Goal: Task Accomplishment & Management: Complete application form

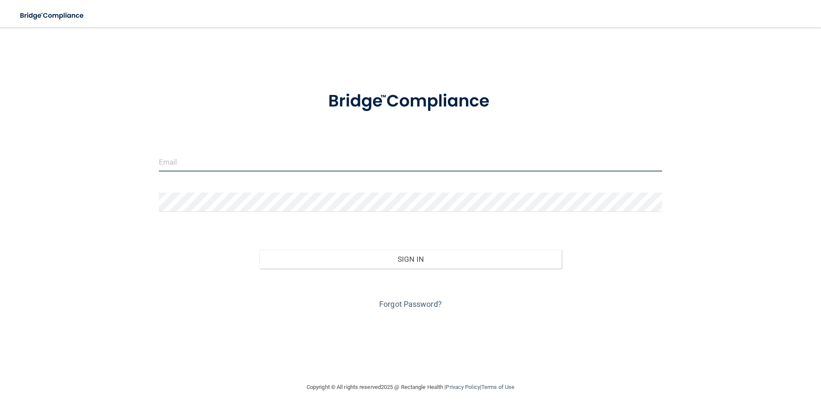
type input "[EMAIL_ADDRESS][DOMAIN_NAME]"
drag, startPoint x: 263, startPoint y: 164, endPoint x: 131, endPoint y: 176, distance: 132.4
click at [131, 176] on div "[EMAIL_ADDRESS][DOMAIN_NAME] Invalid email/password. You don't have permission …" at bounding box center [410, 204] width 787 height 337
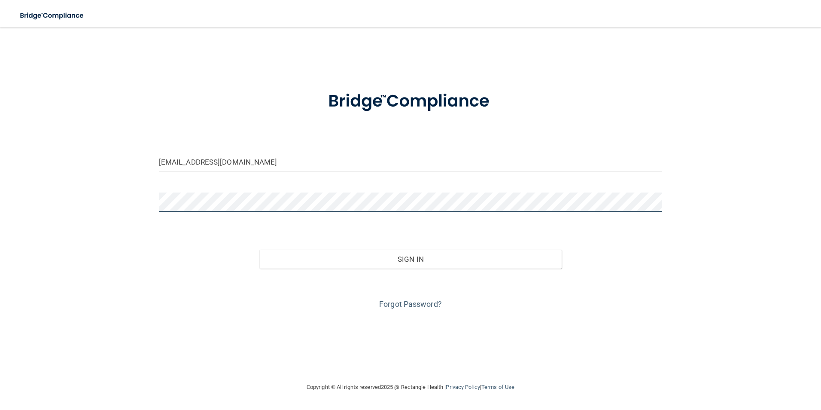
click at [259, 250] on button "Sign In" at bounding box center [410, 259] width 302 height 19
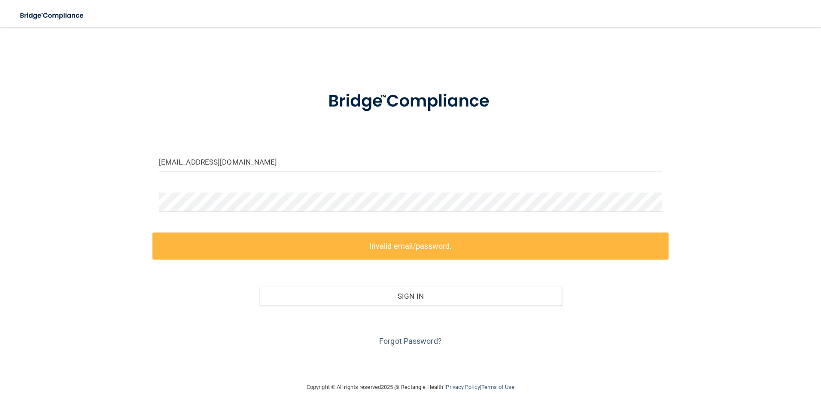
click at [430, 246] on label "Invalid email/password." at bounding box center [410, 245] width 517 height 27
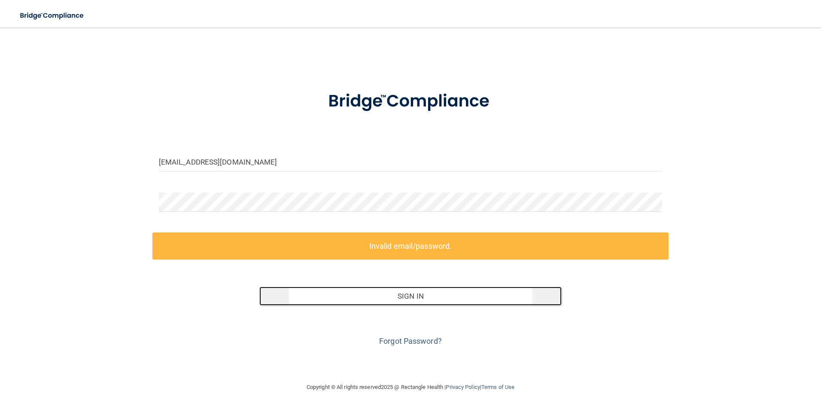
click at [421, 294] on button "Sign In" at bounding box center [410, 295] width 302 height 19
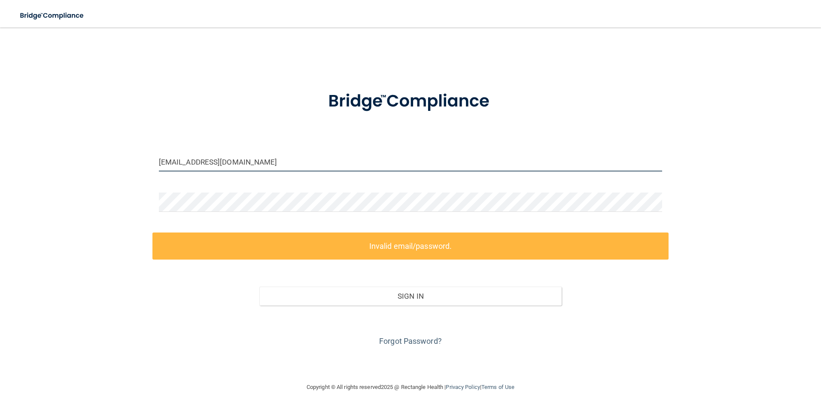
click at [204, 161] on input "[EMAIL_ADDRESS][DOMAIN_NAME]" at bounding box center [411, 161] width 504 height 19
click at [208, 165] on input "[EMAIL_ADDRESS][DOMAIN_NAME]" at bounding box center [411, 161] width 504 height 19
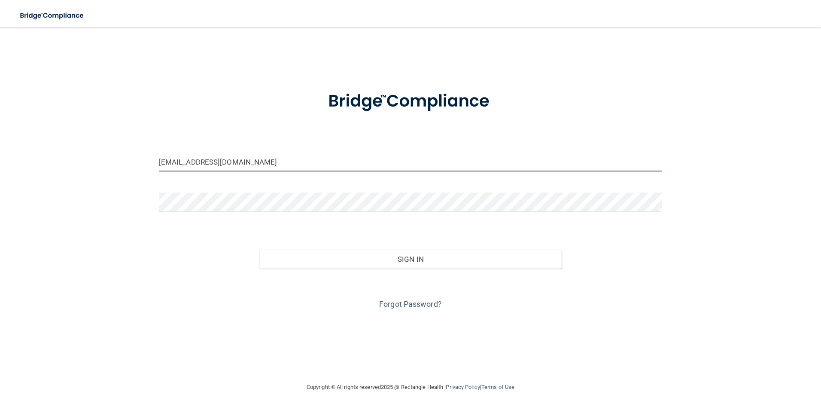
click at [178, 163] on input "[EMAIL_ADDRESS][DOMAIN_NAME]" at bounding box center [411, 161] width 504 height 19
type input "[EMAIL_ADDRESS][DOMAIN_NAME]"
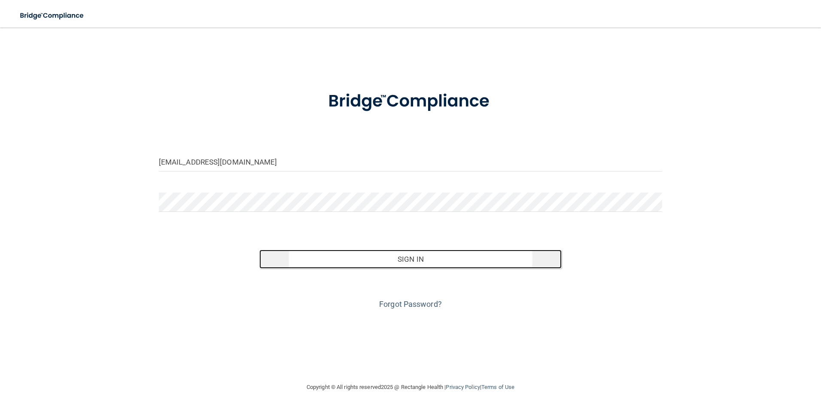
click at [440, 265] on button "Sign In" at bounding box center [410, 259] width 302 height 19
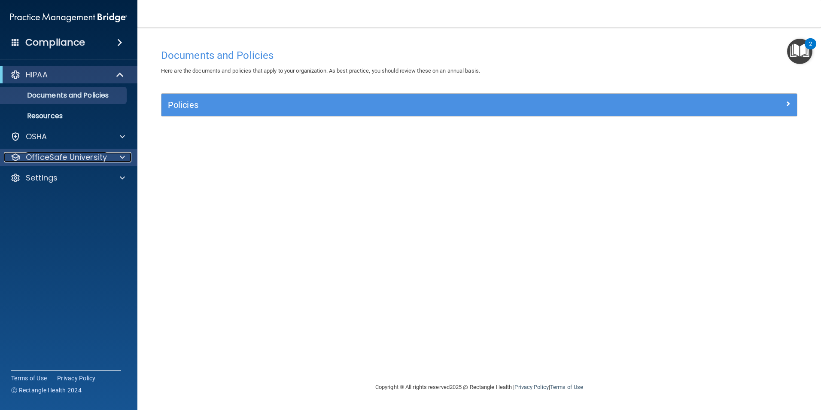
click at [43, 153] on p "OfficeSafe University" at bounding box center [66, 157] width 81 height 10
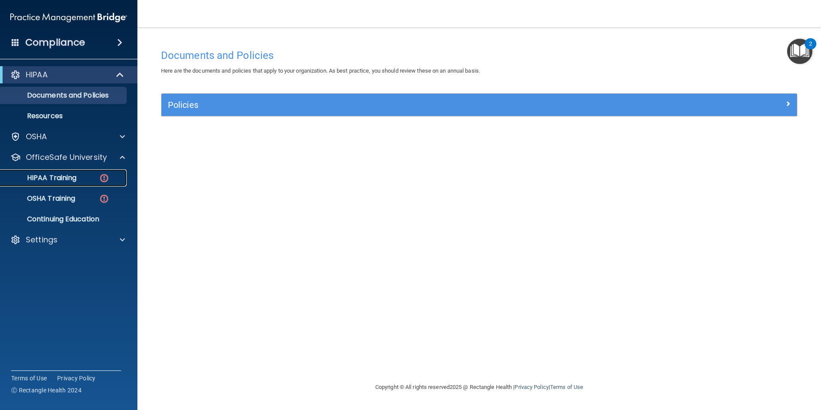
click at [46, 180] on p "HIPAA Training" at bounding box center [41, 178] width 71 height 9
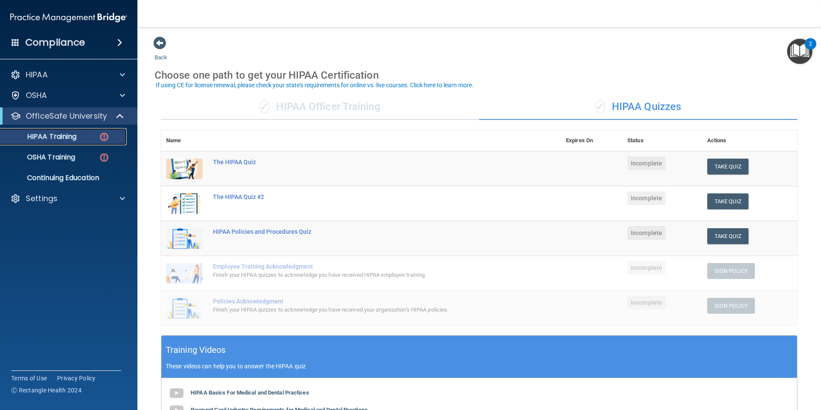
scroll to position [43, 0]
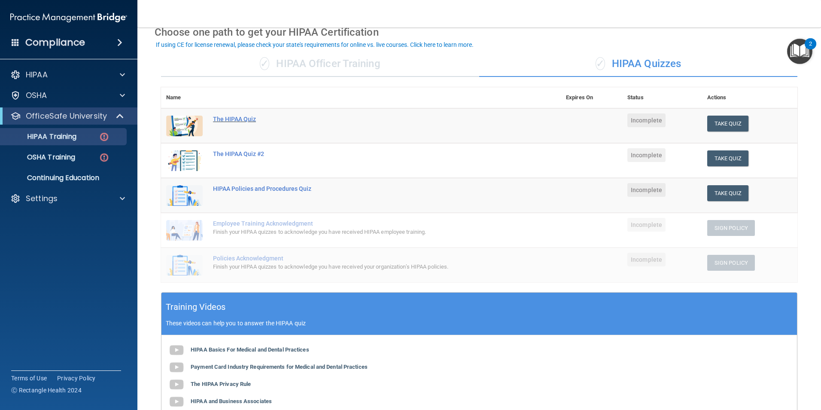
click at [245, 118] on div "The HIPAA Quiz" at bounding box center [365, 119] width 305 height 7
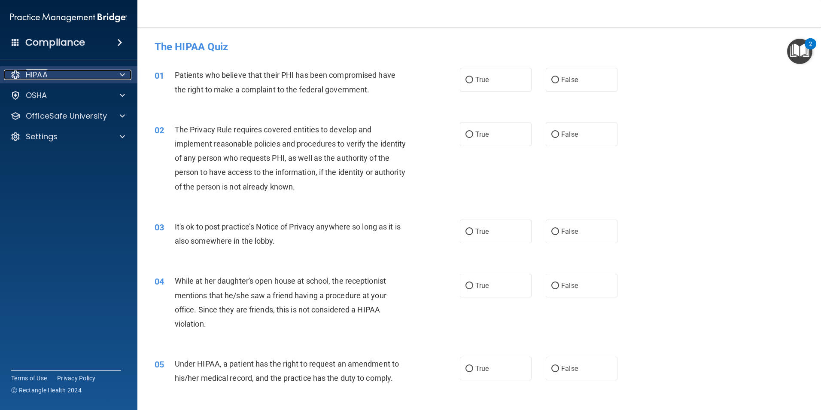
click at [66, 71] on div "HIPAA" at bounding box center [57, 75] width 107 height 10
click at [82, 70] on div "HIPAA" at bounding box center [57, 75] width 107 height 10
click at [101, 78] on div "HIPAA" at bounding box center [57, 75] width 107 height 10
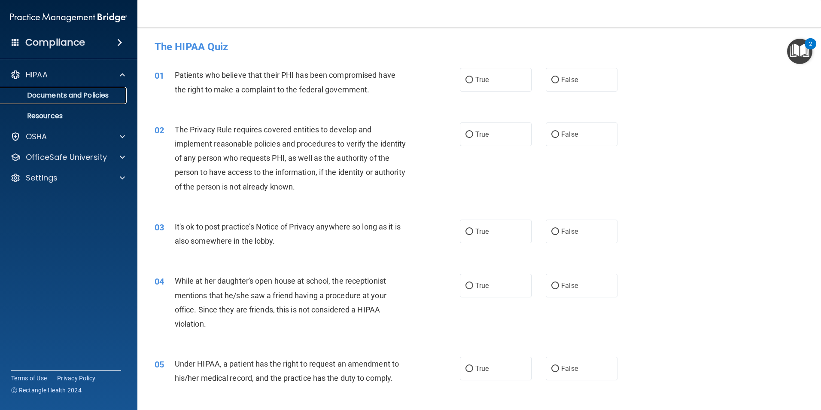
click at [100, 94] on p "Documents and Policies" at bounding box center [64, 95] width 117 height 9
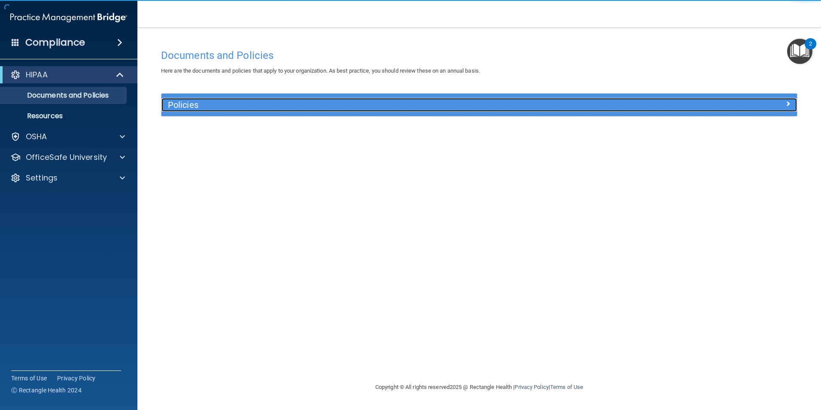
click at [178, 107] on h5 "Policies" at bounding box center [400, 104] width 464 height 9
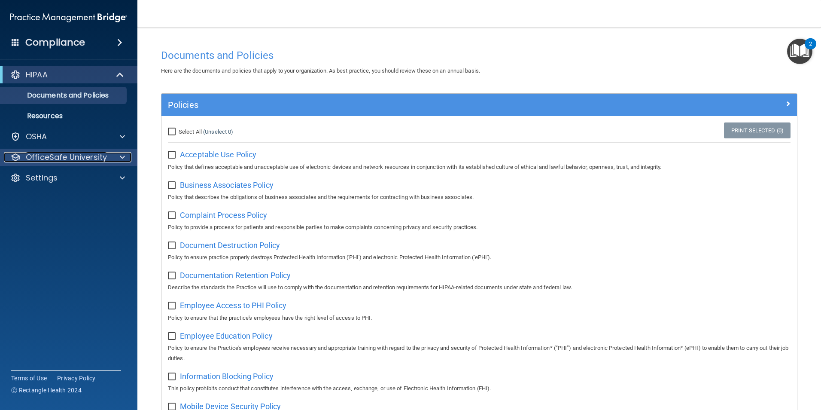
click at [92, 152] on p "OfficeSafe University" at bounding box center [66, 157] width 81 height 10
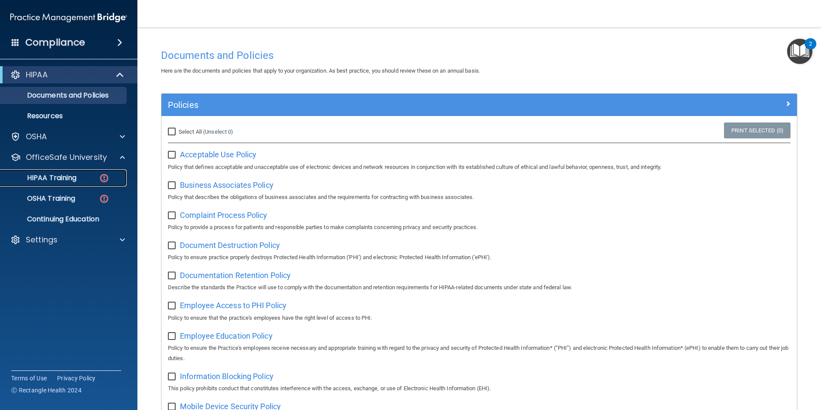
click at [88, 181] on div "HIPAA Training" at bounding box center [64, 178] width 117 height 9
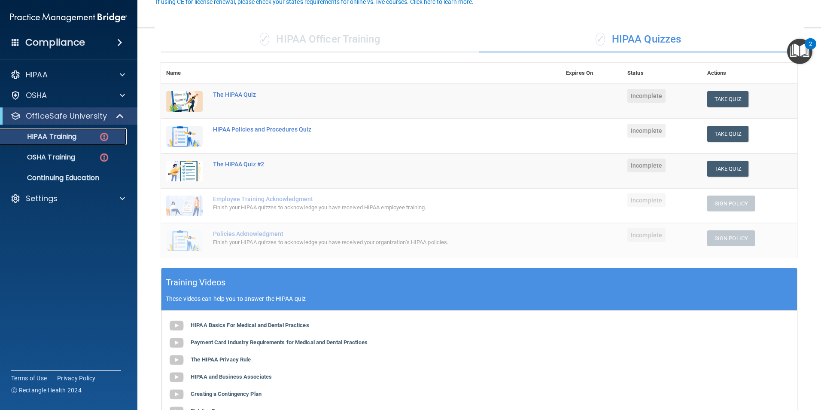
scroll to position [129, 0]
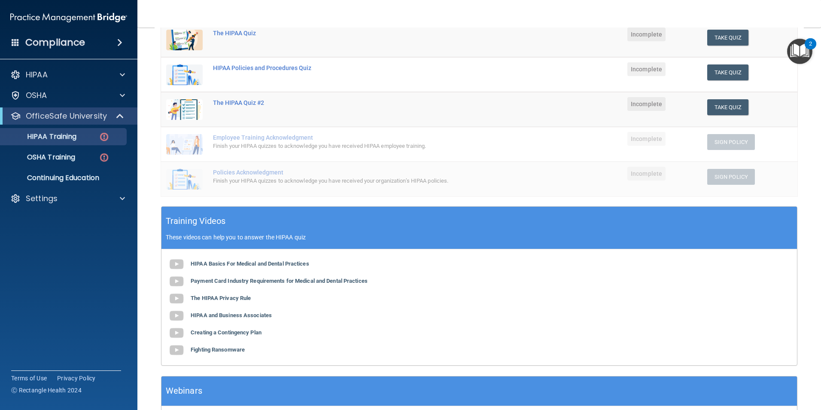
click at [270, 270] on div "HIPAA Basics For Medical and Dental Practices Payment Card Industry Requirement…" at bounding box center [479, 307] width 636 height 116
click at [268, 266] on b "HIPAA Basics For Medical and Dental Practices" at bounding box center [250, 263] width 119 height 6
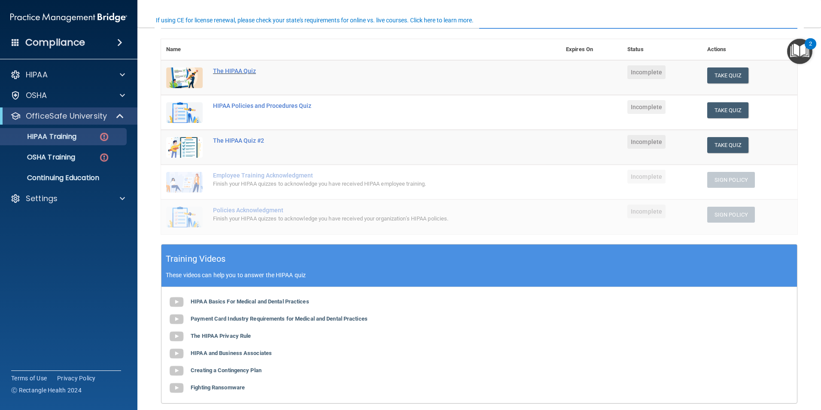
scroll to position [63, 0]
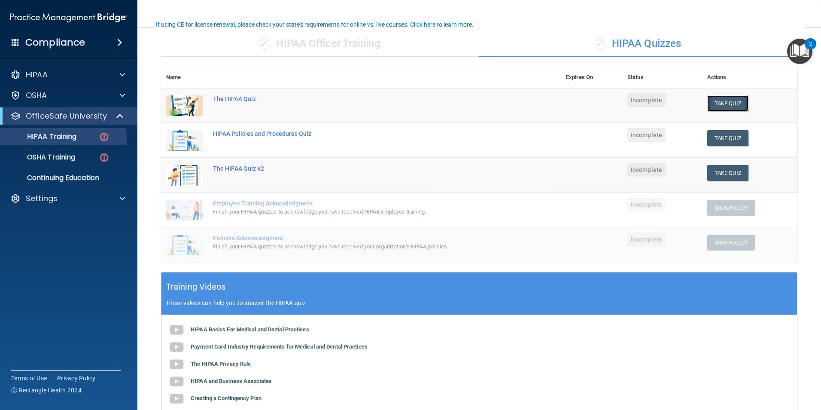
click at [741, 100] on button "Take Quiz" at bounding box center [727, 103] width 41 height 16
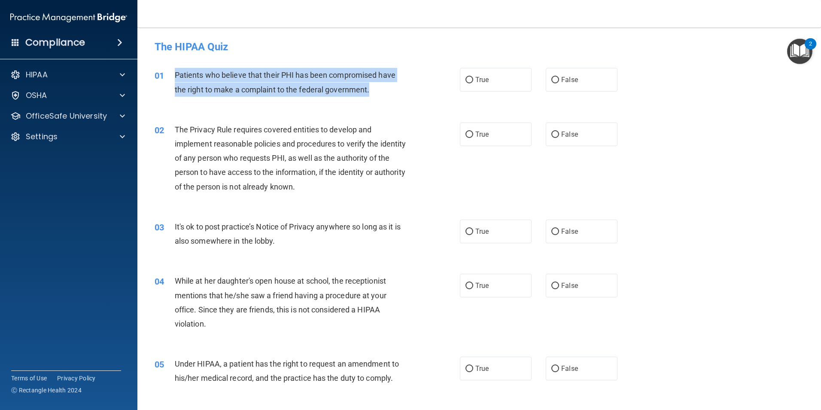
drag, startPoint x: 177, startPoint y: 74, endPoint x: 373, endPoint y: 96, distance: 197.9
click at [373, 96] on div "Patients who believe that their PHI has been compromised have the right to make…" at bounding box center [294, 82] width 239 height 28
drag, startPoint x: 373, startPoint y: 96, endPoint x: 356, endPoint y: 87, distance: 19.0
copy span "Patients who believe that their PHI has been compromised have the right to make…"
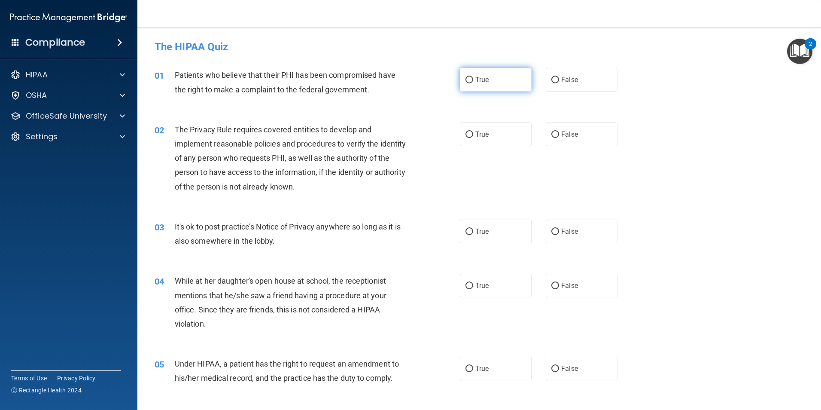
click at [500, 82] on label "True" at bounding box center [496, 80] width 72 height 24
click at [473, 82] on input "True" at bounding box center [470, 80] width 8 height 6
radio input "true"
drag, startPoint x: 178, startPoint y: 129, endPoint x: 195, endPoint y: 131, distance: 16.8
click at [195, 131] on span "The Privacy Rule requires covered entities to develop and implement reasonable …" at bounding box center [290, 158] width 231 height 66
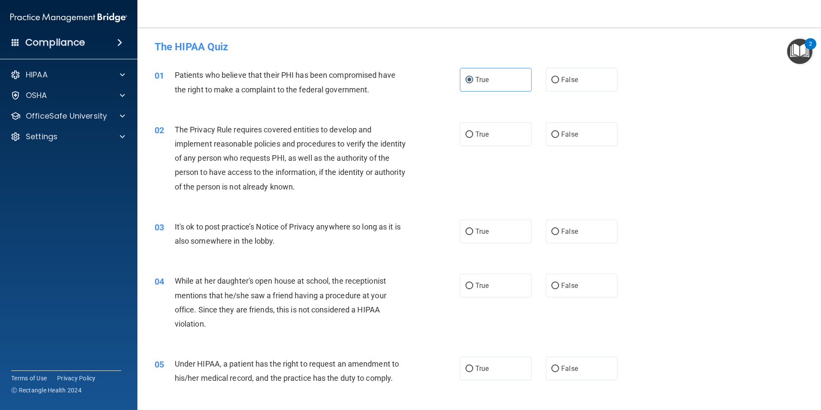
drag, startPoint x: 195, startPoint y: 131, endPoint x: 176, endPoint y: 113, distance: 25.9
click at [177, 110] on div "01 Patients who believe that their PHI has been compromised have the right to m…" at bounding box center [479, 84] width 662 height 54
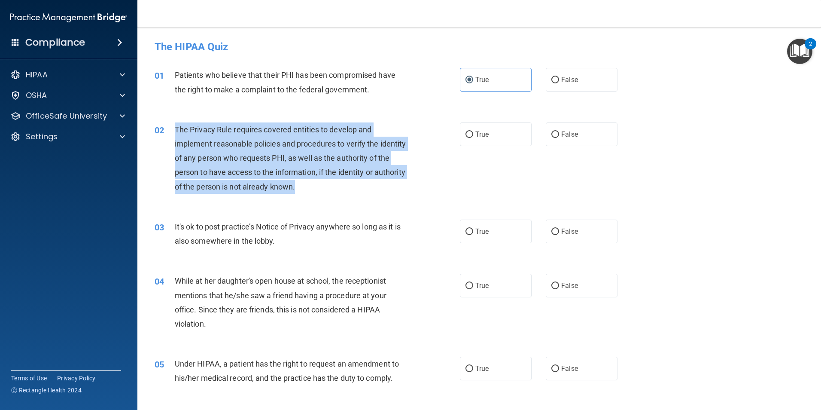
drag, startPoint x: 174, startPoint y: 127, endPoint x: 371, endPoint y: 190, distance: 206.9
click at [371, 190] on div "02 The Privacy Rule requires covered entities to develop and implement reasonab…" at bounding box center [307, 160] width 331 height 76
copy div "The Privacy Rule requires covered entities to develop and implement reasonable …"
click at [466, 137] on input "True" at bounding box center [470, 134] width 8 height 6
radio input "true"
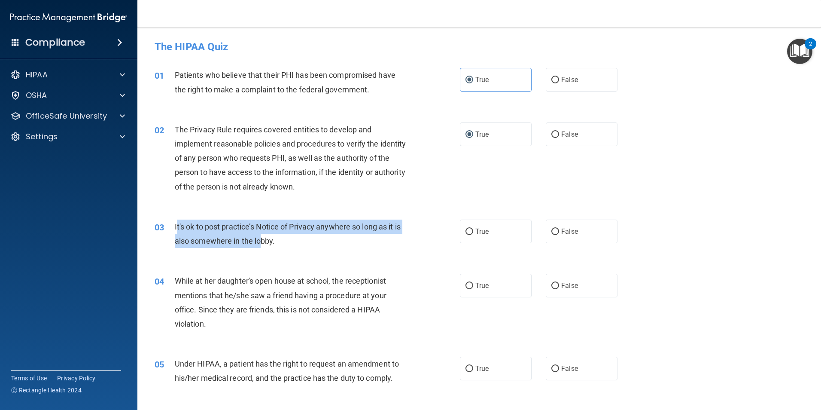
drag, startPoint x: 176, startPoint y: 225, endPoint x: 259, endPoint y: 241, distance: 84.9
click at [259, 241] on span "It's ok to post practice’s Notice of Privacy anywhere so long as it is also som…" at bounding box center [288, 233] width 226 height 23
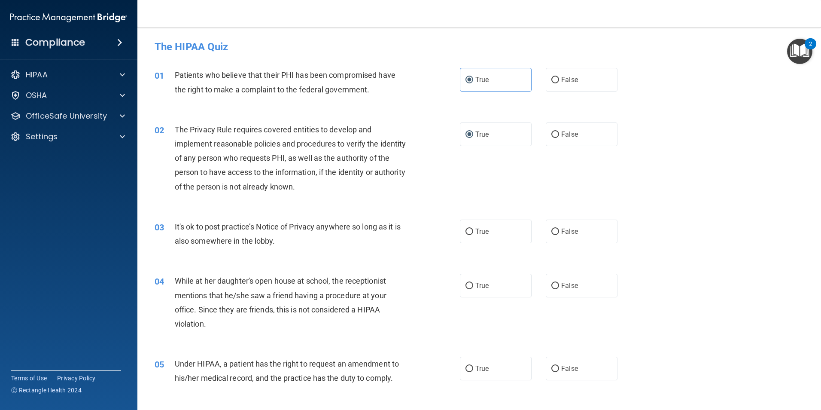
drag, startPoint x: 259, startPoint y: 241, endPoint x: 188, endPoint y: 210, distance: 78.1
click at [208, 210] on div "03 It's ok to post practice’s Notice of Privacy anywhere so long as it is also …" at bounding box center [479, 236] width 662 height 54
drag, startPoint x: 176, startPoint y: 225, endPoint x: 183, endPoint y: 226, distance: 7.8
click at [183, 226] on span "It's ok to post practice’s Notice of Privacy anywhere so long as it is also som…" at bounding box center [288, 233] width 226 height 23
drag, startPoint x: 183, startPoint y: 226, endPoint x: 174, endPoint y: 209, distance: 19.8
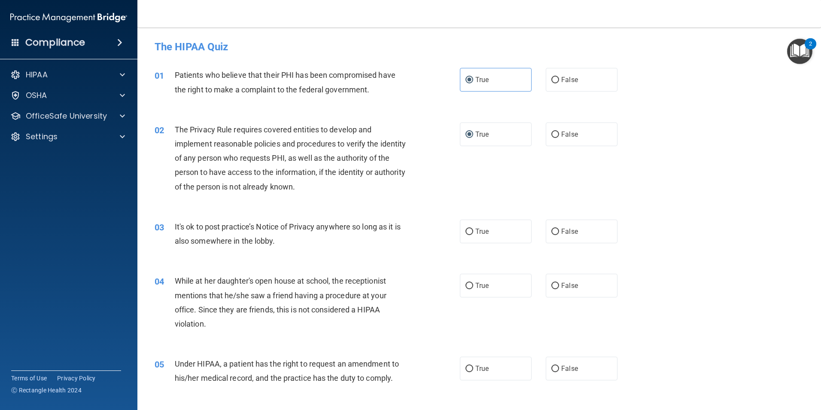
click at [174, 209] on div "03 It's ok to post practice’s Notice of Privacy anywhere so long as it is also …" at bounding box center [479, 236] width 662 height 54
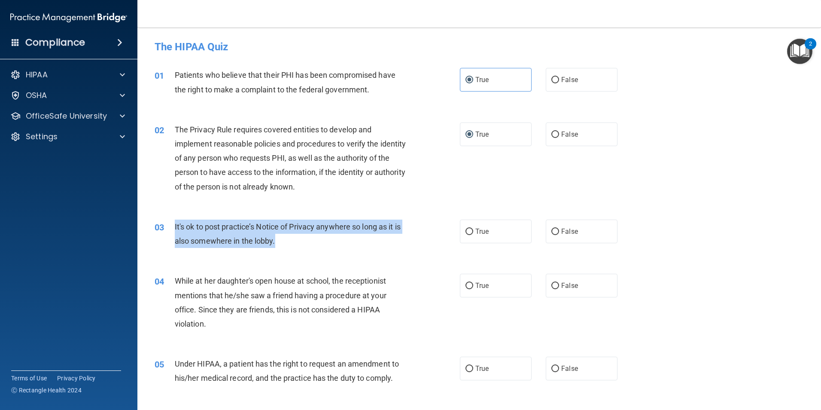
drag, startPoint x: 174, startPoint y: 222, endPoint x: 274, endPoint y: 244, distance: 102.7
click at [274, 244] on div "03 It's ok to post practice’s Notice of Privacy anywhere so long as it is also …" at bounding box center [307, 235] width 331 height 33
drag, startPoint x: 274, startPoint y: 244, endPoint x: 270, endPoint y: 237, distance: 7.4
copy div "It's ok to post practice’s Notice of Privacy anywhere so long as it is also som…"
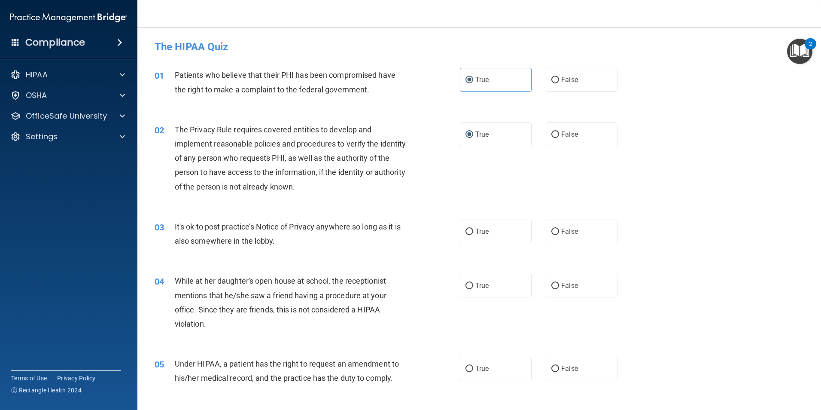
click at [299, 213] on div "03 It's ok to post practice’s Notice of Privacy anywhere so long as it is also …" at bounding box center [479, 236] width 662 height 54
click at [551, 231] on input "False" at bounding box center [555, 231] width 8 height 6
radio input "true"
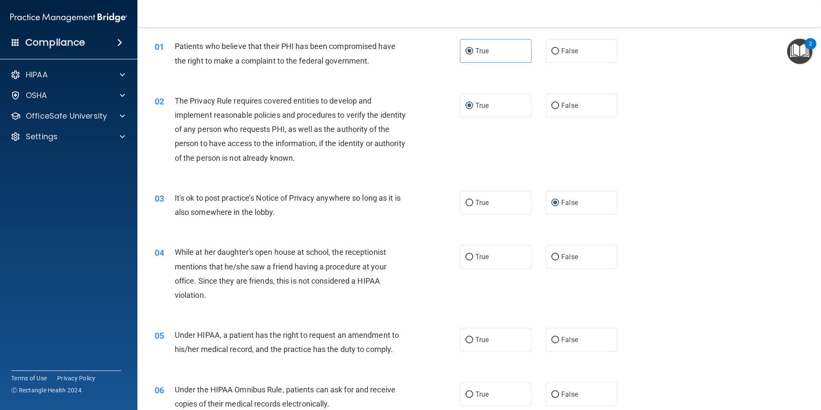
scroll to position [43, 0]
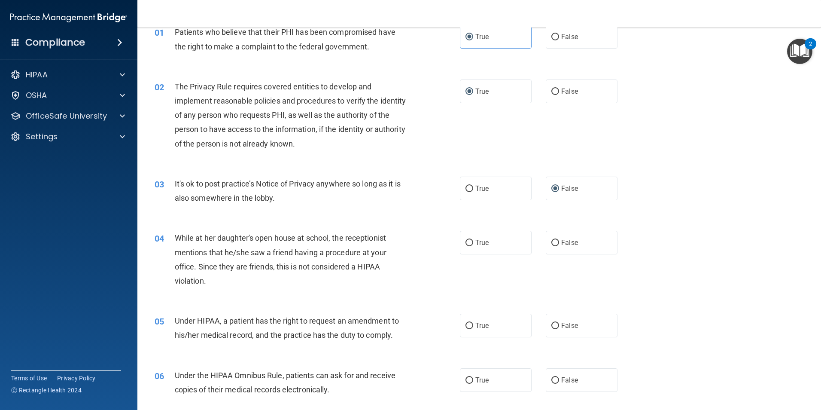
click at [731, 241] on div "04 While at her daughter's open house at school, the receptionist mentions that…" at bounding box center [479, 261] width 662 height 83
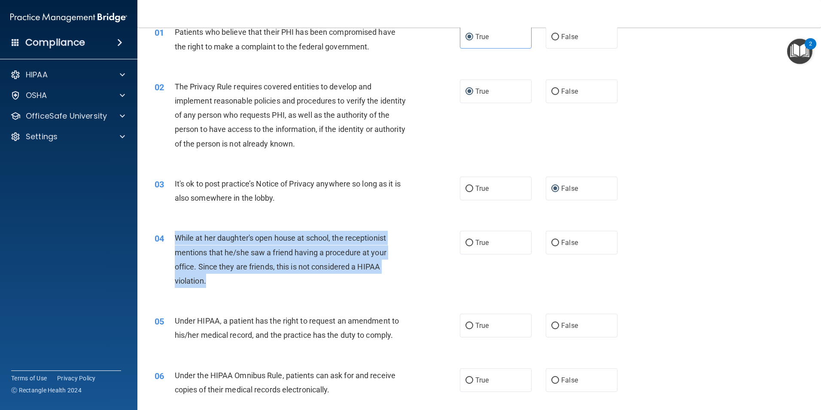
drag, startPoint x: 177, startPoint y: 236, endPoint x: 380, endPoint y: 286, distance: 208.9
click at [380, 286] on div "While at her daughter's open house at school, the receptionist mentions that he…" at bounding box center [294, 259] width 239 height 57
drag, startPoint x: 380, startPoint y: 286, endPoint x: 353, endPoint y: 247, distance: 47.6
copy span "While at her daughter's open house at school, the receptionist mentions that he…"
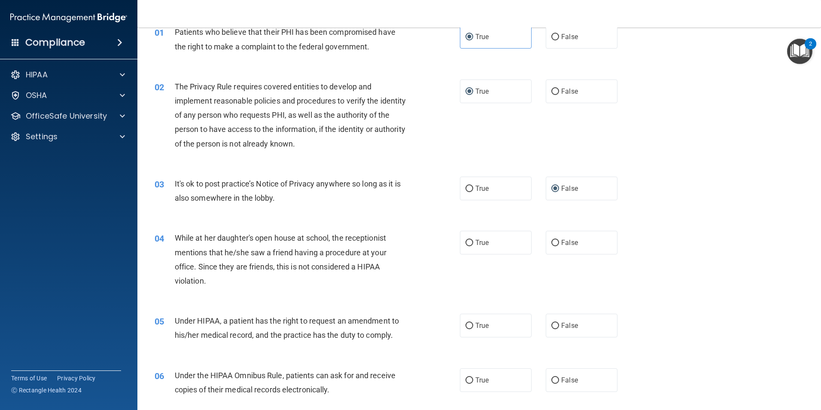
click at [447, 223] on div "04 While at her daughter's open house at school, the receptionist mentions that…" at bounding box center [479, 261] width 662 height 83
click at [569, 245] on span "False" at bounding box center [569, 242] width 17 height 8
click at [559, 245] on input "False" at bounding box center [555, 243] width 8 height 6
radio input "true"
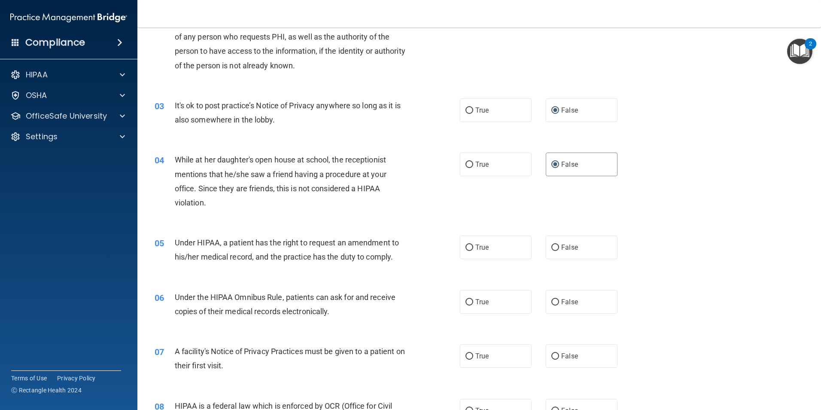
scroll to position [129, 0]
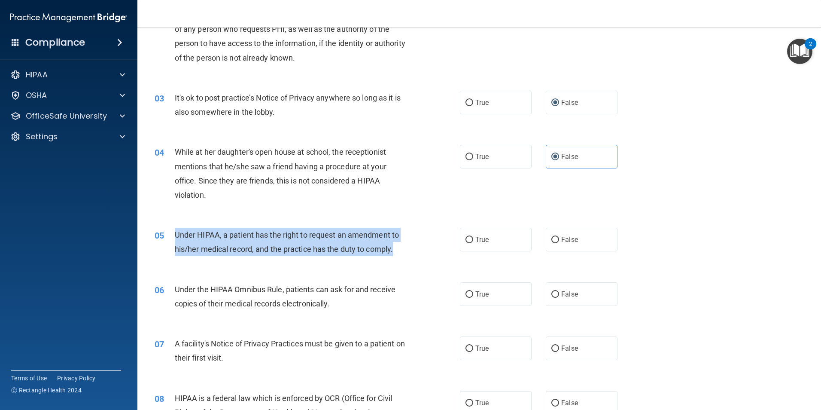
drag, startPoint x: 176, startPoint y: 233, endPoint x: 399, endPoint y: 257, distance: 224.7
click at [399, 257] on div "05 Under HIPAA, a patient has the right to request an amendment to his/her medi…" at bounding box center [307, 244] width 331 height 33
drag, startPoint x: 399, startPoint y: 257, endPoint x: 384, endPoint y: 242, distance: 21.6
copy span "Under HIPAA, a patient has the right to request an amendment to his/her medical…"
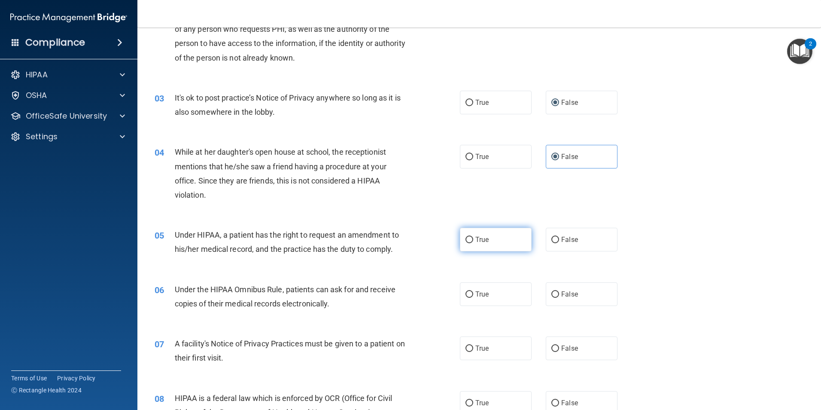
click at [469, 244] on label "True" at bounding box center [496, 240] width 72 height 24
click at [469, 243] on input "True" at bounding box center [470, 240] width 8 height 6
radio input "true"
click at [177, 289] on span "Under the HIPAA Omnibus Rule, patients can ask for and receive copies of their …" at bounding box center [285, 296] width 221 height 23
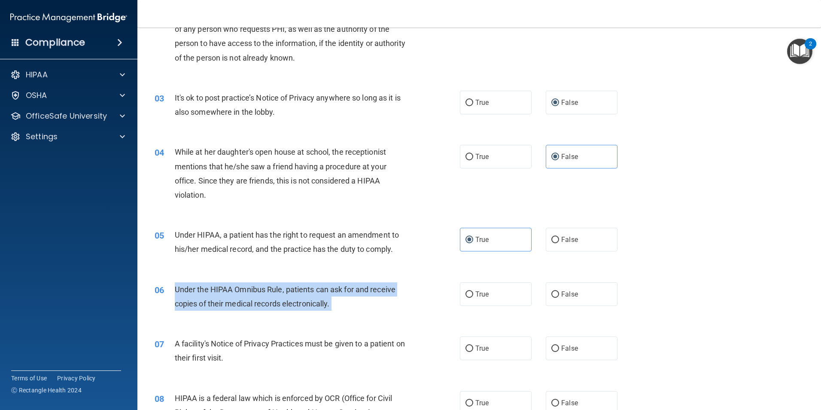
click at [177, 289] on span "Under the HIPAA Omnibus Rule, patients can ask for and receive copies of their …" at bounding box center [285, 296] width 221 height 23
drag, startPoint x: 177, startPoint y: 289, endPoint x: 193, endPoint y: 297, distance: 18.2
copy ng-form "Under the HIPAA Omnibus Rule, patients can ask for and receive copies of their …"
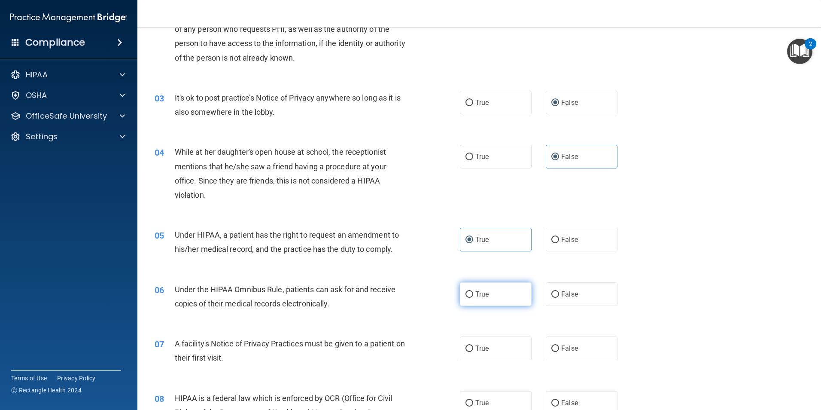
click at [490, 298] on label "True" at bounding box center [496, 294] width 72 height 24
click at [473, 298] on input "True" at bounding box center [470, 294] width 8 height 6
radio input "true"
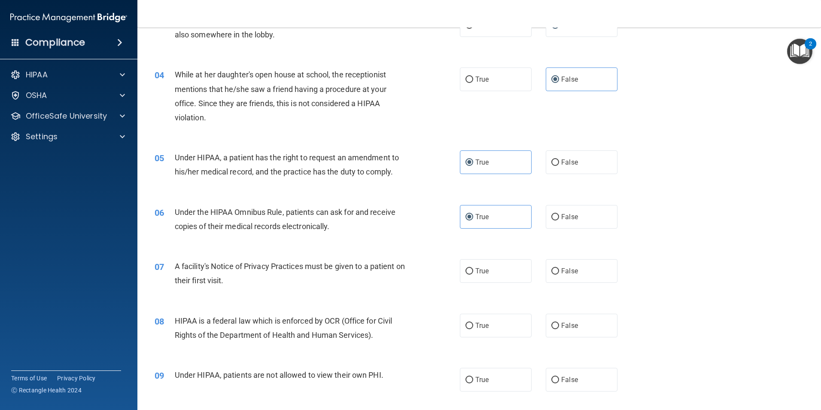
scroll to position [215, 0]
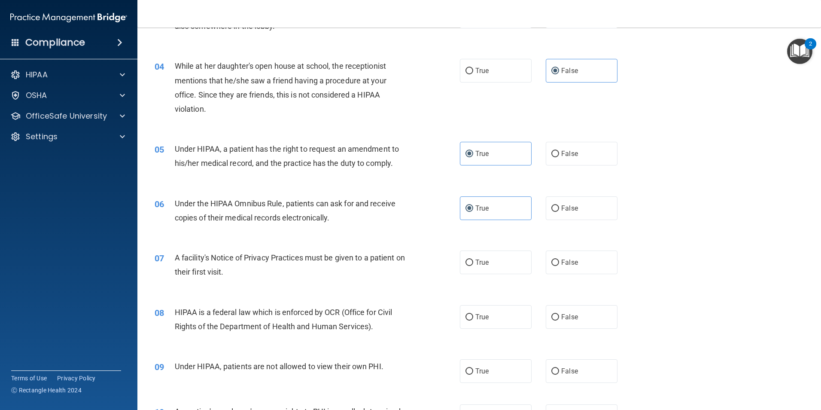
click at [184, 258] on span "A facility's Notice of Privacy Practices must be given to a patient on their fi…" at bounding box center [290, 264] width 230 height 23
click at [183, 258] on span "A facility's Notice of Privacy Practices must be given to a patient on their fi…" at bounding box center [290, 264] width 230 height 23
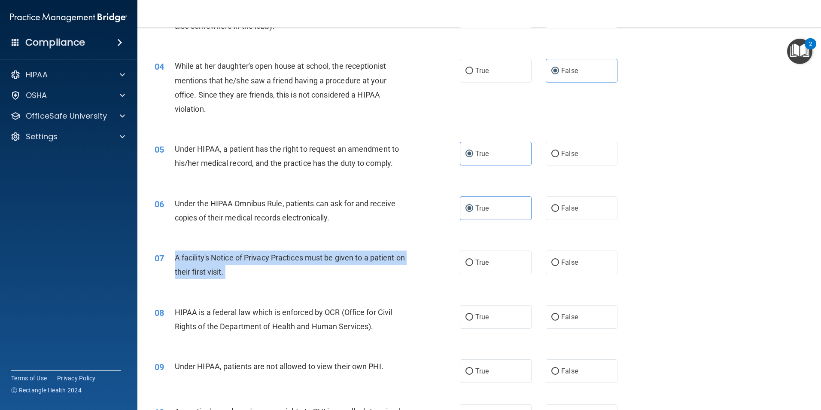
click at [185, 259] on span "A facility's Notice of Privacy Practices must be given to a patient on their fi…" at bounding box center [290, 264] width 230 height 23
drag, startPoint x: 185, startPoint y: 259, endPoint x: 195, endPoint y: 264, distance: 11.2
copy ng-form "A facility's Notice of Privacy Practices must be given to a patient on their fi…"
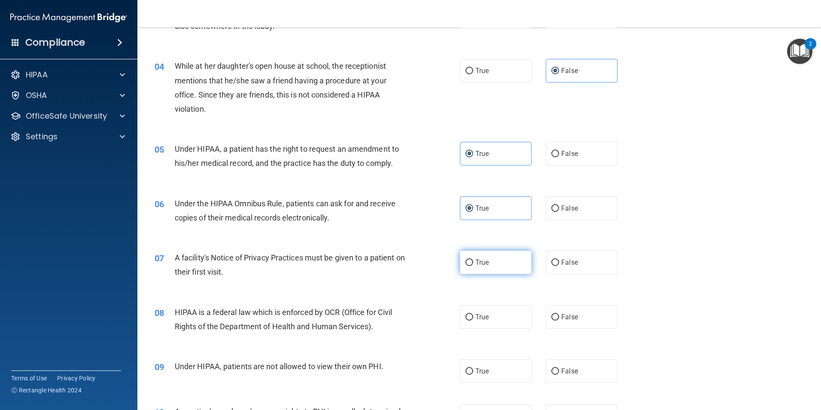
click at [478, 271] on label "True" at bounding box center [496, 262] width 72 height 24
click at [473, 266] on input "True" at bounding box center [470, 262] width 8 height 6
radio input "true"
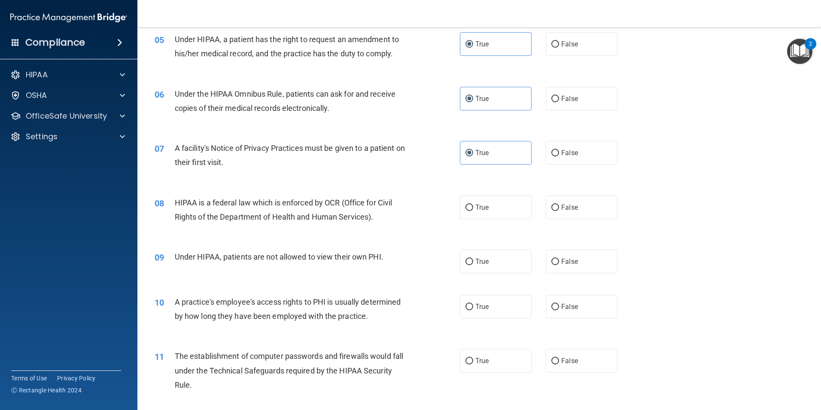
scroll to position [344, 0]
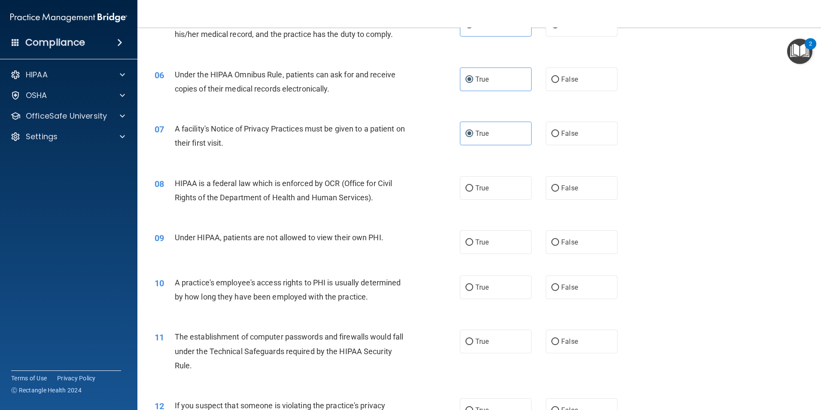
click at [183, 184] on span "HIPAA is a federal law which is enforced by OCR (Office for Civil Rights of the…" at bounding box center [284, 190] width 218 height 23
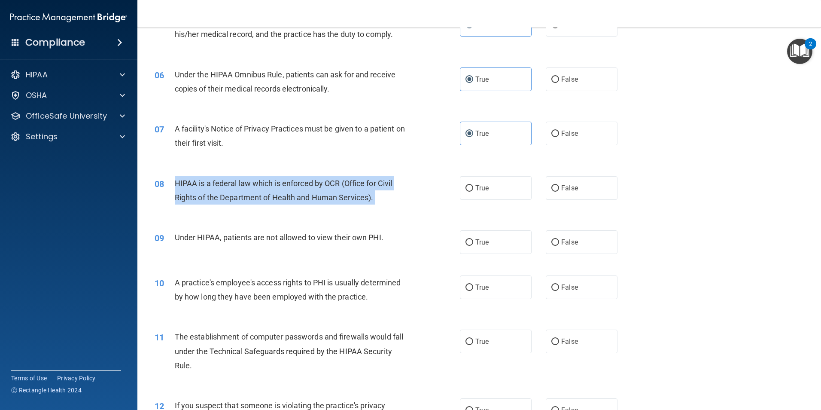
click at [183, 184] on span "HIPAA is a federal law which is enforced by OCR (Office for Civil Rights of the…" at bounding box center [284, 190] width 218 height 23
drag, startPoint x: 183, startPoint y: 184, endPoint x: 194, endPoint y: 189, distance: 12.0
copy ng-form "HIPAA is a federal law which is enforced by OCR (Office for Civil Rights of the…"
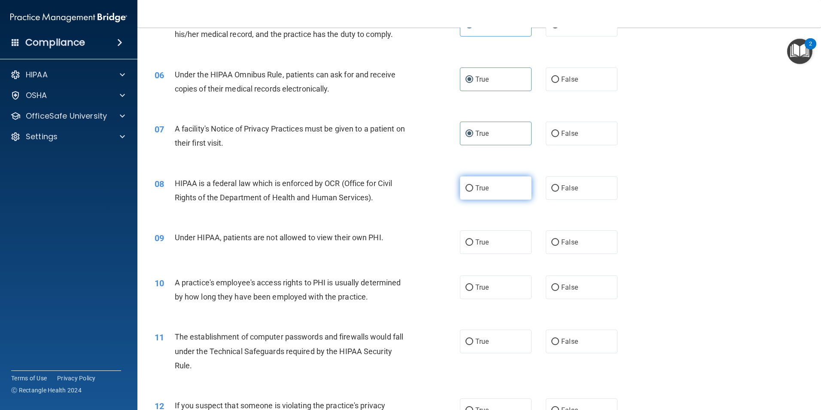
click at [486, 190] on label "True" at bounding box center [496, 188] width 72 height 24
click at [473, 190] on input "True" at bounding box center [470, 188] width 8 height 6
radio input "true"
click at [180, 237] on span "Under HIPAA, patients are not allowed to view their own PHI." at bounding box center [279, 237] width 209 height 9
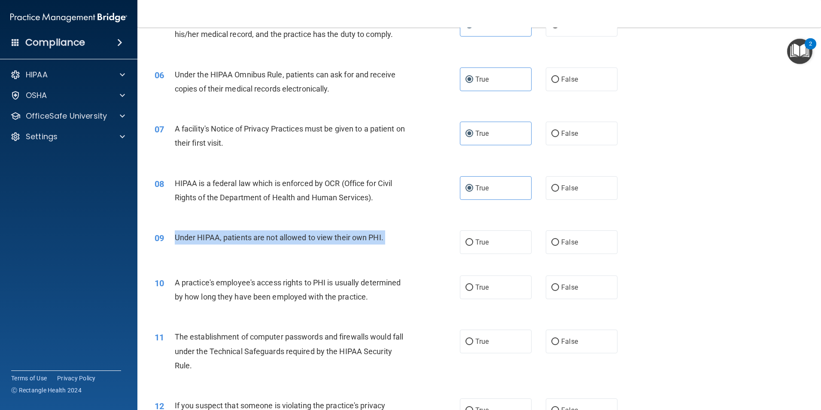
click at [180, 237] on span "Under HIPAA, patients are not allowed to view their own PHI." at bounding box center [279, 237] width 209 height 9
copy ng-form "Under HIPAA, patients are not allowed to view their own PHI."
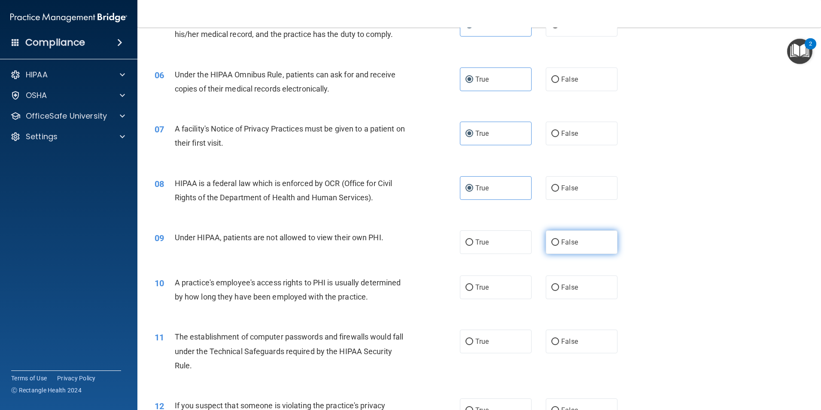
click at [546, 247] on label "False" at bounding box center [582, 242] width 72 height 24
click at [551, 246] on input "False" at bounding box center [555, 242] width 8 height 6
radio input "true"
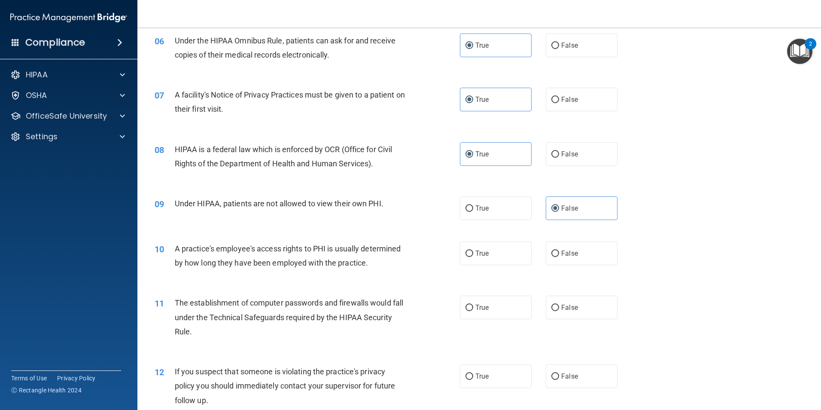
scroll to position [429, 0]
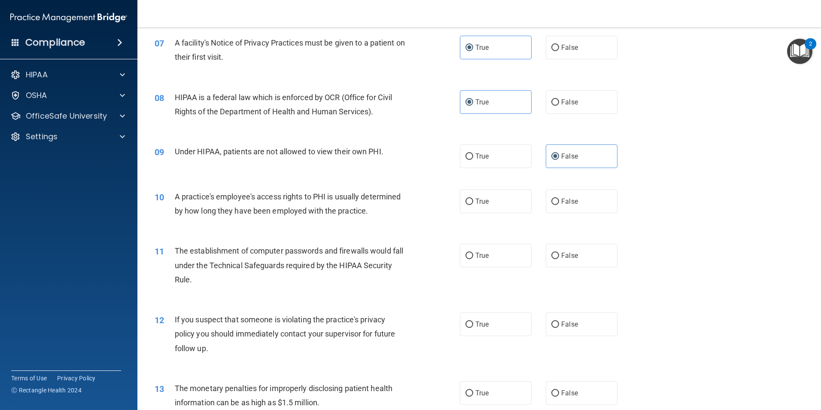
click at [178, 196] on span "A practice's employee's access rights to PHI is usually determined by how long …" at bounding box center [288, 203] width 226 height 23
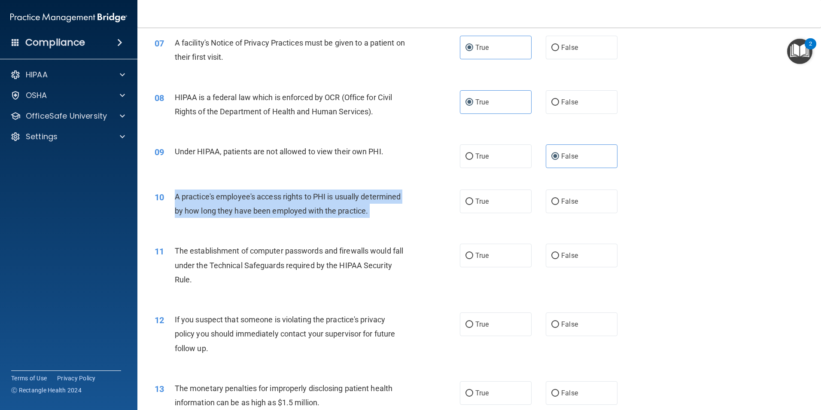
click at [178, 196] on span "A practice's employee's access rights to PHI is usually determined by how long …" at bounding box center [288, 203] width 226 height 23
copy ng-form "A practice's employee's access rights to PHI is usually determined by how long …"
click at [407, 202] on div "A practice's employee's access rights to PHI is usually determined by how long …" at bounding box center [294, 203] width 239 height 28
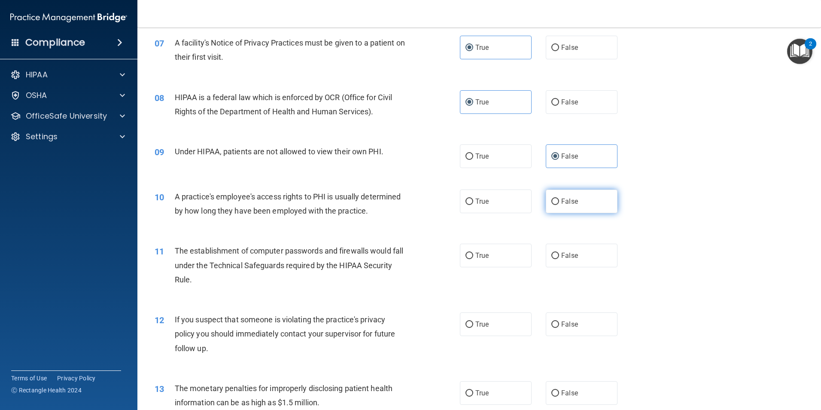
click at [551, 202] on input "False" at bounding box center [555, 201] width 8 height 6
radio input "true"
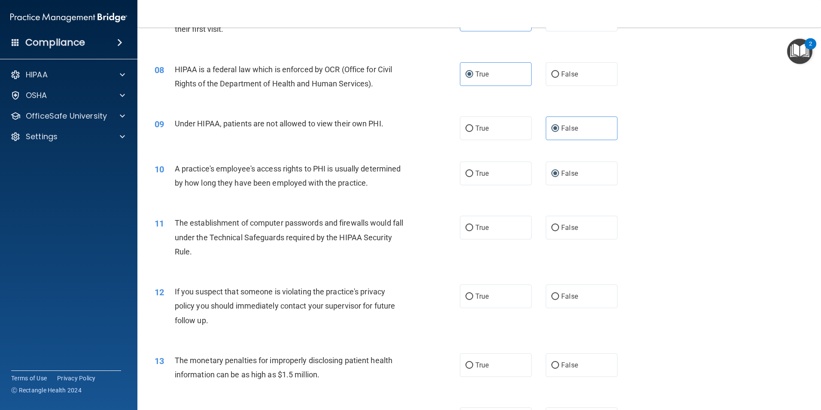
scroll to position [472, 0]
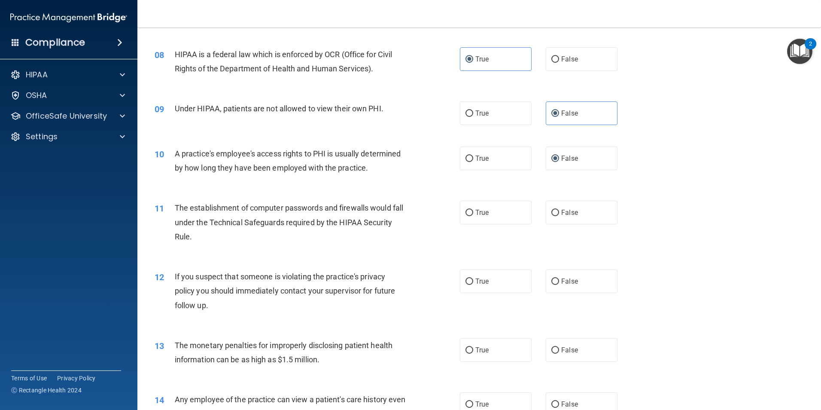
click at [177, 210] on span "The establishment of computer passwords and firewalls would fall under the Tech…" at bounding box center [289, 221] width 228 height 37
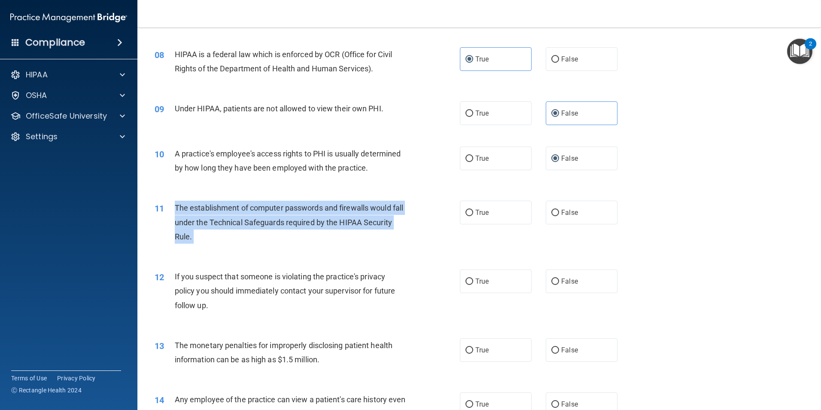
click at [177, 210] on span "The establishment of computer passwords and firewalls would fall under the Tech…" at bounding box center [289, 221] width 228 height 37
drag, startPoint x: 177, startPoint y: 210, endPoint x: 186, endPoint y: 224, distance: 17.0
click at [411, 231] on div "11 The establishment of computer passwords and firewalls would fall under the T…" at bounding box center [307, 224] width 331 height 47
click at [466, 214] on input "True" at bounding box center [470, 213] width 8 height 6
radio input "true"
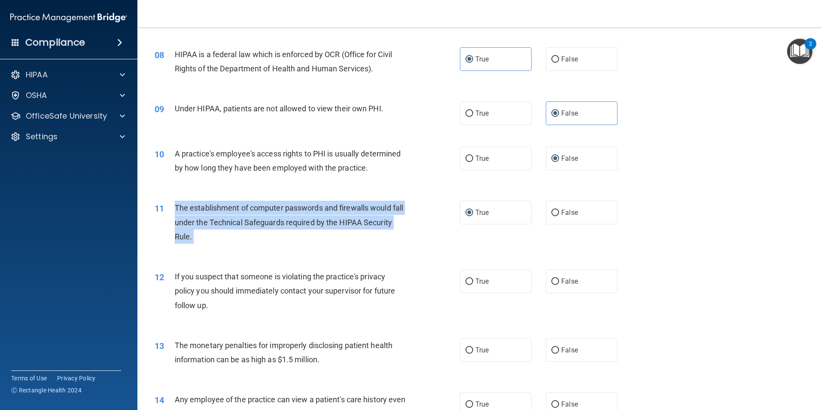
click at [418, 202] on div "11 The establishment of computer passwords and firewalls would fall under the T…" at bounding box center [307, 224] width 331 height 47
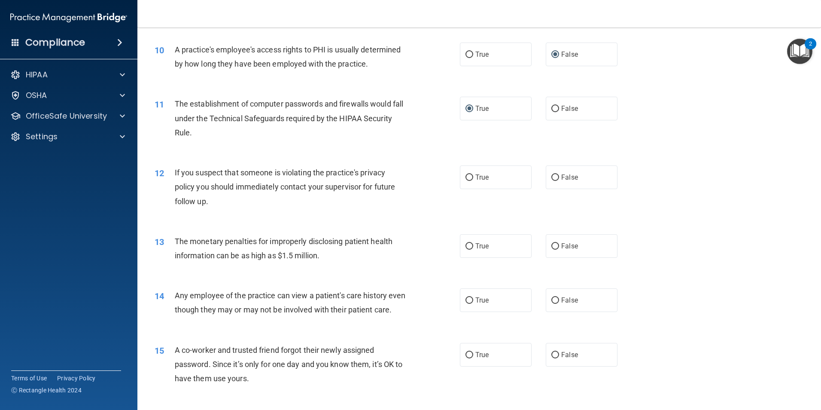
scroll to position [601, 0]
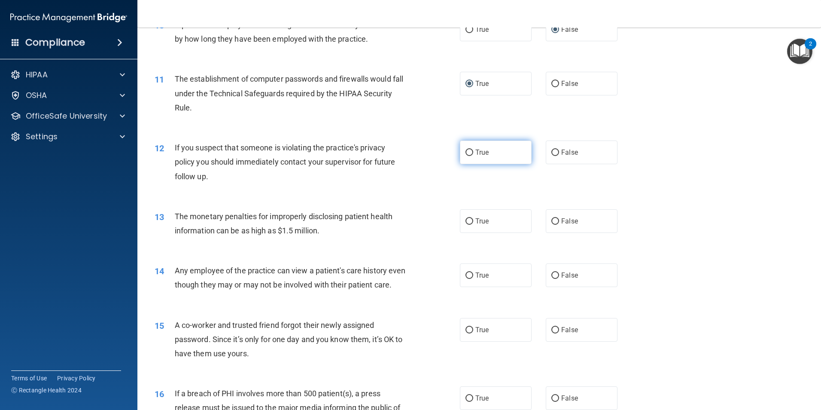
click at [469, 154] on input "True" at bounding box center [470, 152] width 8 height 6
radio input "true"
click at [180, 215] on span "The monetary penalties for improperly disclosing patient health information can…" at bounding box center [284, 223] width 218 height 23
click at [180, 214] on span "The monetary penalties for improperly disclosing patient health information can…" at bounding box center [284, 223] width 218 height 23
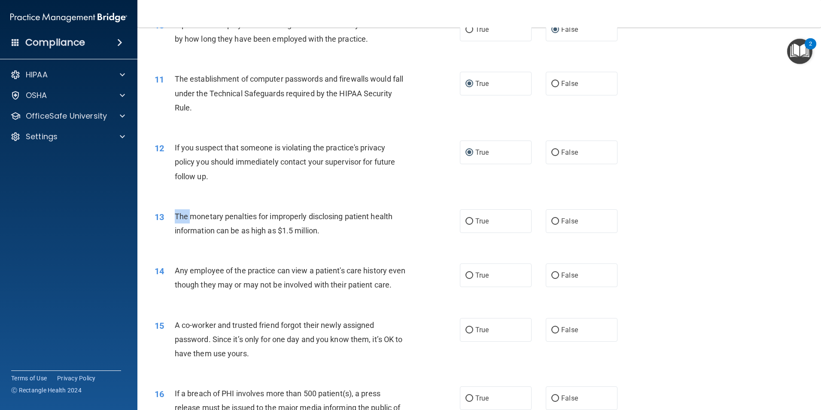
click at [180, 214] on span "The monetary penalties for improperly disclosing patient health information can…" at bounding box center [284, 223] width 218 height 23
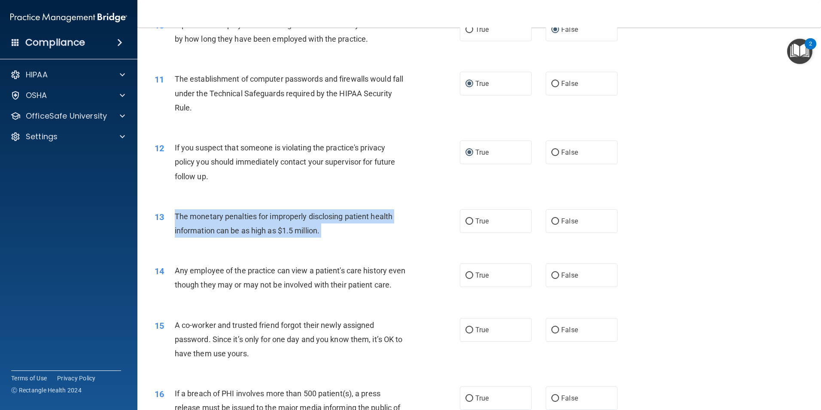
click at [180, 214] on span "The monetary penalties for improperly disclosing patient health information can…" at bounding box center [284, 223] width 218 height 23
drag, startPoint x: 180, startPoint y: 214, endPoint x: 198, endPoint y: 220, distance: 18.1
click at [469, 218] on input "True" at bounding box center [470, 221] width 8 height 6
radio input "true"
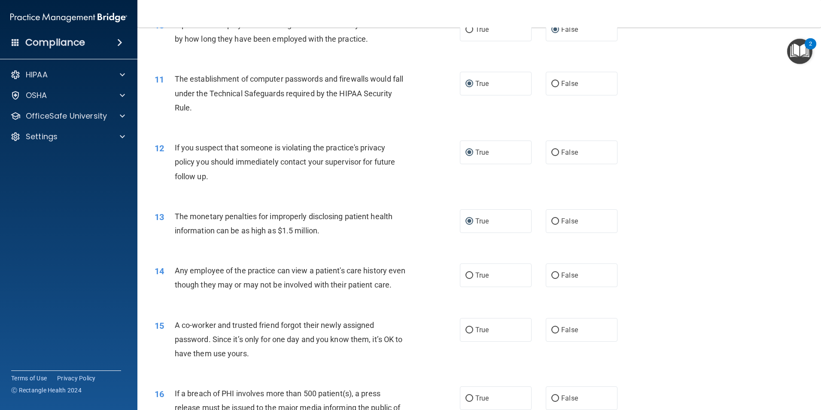
click at [404, 292] on div "Any employee of the practice can view a patient's care history even though they…" at bounding box center [294, 277] width 239 height 28
click at [180, 271] on span "Any employee of the practice can view a patient's care history even though they…" at bounding box center [290, 277] width 231 height 23
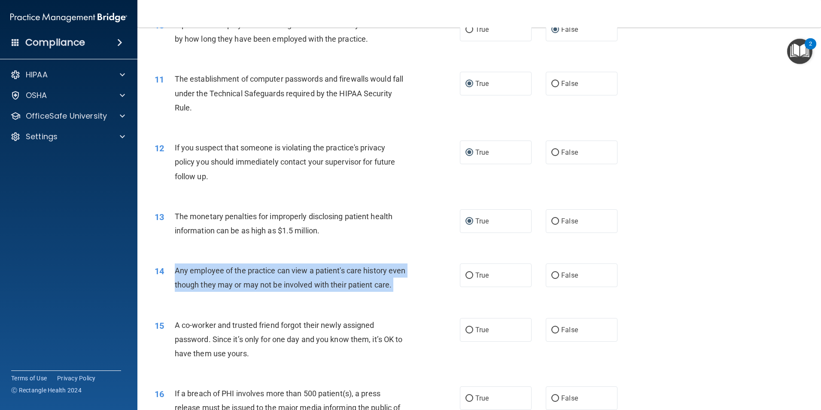
click at [180, 271] on span "Any employee of the practice can view a patient's care history even though they…" at bounding box center [290, 277] width 231 height 23
drag, startPoint x: 180, startPoint y: 271, endPoint x: 198, endPoint y: 274, distance: 18.8
click at [546, 276] on label "False" at bounding box center [582, 275] width 72 height 24
click at [551, 276] on input "False" at bounding box center [555, 275] width 8 height 6
radio input "true"
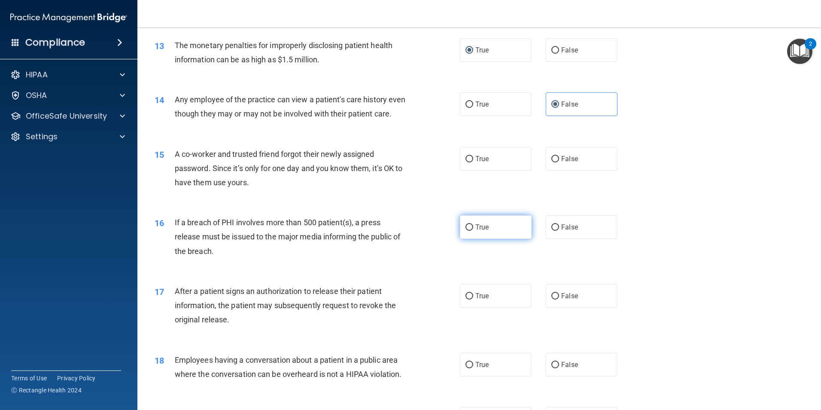
scroll to position [773, 0]
click at [177, 167] on span "A co-worker and trusted friend forgot their newly assigned password. Since it’s…" at bounding box center [289, 167] width 228 height 37
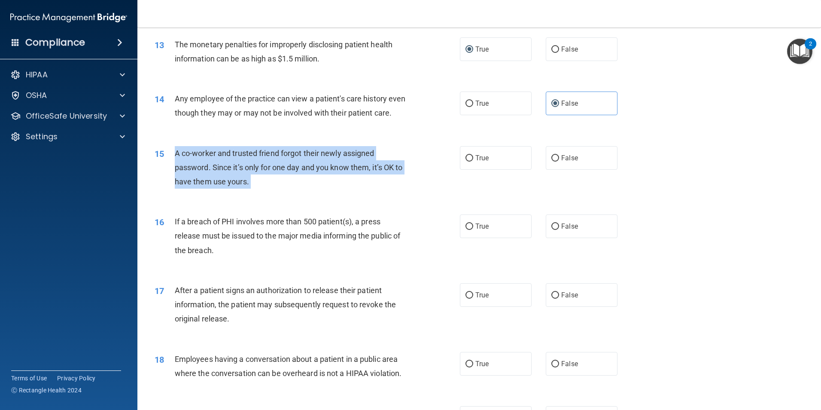
click at [177, 167] on span "A co-worker and trusted friend forgot their newly assigned password. Since it’s…" at bounding box center [289, 167] width 228 height 37
drag, startPoint x: 177, startPoint y: 167, endPoint x: 202, endPoint y: 180, distance: 27.3
click at [551, 161] on input "False" at bounding box center [555, 158] width 8 height 6
radio input "true"
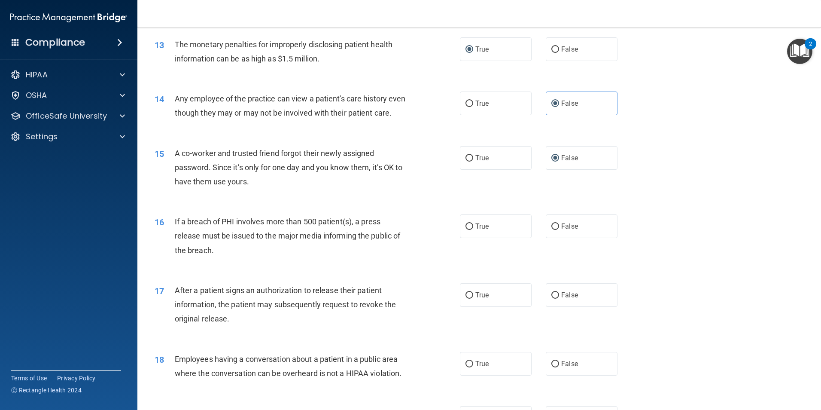
click at [204, 247] on span "If a breach of PHI involves more than 500 patient(s), a press release must be i…" at bounding box center [288, 235] width 226 height 37
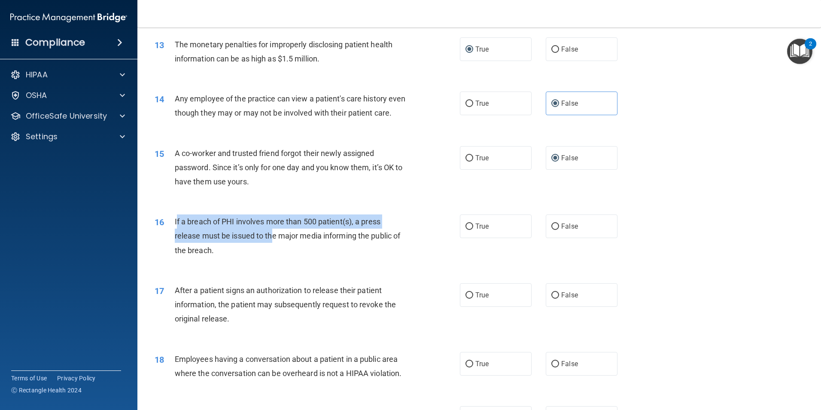
drag, startPoint x: 177, startPoint y: 237, endPoint x: 272, endPoint y: 253, distance: 95.9
click at [272, 253] on span "If a breach of PHI involves more than 500 patient(s), a press release must be i…" at bounding box center [288, 235] width 226 height 37
drag, startPoint x: 272, startPoint y: 253, endPoint x: 212, endPoint y: 246, distance: 60.1
click at [217, 248] on span "If a breach of PHI involves more than 500 patient(s), a press release must be i…" at bounding box center [288, 235] width 226 height 37
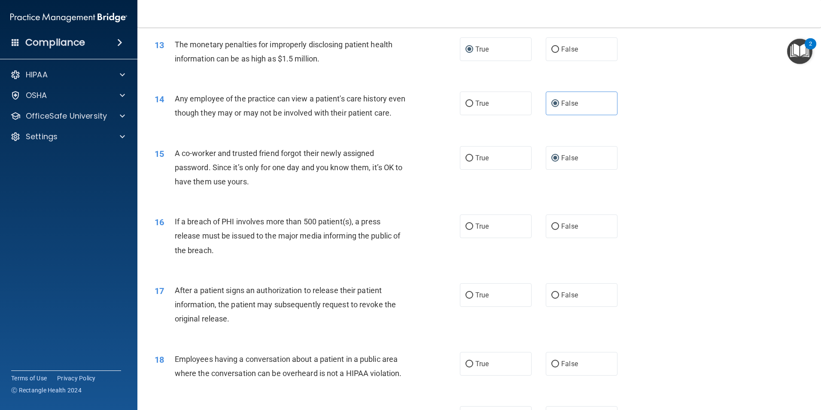
click at [179, 238] on span "If a breach of PHI involves more than 500 patient(s), a press release must be i…" at bounding box center [288, 235] width 226 height 37
click at [179, 237] on span "If a breach of PHI involves more than 500 patient(s), a press release must be i…" at bounding box center [288, 235] width 226 height 37
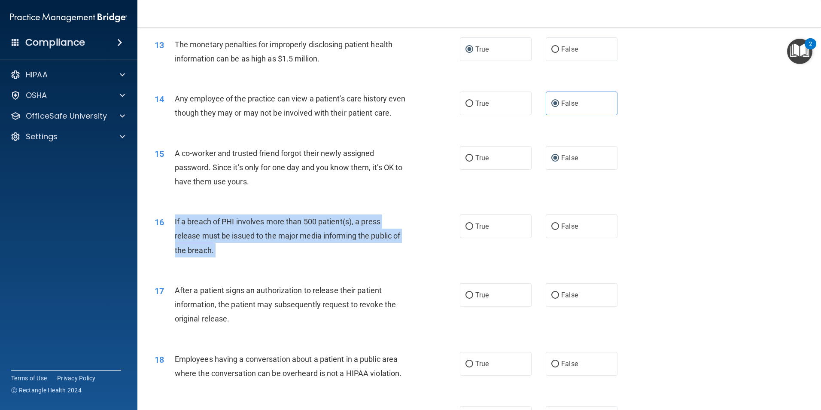
click at [179, 237] on span "If a breach of PHI involves more than 500 patient(s), a press release must be i…" at bounding box center [288, 235] width 226 height 37
drag, startPoint x: 179, startPoint y: 237, endPoint x: 185, endPoint y: 248, distance: 13.1
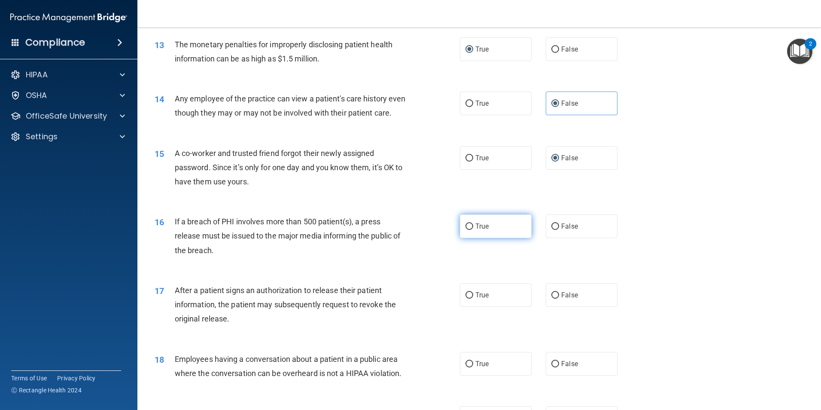
click at [475, 230] on span "True" at bounding box center [481, 226] width 13 height 8
click at [473, 230] on input "True" at bounding box center [470, 226] width 8 height 6
radio input "true"
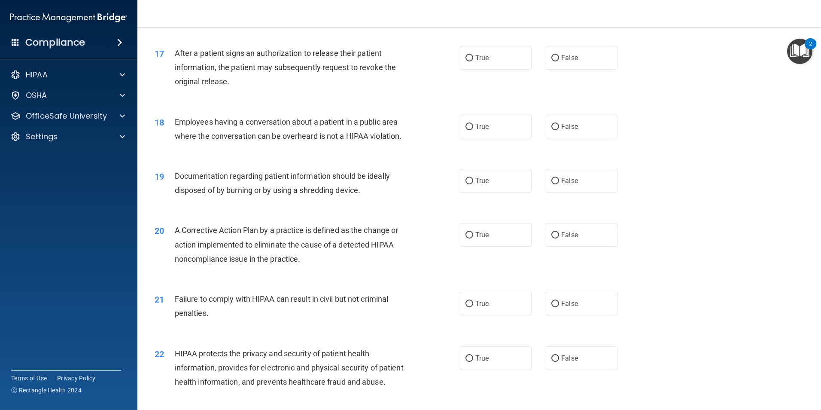
scroll to position [1031, 0]
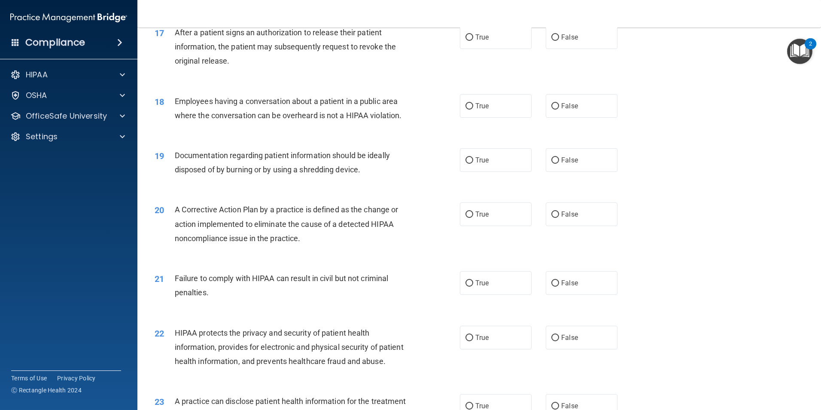
click at [176, 46] on span "After a patient signs an authorization to release their patient information, th…" at bounding box center [285, 46] width 221 height 37
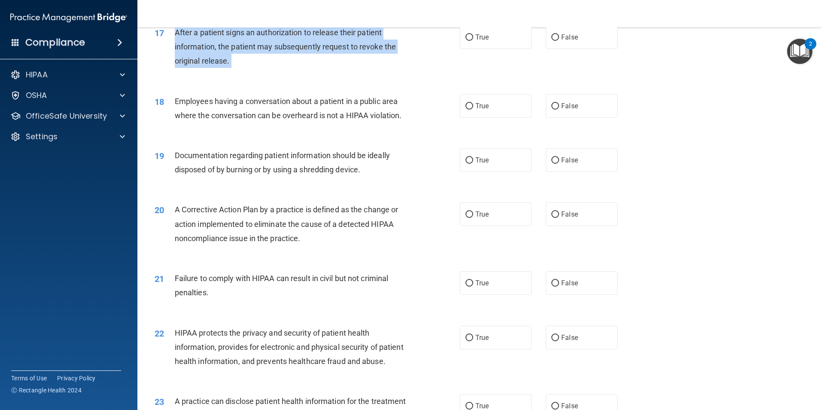
click at [176, 46] on span "After a patient signs an authorization to release their patient information, th…" at bounding box center [285, 46] width 221 height 37
click at [481, 41] on span "True" at bounding box center [481, 37] width 13 height 8
click at [473, 41] on input "True" at bounding box center [470, 37] width 8 height 6
radio input "true"
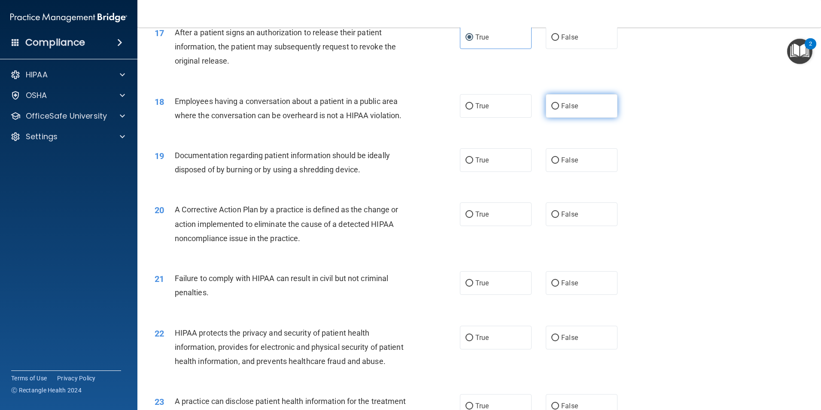
click at [567, 110] on span "False" at bounding box center [569, 106] width 17 height 8
click at [559, 110] on input "False" at bounding box center [555, 106] width 8 height 6
radio input "true"
click at [178, 171] on span "Documentation regarding patient information should be ideally disposed of by bu…" at bounding box center [282, 162] width 215 height 23
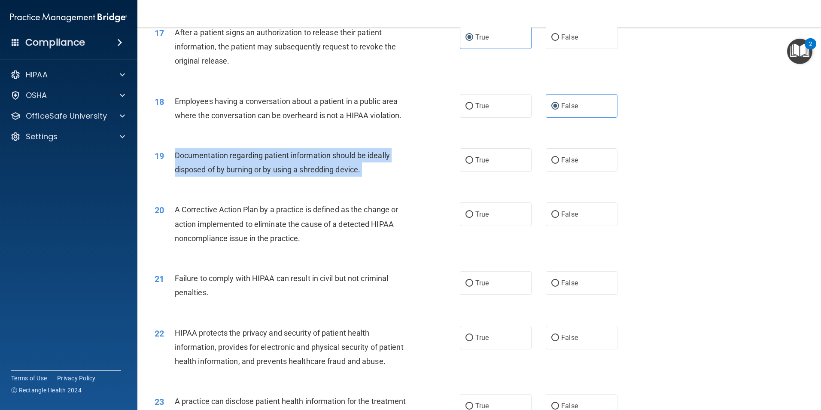
click at [178, 171] on span "Documentation regarding patient information should be ideally disposed of by bu…" at bounding box center [282, 162] width 215 height 23
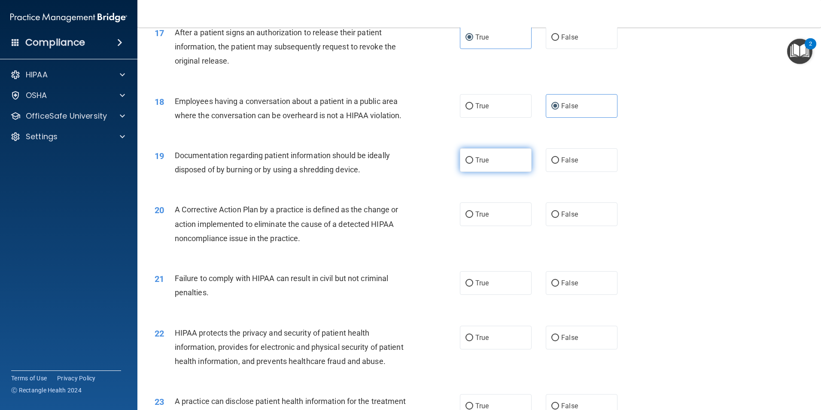
click at [493, 172] on label "True" at bounding box center [496, 160] width 72 height 24
click at [473, 164] on input "True" at bounding box center [470, 160] width 8 height 6
radio input "true"
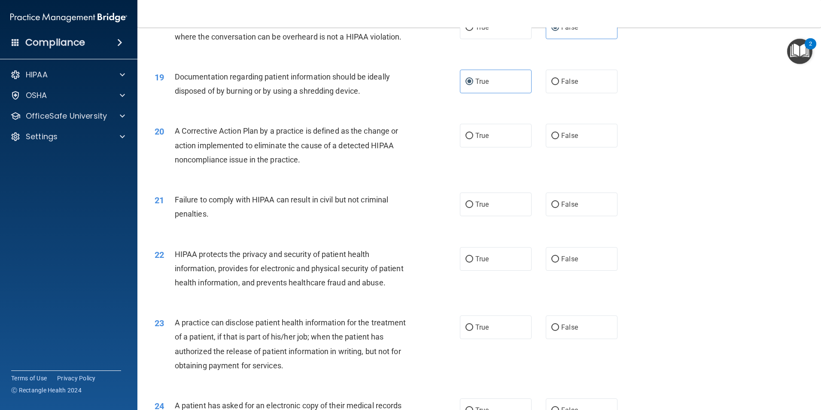
scroll to position [1117, 0]
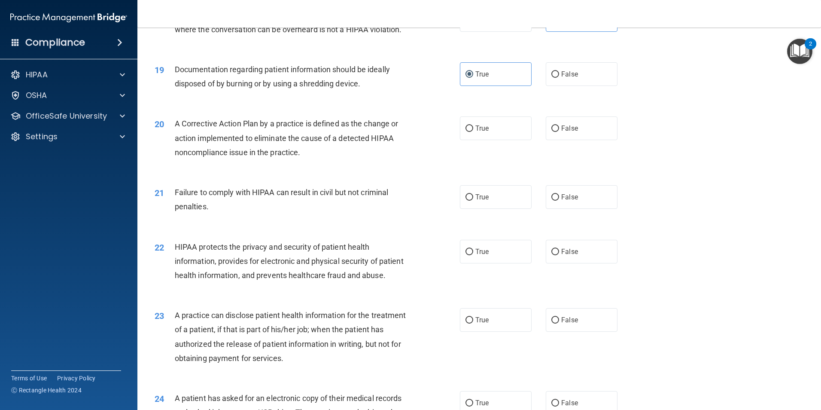
click at [177, 139] on span "A Corrective Action Plan by a practice is defined as the change or action imple…" at bounding box center [287, 137] width 224 height 37
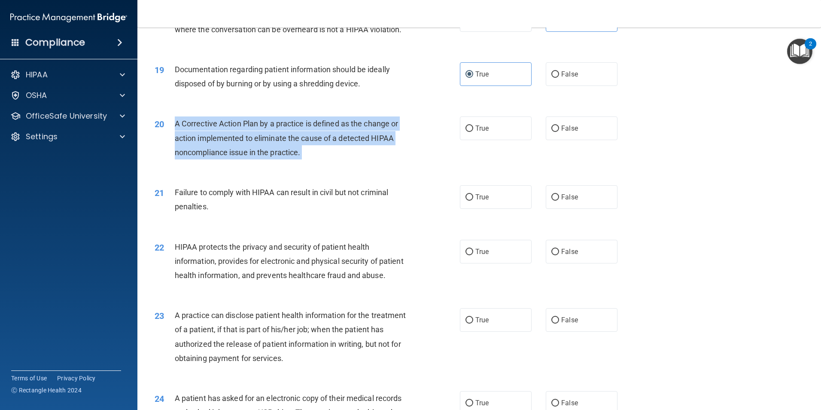
click at [177, 139] on span "A Corrective Action Plan by a practice is defined as the change or action imple…" at bounding box center [287, 137] width 224 height 37
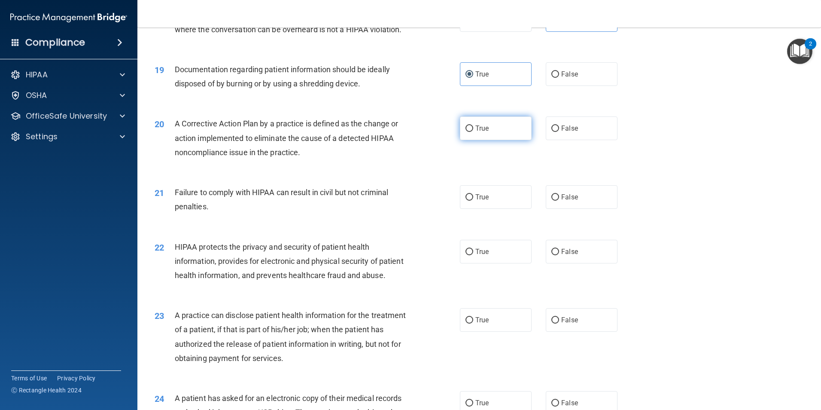
click at [493, 140] on label "True" at bounding box center [496, 128] width 72 height 24
click at [473, 132] on input "True" at bounding box center [470, 128] width 8 height 6
radio input "true"
click at [179, 204] on span "Failure to comply with HIPAA can result in civil but not criminal penalties." at bounding box center [282, 199] width 214 height 23
click at [178, 204] on span "Failure to comply with HIPAA can result in civil but not criminal penalties." at bounding box center [282, 199] width 214 height 23
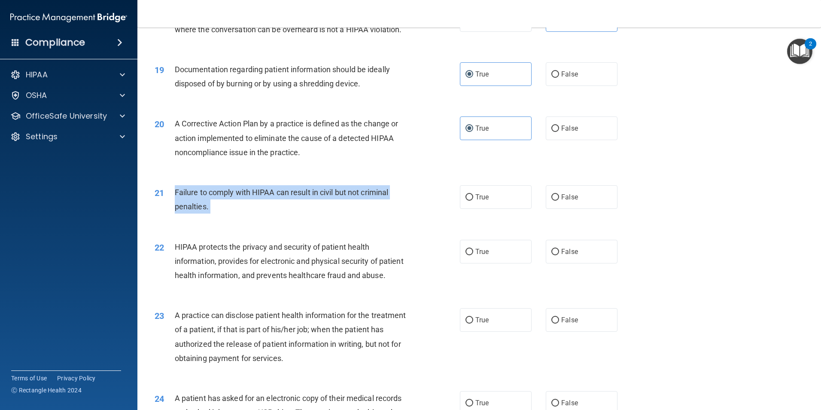
click at [178, 204] on span "Failure to comply with HIPAA can result in civil but not criminal penalties." at bounding box center [282, 199] width 214 height 23
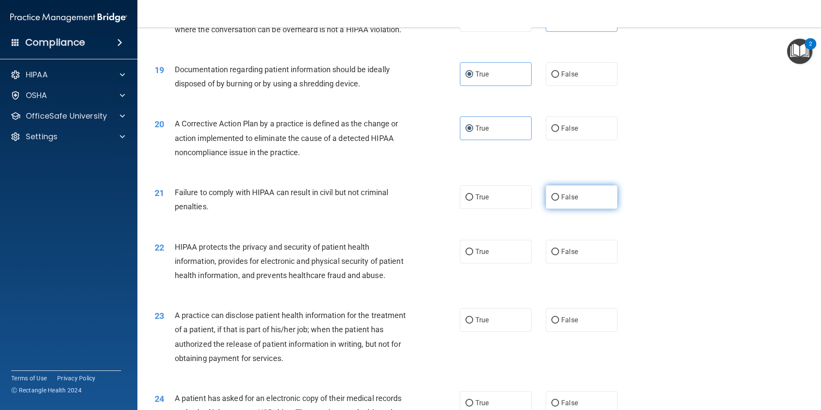
click at [584, 209] on label "False" at bounding box center [582, 197] width 72 height 24
click at [559, 201] on input "False" at bounding box center [555, 197] width 8 height 6
radio input "true"
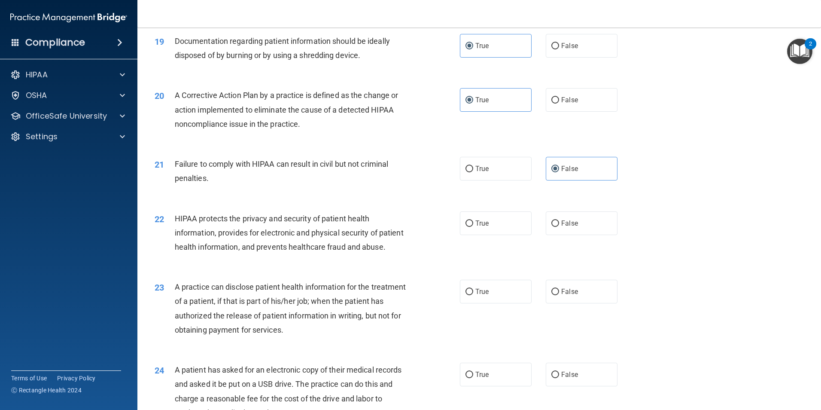
scroll to position [1203, 0]
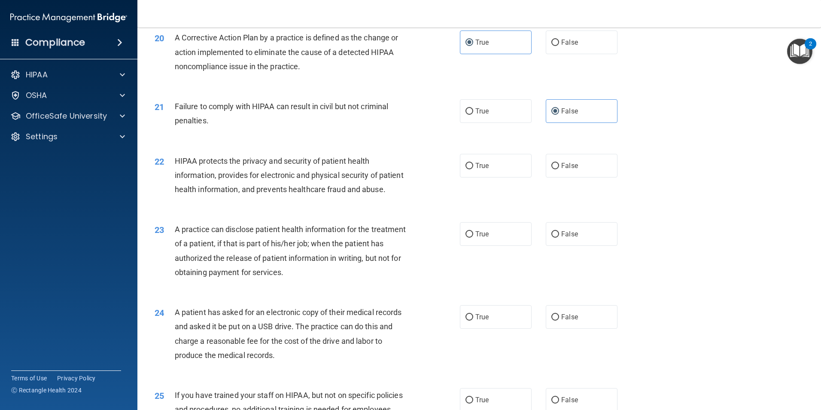
click at [175, 174] on span "HIPAA protects the privacy and security of patient health information, provides…" at bounding box center [289, 174] width 229 height 37
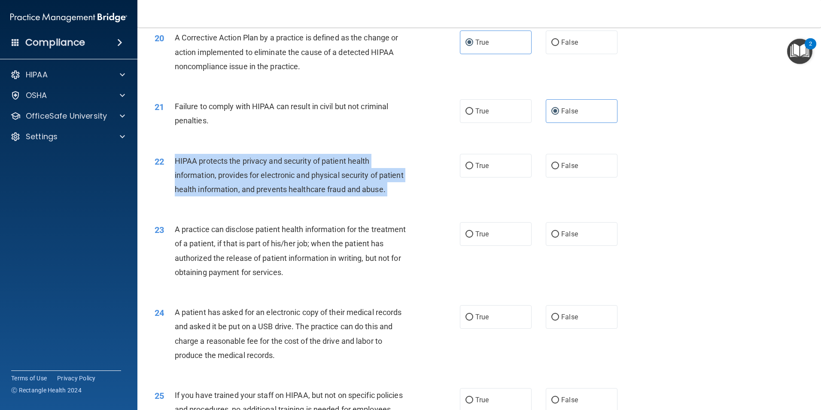
click at [175, 174] on span "HIPAA protects the privacy and security of patient health information, provides…" at bounding box center [289, 174] width 229 height 37
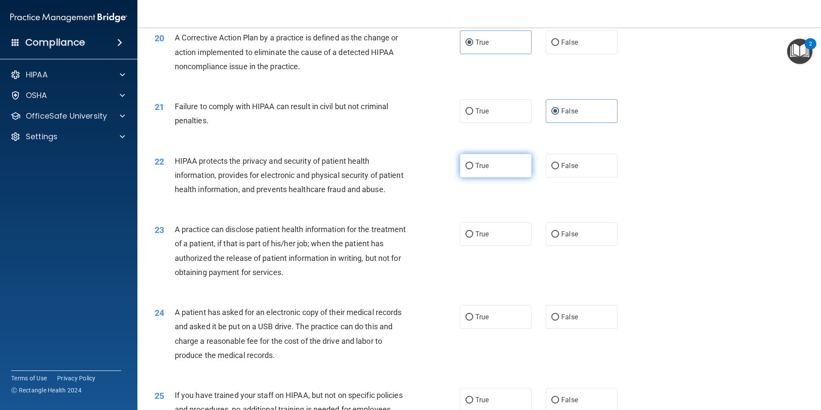
click at [494, 177] on label "True" at bounding box center [496, 166] width 72 height 24
click at [473, 169] on input "True" at bounding box center [470, 166] width 8 height 6
radio input "true"
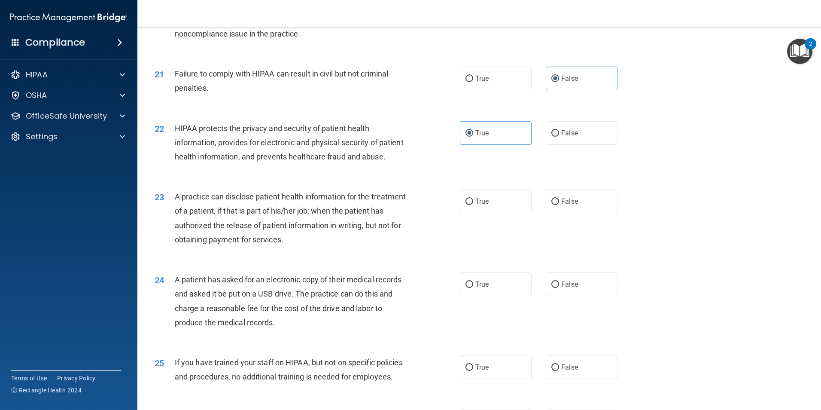
scroll to position [1331, 0]
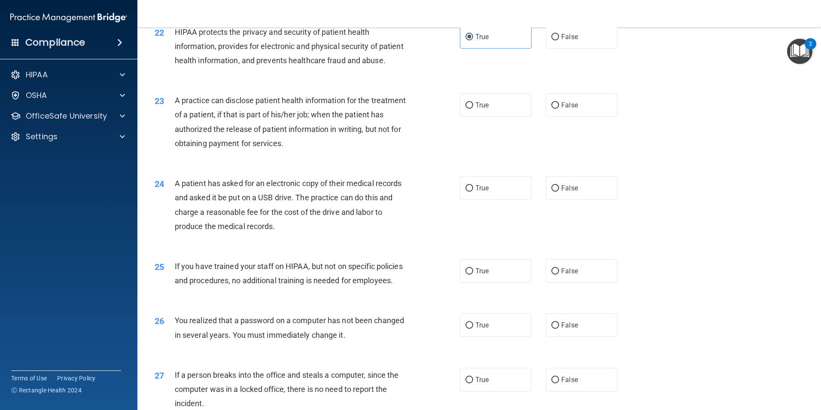
click at [177, 133] on span "A practice can disclose patient health information for the treatment of a patie…" at bounding box center [290, 122] width 231 height 52
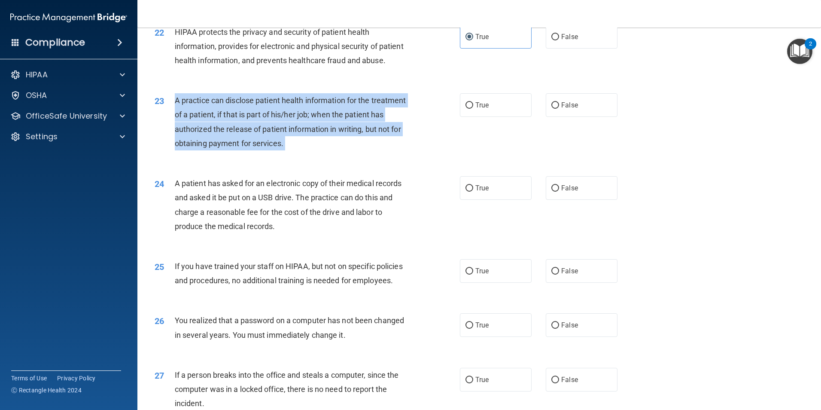
click at [177, 133] on span "A practice can disclose patient health information for the treatment of a patie…" at bounding box center [290, 122] width 231 height 52
click at [466, 109] on input "True" at bounding box center [470, 105] width 8 height 6
radio input "true"
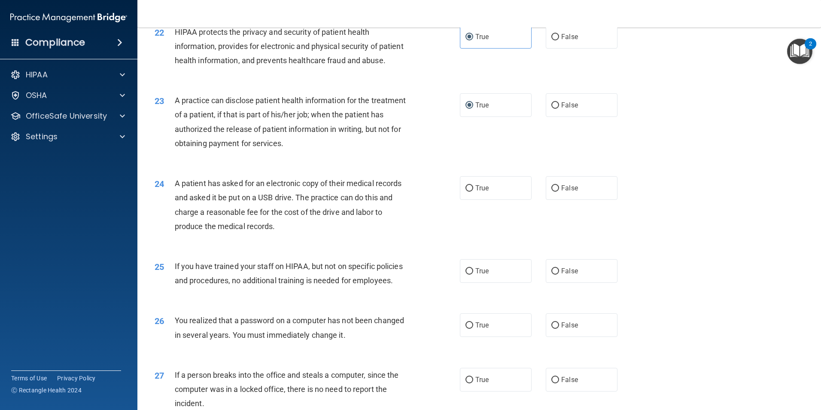
click at [177, 212] on span "A patient has asked for an electronic copy of their medical records and asked i…" at bounding box center [288, 205] width 227 height 52
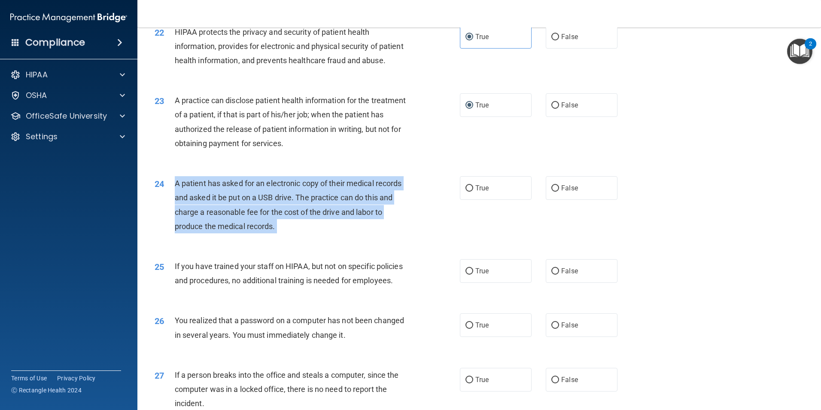
click at [177, 212] on span "A patient has asked for an electronic copy of their medical records and asked i…" at bounding box center [288, 205] width 227 height 52
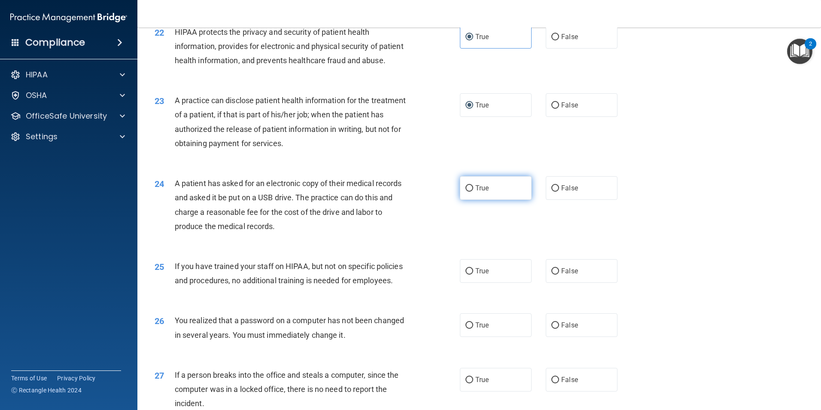
click at [491, 200] on label "True" at bounding box center [496, 188] width 72 height 24
click at [473, 192] on input "True" at bounding box center [470, 188] width 8 height 6
radio input "true"
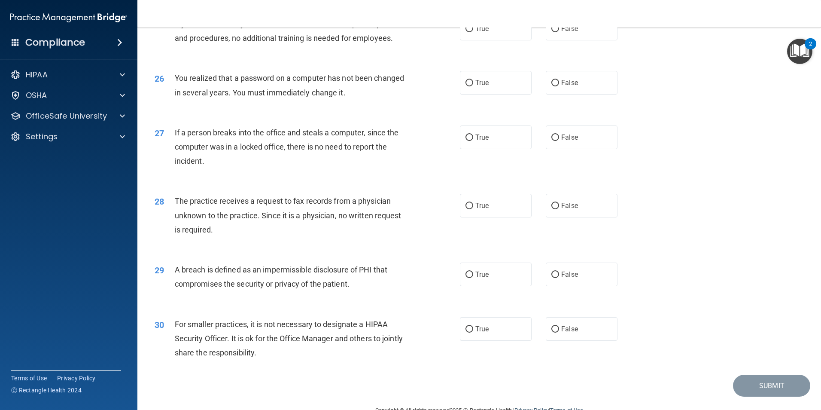
scroll to position [1589, 0]
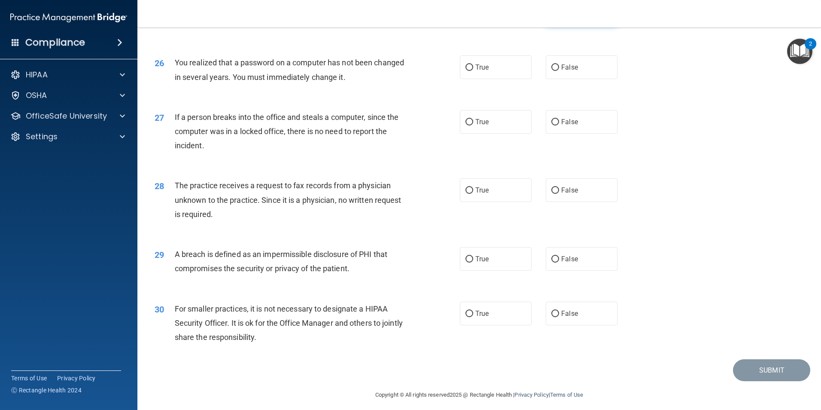
click at [557, 25] on label "False" at bounding box center [582, 13] width 72 height 24
click at [557, 17] on input "False" at bounding box center [555, 13] width 8 height 6
radio input "true"
click at [177, 81] on span "You realized that a password on a computer has not been changed in several year…" at bounding box center [289, 69] width 229 height 23
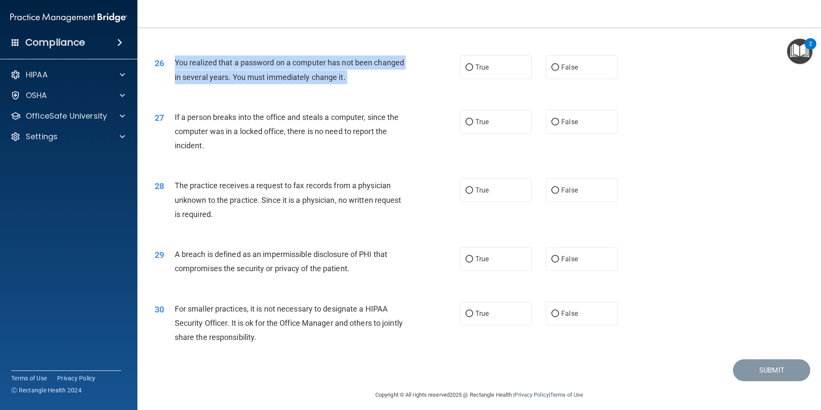
click at [177, 81] on span "You realized that a password on a computer has not been changed in several year…" at bounding box center [289, 69] width 229 height 23
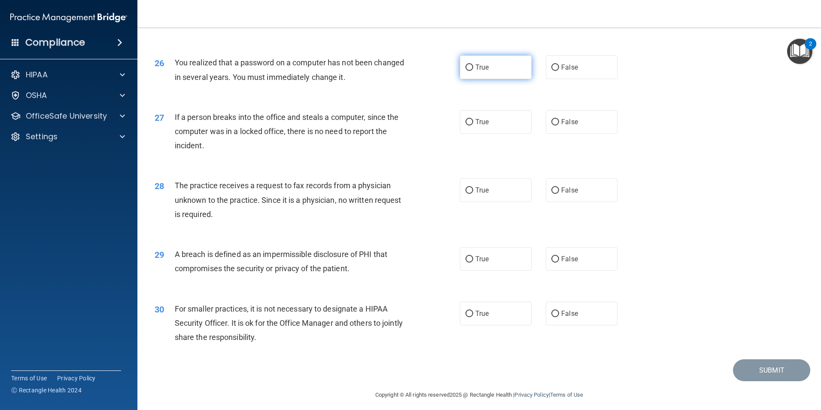
click at [490, 79] on label "True" at bounding box center [496, 67] width 72 height 24
click at [473, 71] on input "True" at bounding box center [470, 67] width 8 height 6
radio input "true"
click at [571, 134] on label "False" at bounding box center [582, 122] width 72 height 24
click at [559, 125] on input "False" at bounding box center [555, 122] width 8 height 6
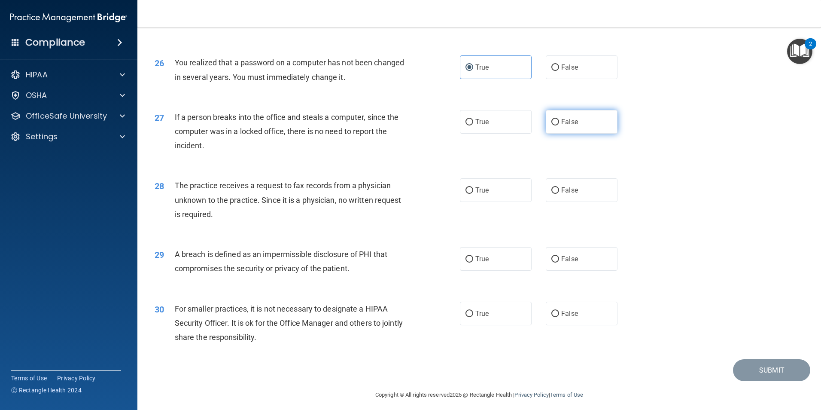
radio input "true"
click at [558, 202] on label "False" at bounding box center [582, 190] width 72 height 24
click at [558, 194] on input "False" at bounding box center [555, 190] width 8 height 6
radio input "true"
click at [180, 273] on span "A breach is defined as an impermissible disclosure of PHI that compromises the …" at bounding box center [281, 261] width 213 height 23
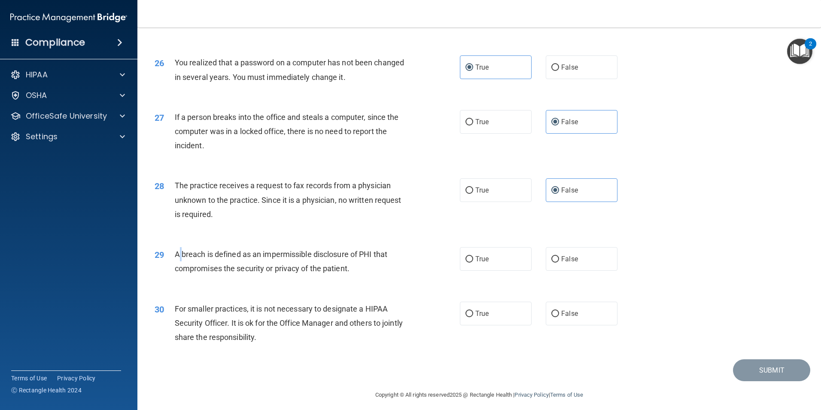
click at [180, 273] on span "A breach is defined as an impermissible disclosure of PHI that compromises the …" at bounding box center [281, 261] width 213 height 23
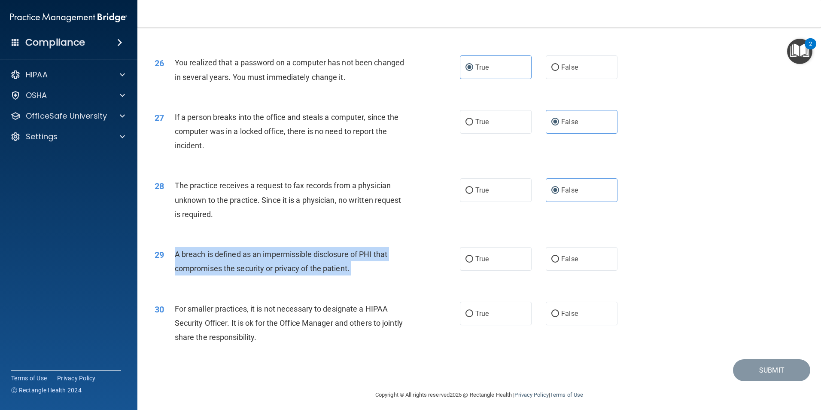
click at [180, 273] on span "A breach is defined as an impermissible disclosure of PHI that compromises the …" at bounding box center [281, 261] width 213 height 23
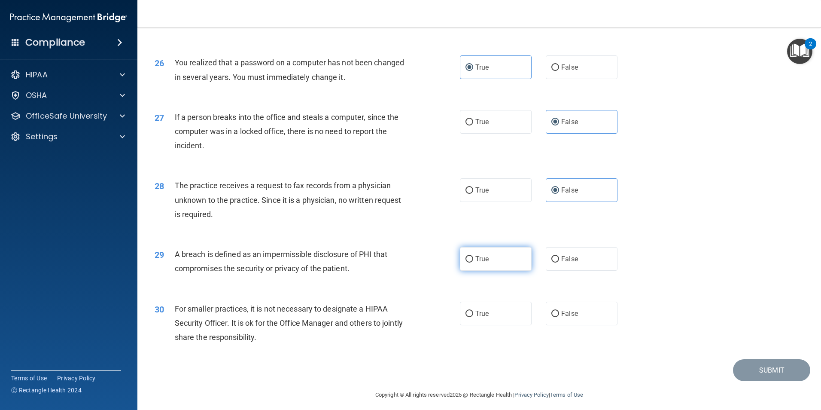
click at [495, 271] on label "True" at bounding box center [496, 259] width 72 height 24
click at [473, 262] on input "True" at bounding box center [470, 259] width 8 height 6
radio input "true"
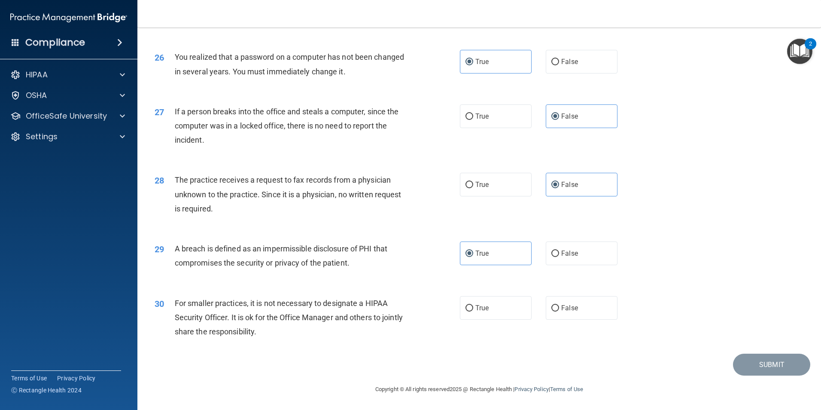
scroll to position [1637, 0]
click at [551, 307] on input "False" at bounding box center [555, 308] width 8 height 6
radio input "true"
click at [759, 364] on button "Submit" at bounding box center [771, 364] width 77 height 22
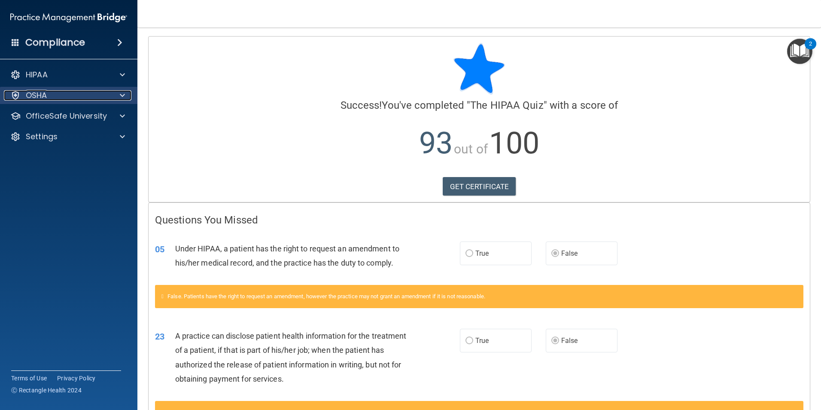
click at [77, 96] on div "OSHA" at bounding box center [57, 95] width 107 height 10
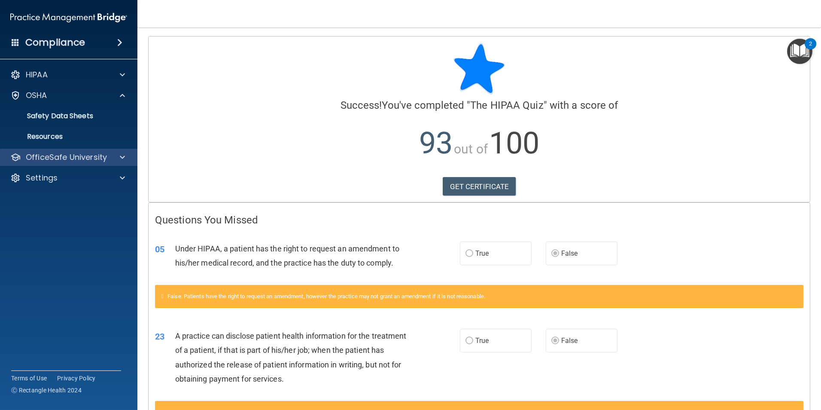
click at [82, 152] on div "OfficeSafe University" at bounding box center [69, 157] width 138 height 17
click at [108, 159] on div "OfficeSafe University" at bounding box center [57, 157] width 107 height 10
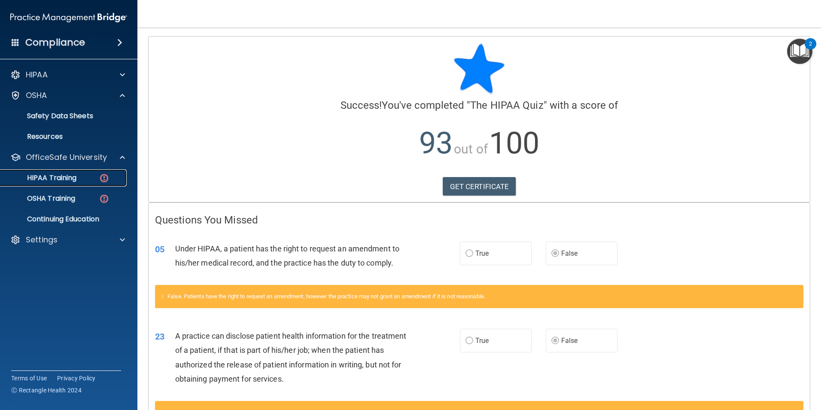
click at [93, 181] on div "HIPAA Training" at bounding box center [64, 178] width 117 height 9
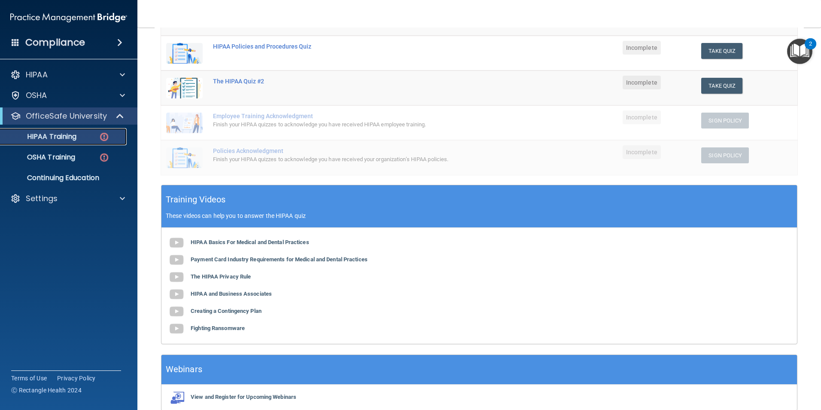
scroll to position [29, 0]
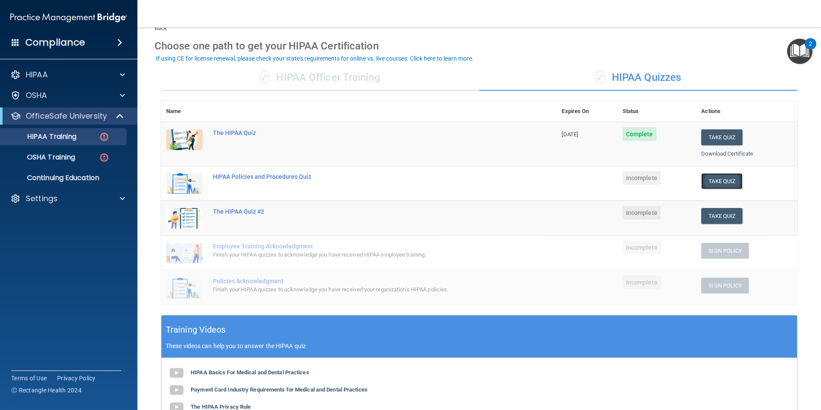
click at [711, 183] on button "Take Quiz" at bounding box center [721, 181] width 41 height 16
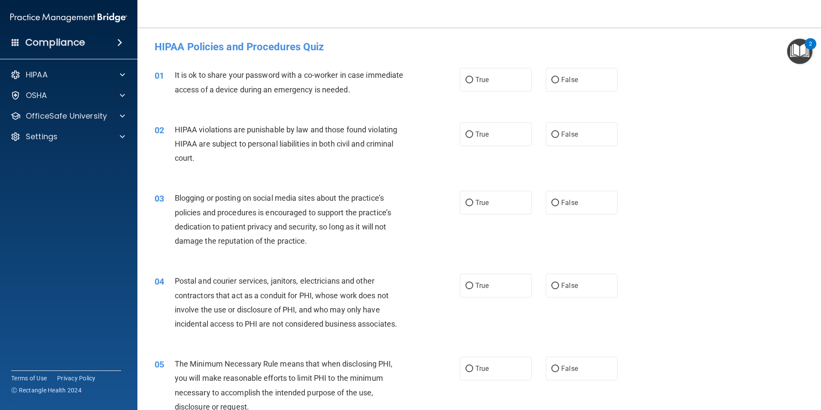
click at [179, 74] on span "It is ok to share your password with a co-worker in case immediate access of a …" at bounding box center [289, 81] width 229 height 23
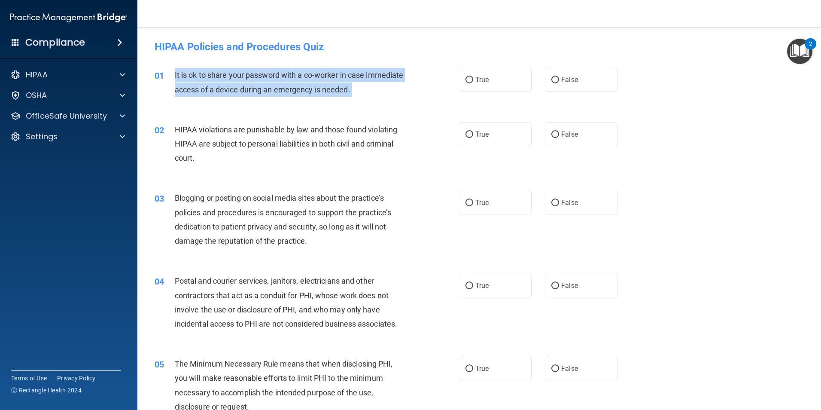
click at [179, 74] on span "It is ok to share your password with a co-worker in case immediate access of a …" at bounding box center [289, 81] width 229 height 23
click at [551, 82] on input "False" at bounding box center [555, 80] width 8 height 6
radio input "true"
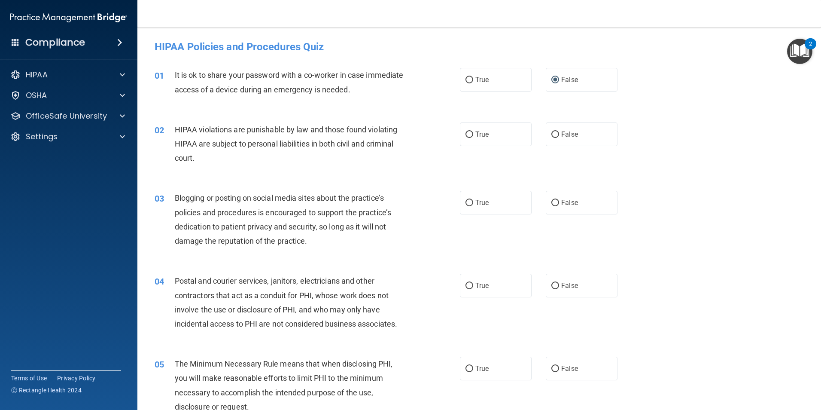
click at [179, 128] on span "HIPAA violations are punishable by law and those found violating HIPAA are subj…" at bounding box center [286, 143] width 222 height 37
click at [179, 129] on span "HIPAA violations are punishable by law and those found violating HIPAA are subj…" at bounding box center [286, 143] width 222 height 37
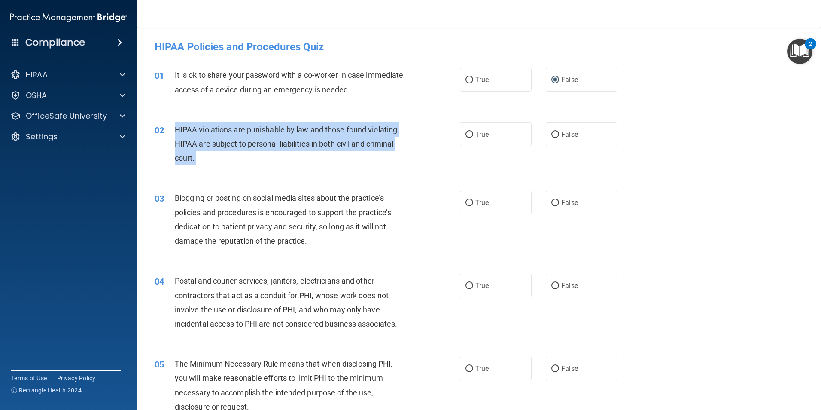
click at [180, 131] on span "HIPAA violations are punishable by law and those found violating HIPAA are subj…" at bounding box center [286, 143] width 222 height 37
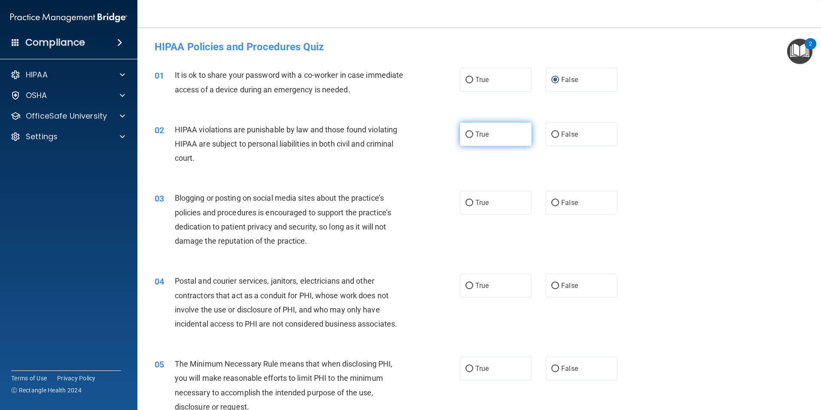
click at [508, 128] on label "True" at bounding box center [496, 134] width 72 height 24
click at [473, 131] on input "True" at bounding box center [470, 134] width 8 height 6
radio input "true"
click at [176, 197] on span "Blogging or posting on social media sites about the practice’s policies and pro…" at bounding box center [283, 219] width 216 height 52
click at [177, 199] on span "Blogging or posting on social media sites about the practice’s policies and pro…" at bounding box center [283, 219] width 216 height 52
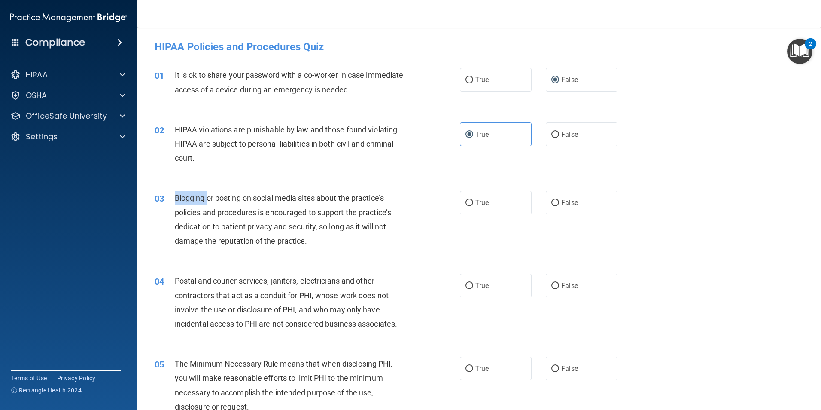
click at [177, 199] on span "Blogging or posting on social media sites about the practice’s policies and pro…" at bounding box center [283, 219] width 216 height 52
click at [178, 199] on span "Blogging or posting on social media sites about the practice’s policies and pro…" at bounding box center [283, 219] width 216 height 52
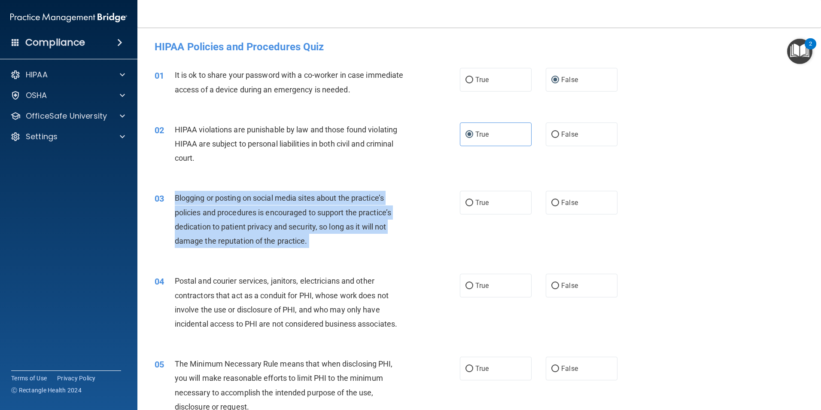
click at [179, 199] on span "Blogging or posting on social media sites about the practice’s policies and pro…" at bounding box center [283, 219] width 216 height 52
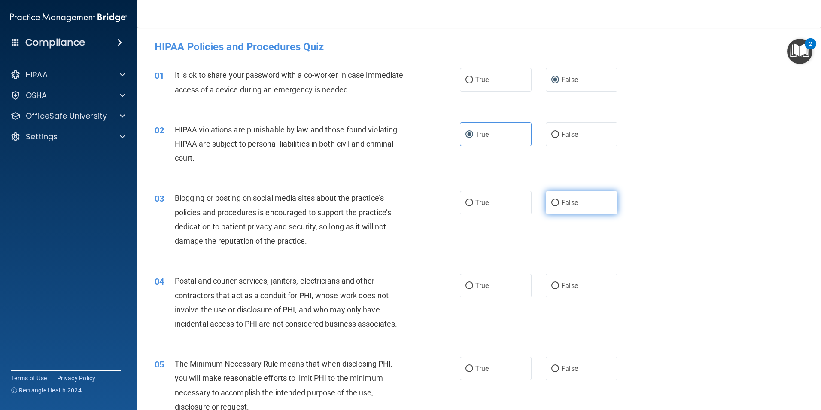
click at [558, 197] on label "False" at bounding box center [582, 203] width 72 height 24
click at [558, 200] on input "False" at bounding box center [555, 203] width 8 height 6
radio input "true"
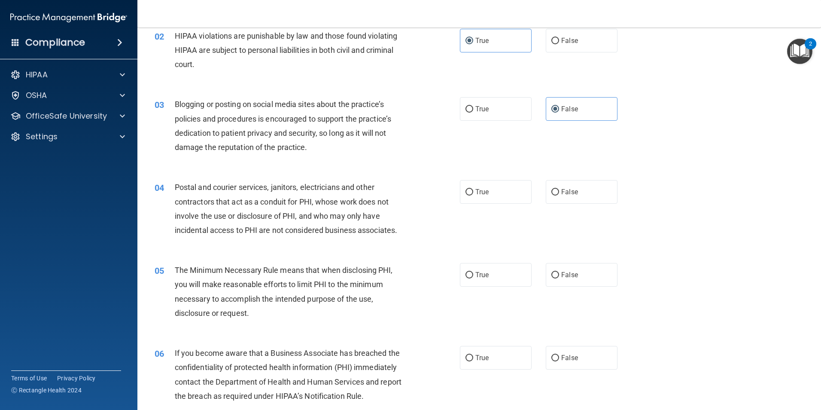
scroll to position [172, 0]
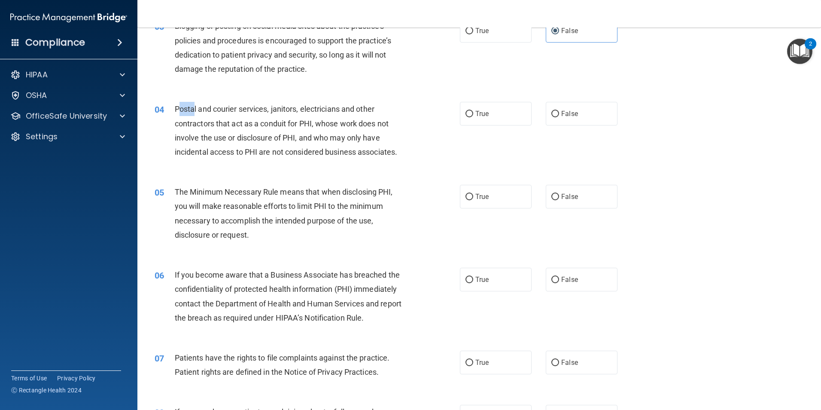
drag, startPoint x: 177, startPoint y: 109, endPoint x: 193, endPoint y: 113, distance: 17.0
click at [193, 113] on span "Postal and courier services, janitors, electricians and other contractors that …" at bounding box center [286, 130] width 222 height 52
drag, startPoint x: 193, startPoint y: 113, endPoint x: 180, endPoint y: 107, distance: 14.6
click at [180, 107] on span "Postal and courier services, janitors, electricians and other contractors that …" at bounding box center [286, 130] width 222 height 52
click at [178, 107] on span "Postal and courier services, janitors, electricians and other contractors that …" at bounding box center [286, 130] width 222 height 52
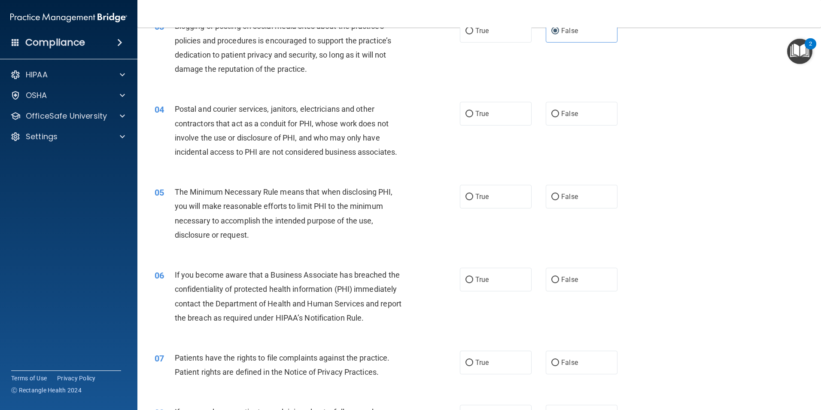
click at [177, 107] on span "Postal and courier services, janitors, electricians and other contractors that …" at bounding box center [286, 130] width 222 height 52
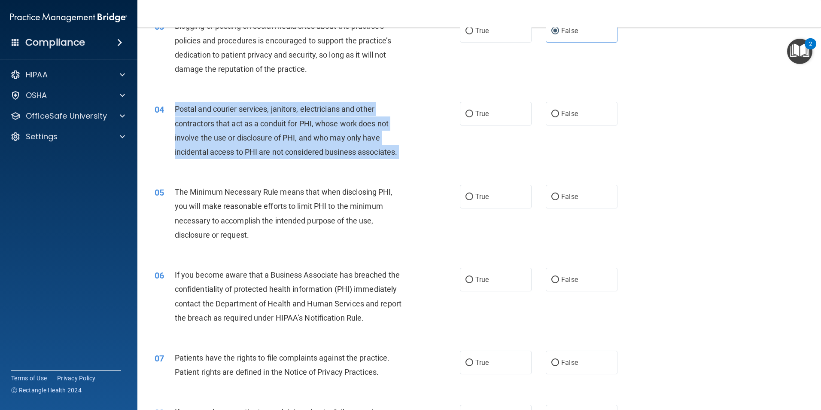
click at [177, 107] on span "Postal and courier services, janitors, electricians and other contractors that …" at bounding box center [286, 130] width 222 height 52
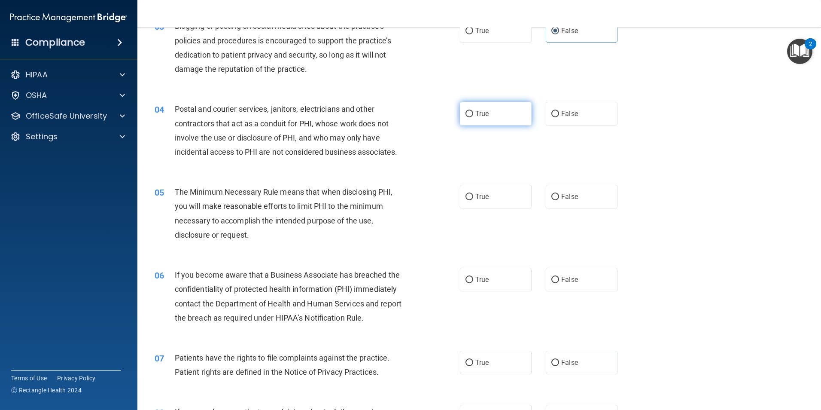
click at [487, 121] on label "True" at bounding box center [496, 114] width 72 height 24
click at [473, 117] on input "True" at bounding box center [470, 114] width 8 height 6
radio input "true"
click at [178, 190] on span "The Minimum Necessary Rule means that when disclosing PHI, you will make reason…" at bounding box center [284, 213] width 218 height 52
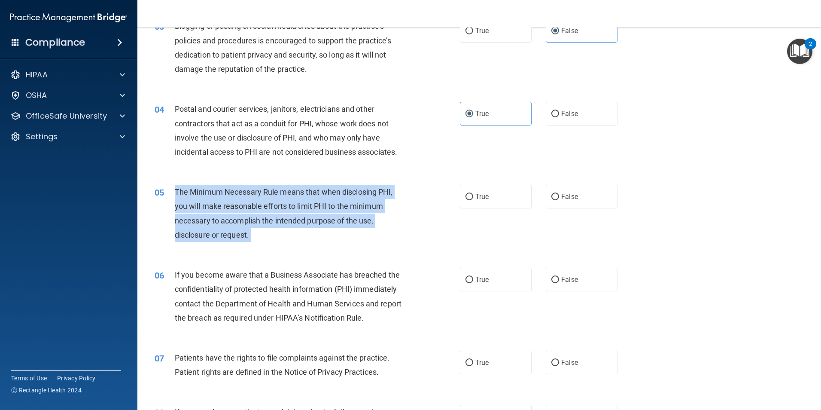
click at [178, 190] on span "The Minimum Necessary Rule means that when disclosing PHI, you will make reason…" at bounding box center [284, 213] width 218 height 52
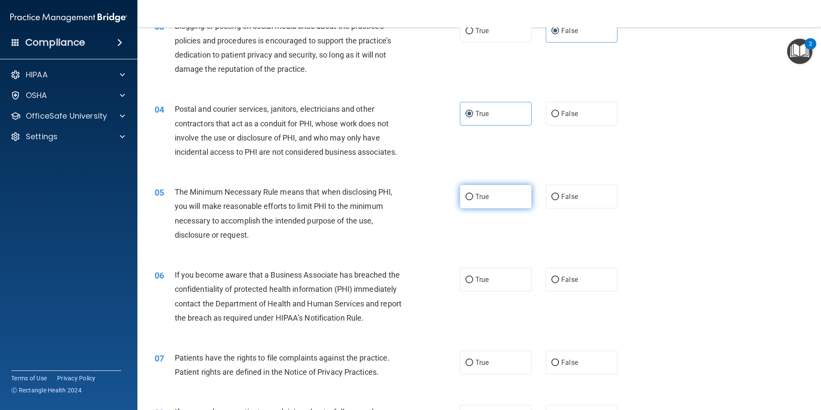
click at [504, 204] on label "True" at bounding box center [496, 197] width 72 height 24
click at [473, 200] on input "True" at bounding box center [470, 197] width 8 height 6
radio input "true"
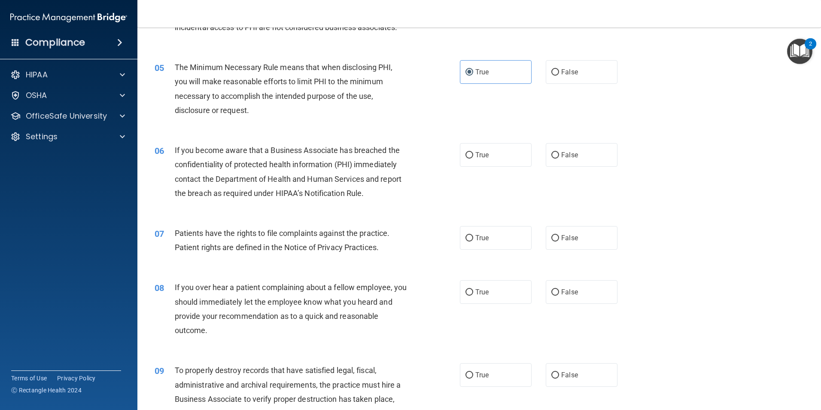
scroll to position [301, 0]
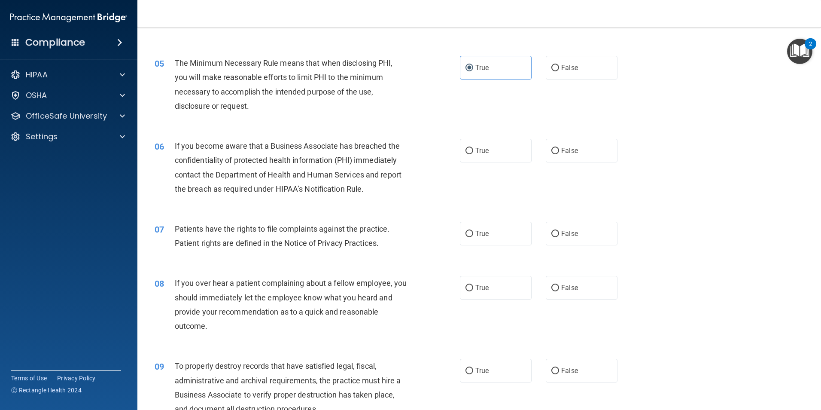
click at [177, 145] on span "If you become aware that a Business Associate has breached the confidentiality …" at bounding box center [288, 167] width 227 height 52
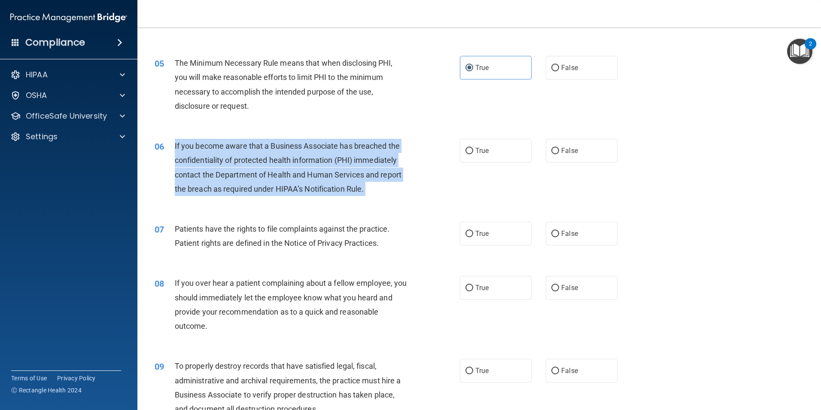
click at [177, 145] on span "If you become aware that a Business Associate has breached the confidentiality …" at bounding box center [288, 167] width 227 height 52
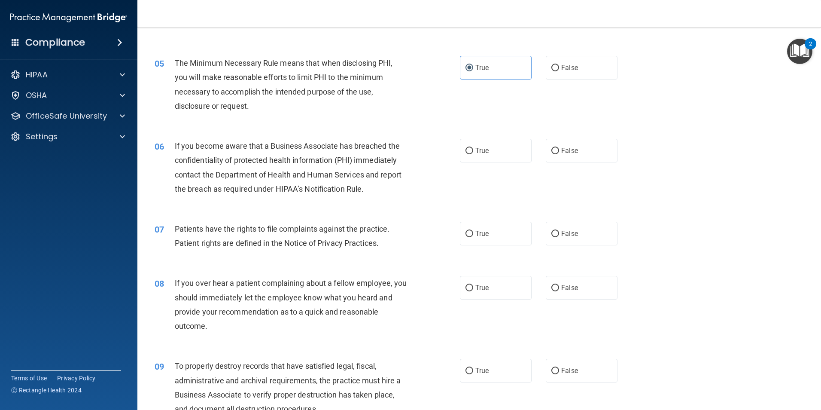
drag, startPoint x: 437, startPoint y: 111, endPoint x: 432, endPoint y: 113, distance: 4.9
click at [436, 111] on div "05 The Minimum Necessary Rule means that when disclosing PHI, you will make rea…" at bounding box center [307, 86] width 331 height 61
click at [179, 146] on span "If you become aware that a Business Associate has breached the confidentiality …" at bounding box center [288, 167] width 227 height 52
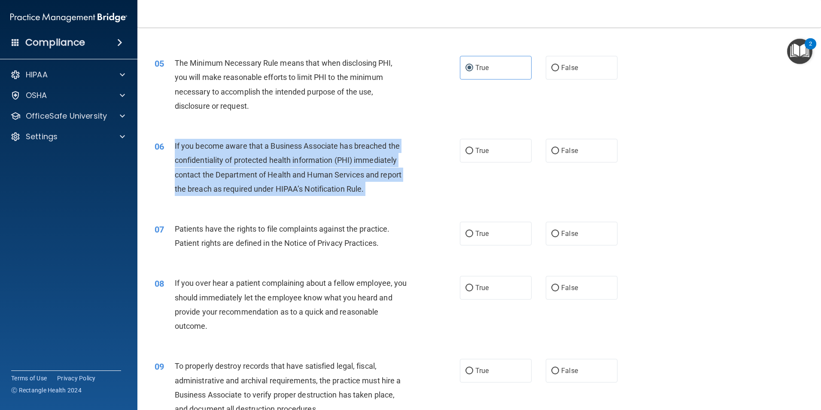
click at [179, 146] on span "If you become aware that a Business Associate has breached the confidentiality …" at bounding box center [288, 167] width 227 height 52
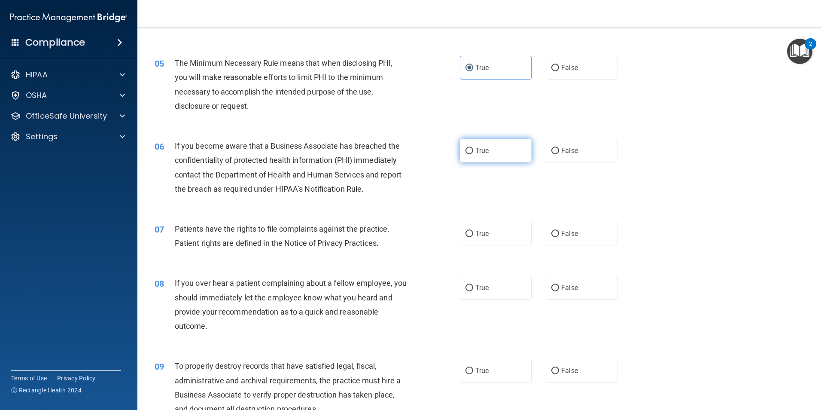
click at [496, 148] on label "True" at bounding box center [496, 151] width 72 height 24
click at [473, 148] on input "True" at bounding box center [470, 151] width 8 height 6
radio input "true"
click at [179, 227] on span "Patients have the rights to file complaints against the practice. Patient right…" at bounding box center [282, 235] width 215 height 23
click at [180, 227] on span "Patients have the rights to file complaints against the practice. Patient right…" at bounding box center [282, 235] width 215 height 23
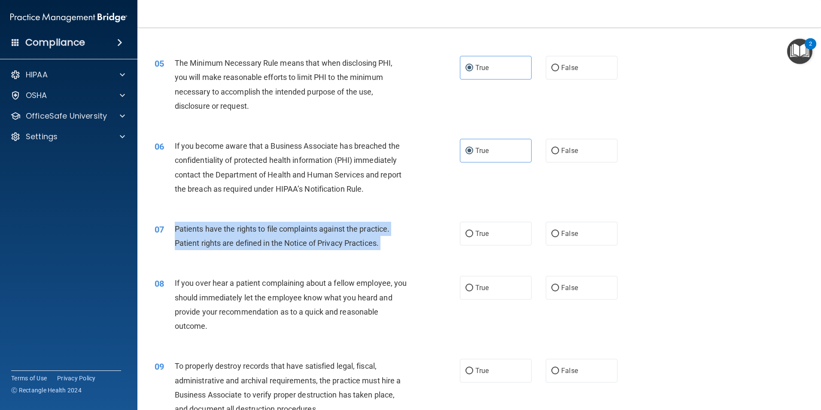
click at [180, 227] on span "Patients have the rights to file complaints against the practice. Patient right…" at bounding box center [282, 235] width 215 height 23
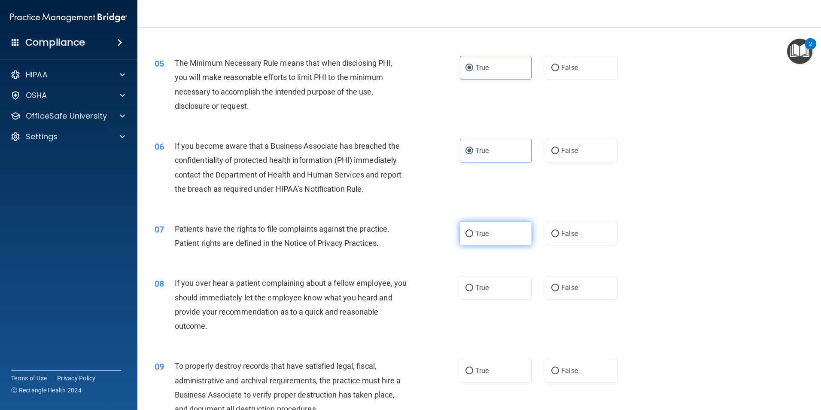
click at [484, 241] on label "True" at bounding box center [496, 234] width 72 height 24
click at [473, 237] on input "True" at bounding box center [470, 234] width 8 height 6
radio input "true"
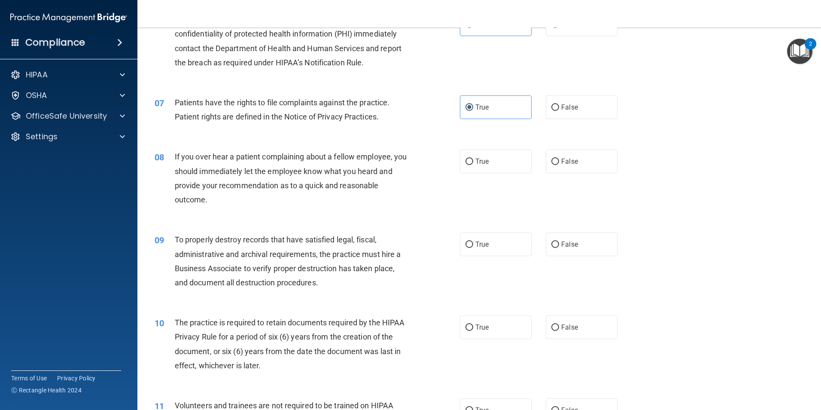
scroll to position [429, 0]
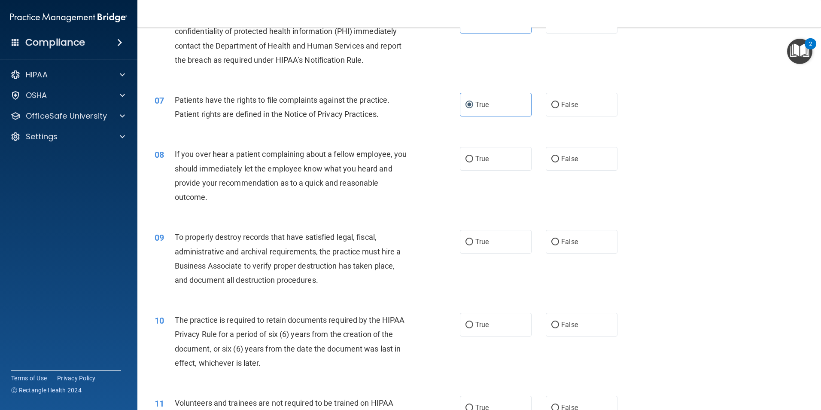
click at [179, 151] on span "If you over hear a patient complaining about a fellow employee, you should imme…" at bounding box center [291, 175] width 232 height 52
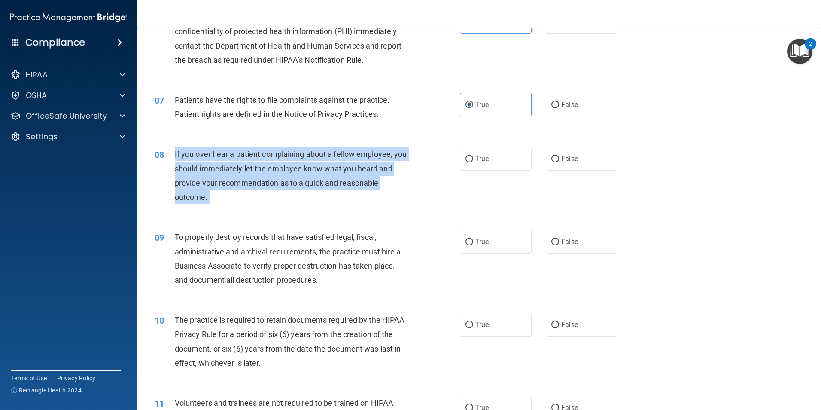
click at [179, 151] on span "If you over hear a patient complaining about a fellow employee, you should imme…" at bounding box center [291, 175] width 232 height 52
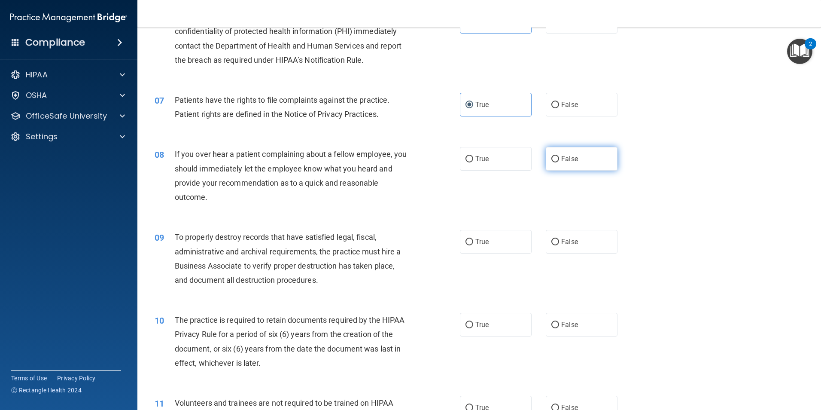
click at [570, 164] on label "False" at bounding box center [582, 159] width 72 height 24
click at [559, 162] on input "False" at bounding box center [555, 159] width 8 height 6
radio input "true"
click at [178, 237] on span "To properly destroy records that have satisfied legal, fiscal, administrative a…" at bounding box center [288, 258] width 226 height 52
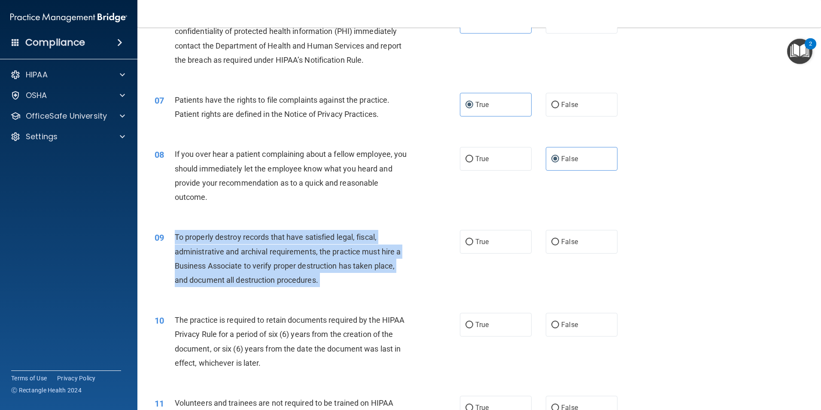
click at [178, 237] on span "To properly destroy records that have satisfied legal, fiscal, administrative a…" at bounding box center [288, 258] width 226 height 52
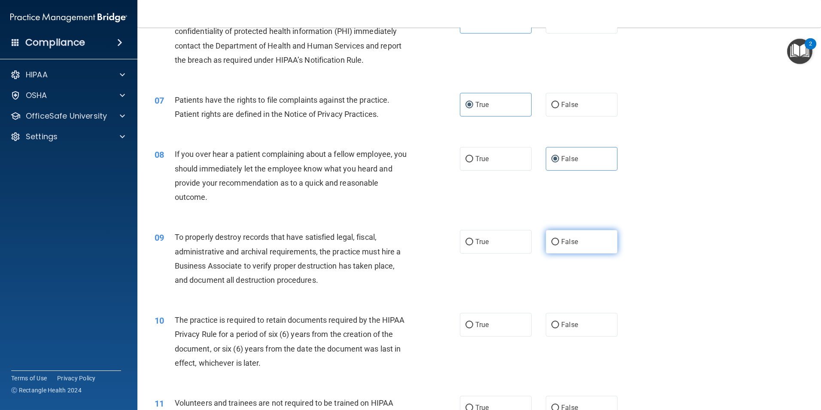
click at [564, 247] on label "False" at bounding box center [582, 242] width 72 height 24
click at [559, 245] on input "False" at bounding box center [555, 242] width 8 height 6
radio input "true"
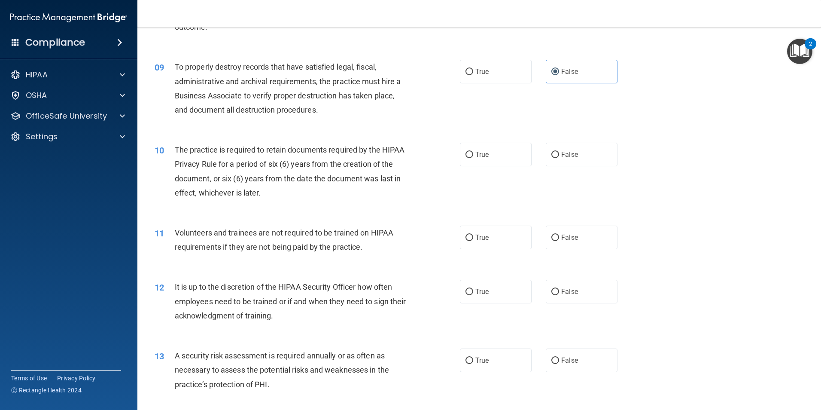
scroll to position [644, 0]
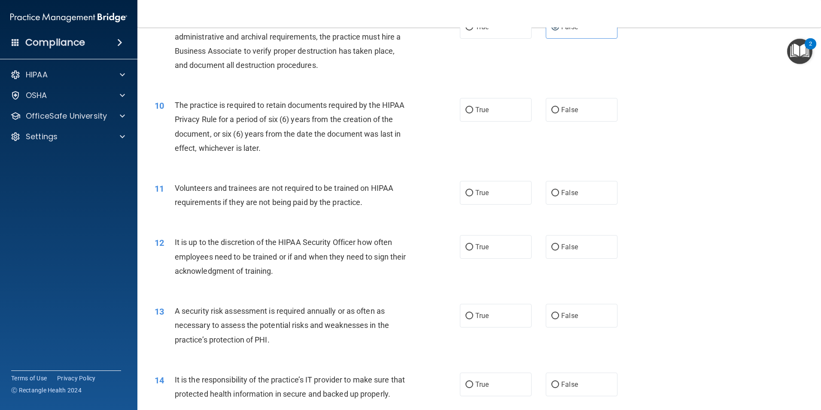
click at [180, 105] on span "The practice is required to retain documents required by the HIPAA Privacy Rule…" at bounding box center [290, 126] width 230 height 52
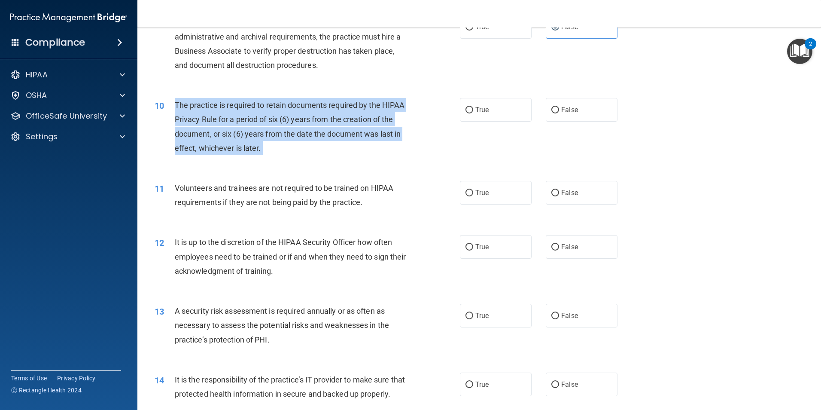
click at [180, 106] on span "The practice is required to retain documents required by the HIPAA Privacy Rule…" at bounding box center [290, 126] width 230 height 52
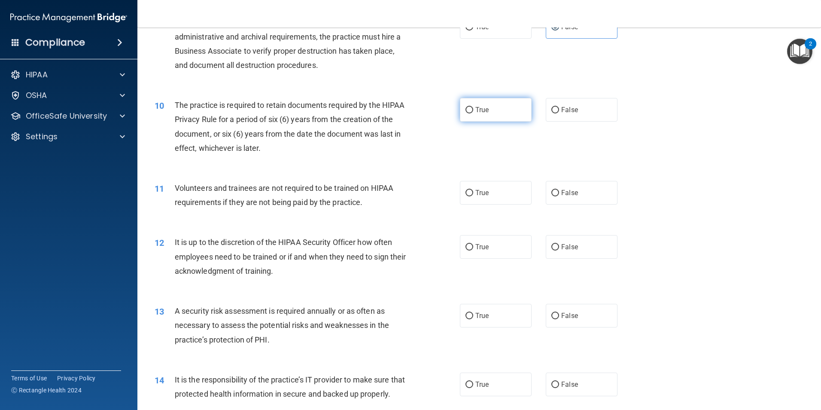
click at [468, 115] on label "True" at bounding box center [496, 110] width 72 height 24
click at [468, 113] on input "True" at bounding box center [470, 110] width 8 height 6
radio input "true"
click at [178, 189] on span "Volunteers and trainees are not required to be trained on HIPAA requirements if…" at bounding box center [284, 194] width 219 height 23
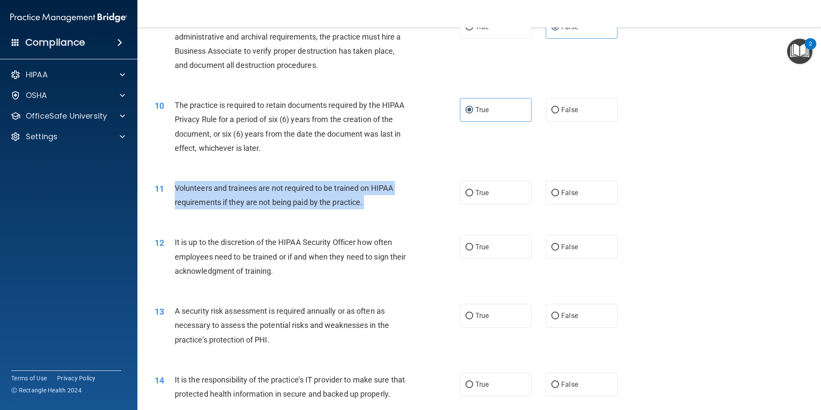
click at [178, 189] on span "Volunteers and trainees are not required to be trained on HIPAA requirements if…" at bounding box center [284, 194] width 219 height 23
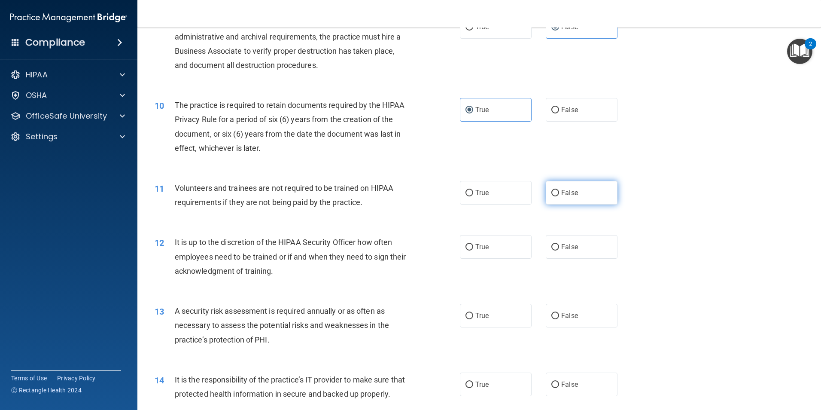
click at [557, 201] on label "False" at bounding box center [582, 193] width 72 height 24
click at [557, 196] on input "False" at bounding box center [555, 193] width 8 height 6
radio input "true"
click at [181, 243] on span "It is up to the discretion of the HIPAA Security Officer how often employees ne…" at bounding box center [290, 255] width 231 height 37
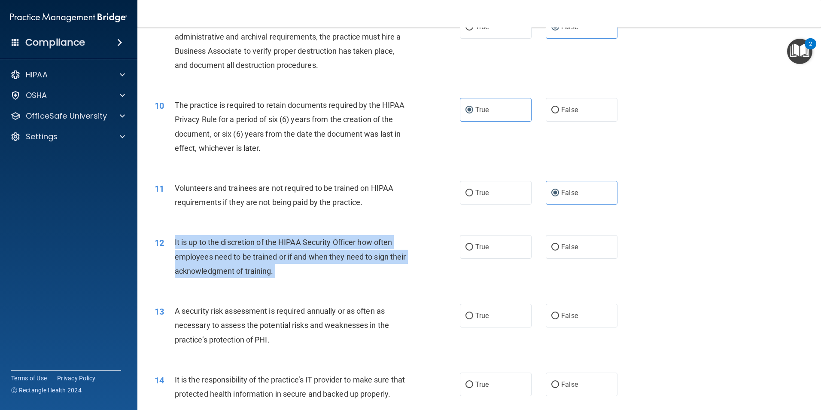
click at [181, 243] on span "It is up to the discretion of the HIPAA Security Officer how often employees ne…" at bounding box center [290, 255] width 231 height 37
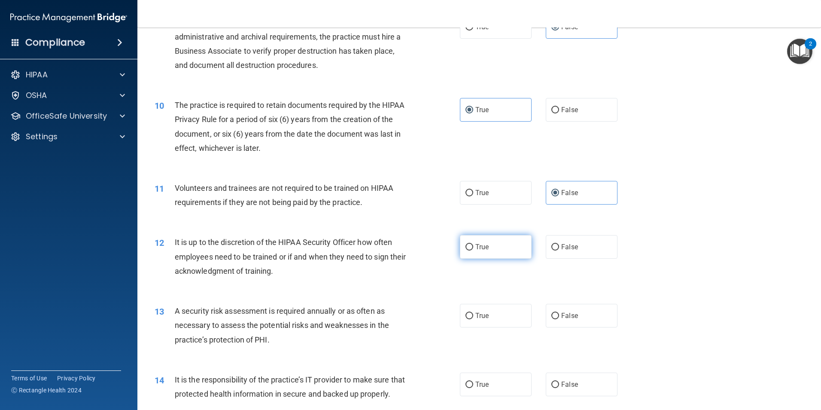
click at [478, 247] on span "True" at bounding box center [481, 247] width 13 height 8
click at [473, 247] on input "True" at bounding box center [470, 247] width 8 height 6
radio input "true"
click at [551, 249] on input "False" at bounding box center [555, 247] width 8 height 6
radio input "true"
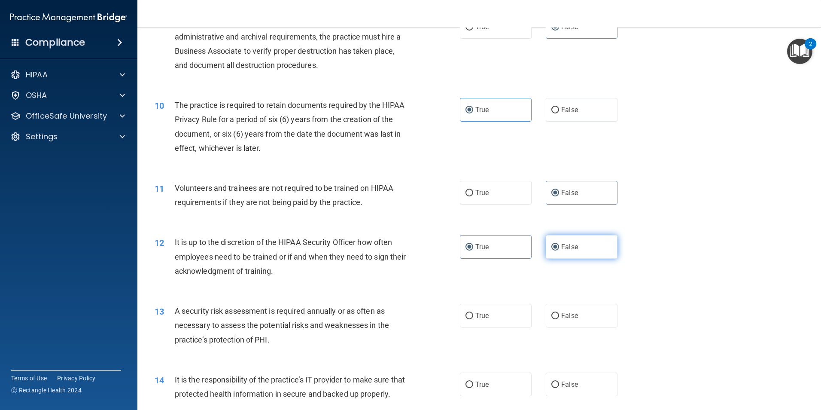
radio input "false"
click at [177, 310] on span "A security risk assessment is required annually or as often as necessary to ass…" at bounding box center [282, 324] width 214 height 37
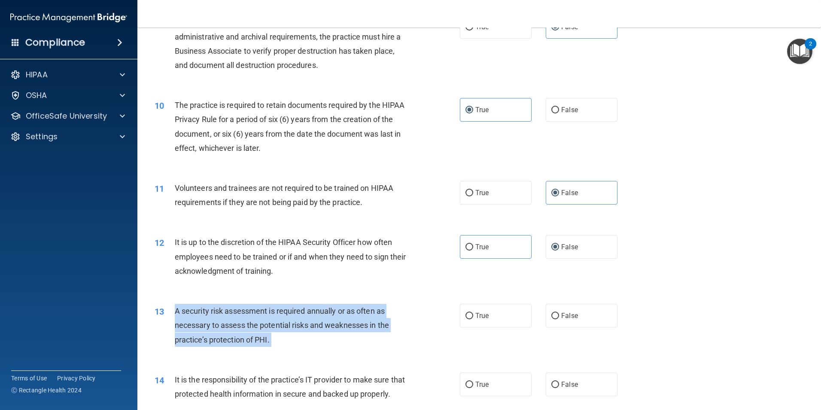
click at [177, 310] on span "A security risk assessment is required annually or as often as necessary to ass…" at bounding box center [282, 324] width 214 height 37
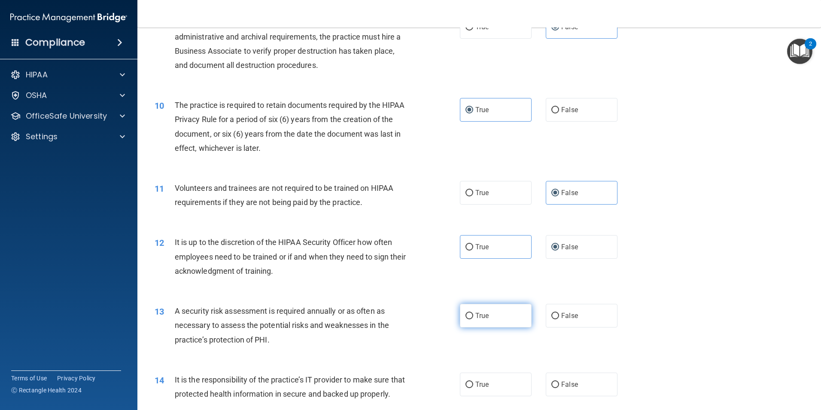
click at [491, 315] on label "True" at bounding box center [496, 316] width 72 height 24
click at [473, 315] on input "True" at bounding box center [470, 316] width 8 height 6
radio input "true"
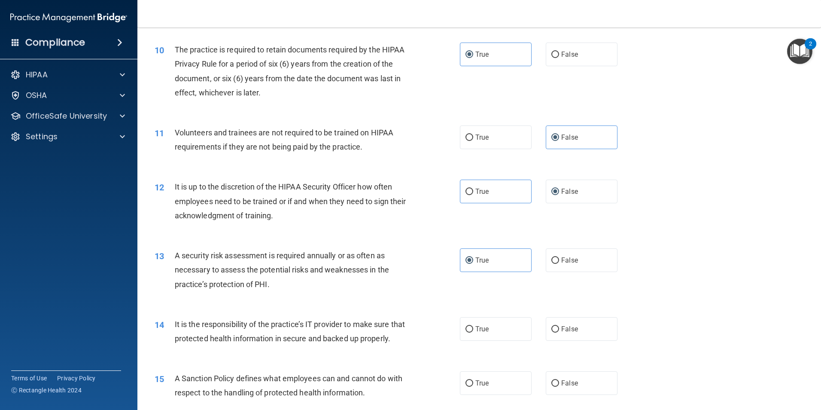
scroll to position [859, 0]
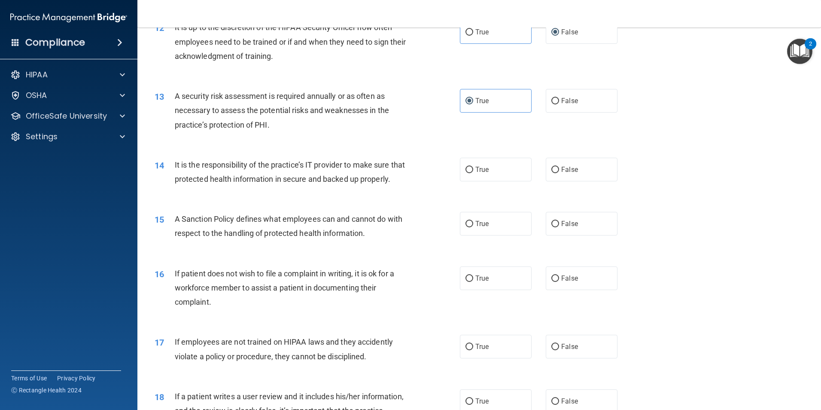
click at [177, 164] on span "It is the responsibility of the practice’s IT provider to make sure that protec…" at bounding box center [290, 171] width 230 height 23
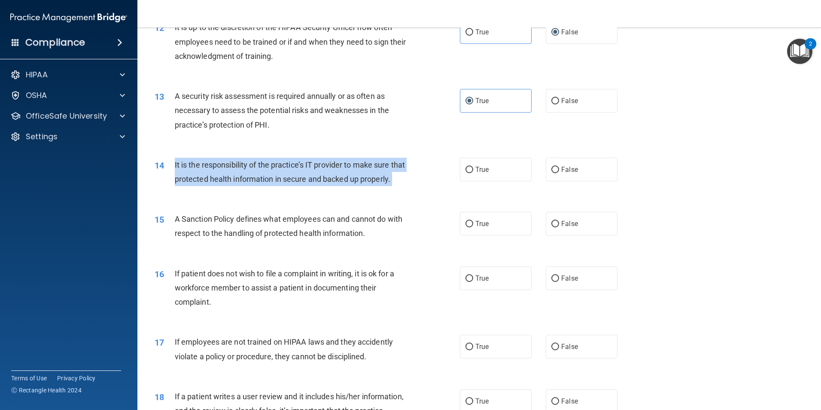
click at [177, 164] on span "It is the responsibility of the practice’s IT provider to make sure that protec…" at bounding box center [290, 171] width 230 height 23
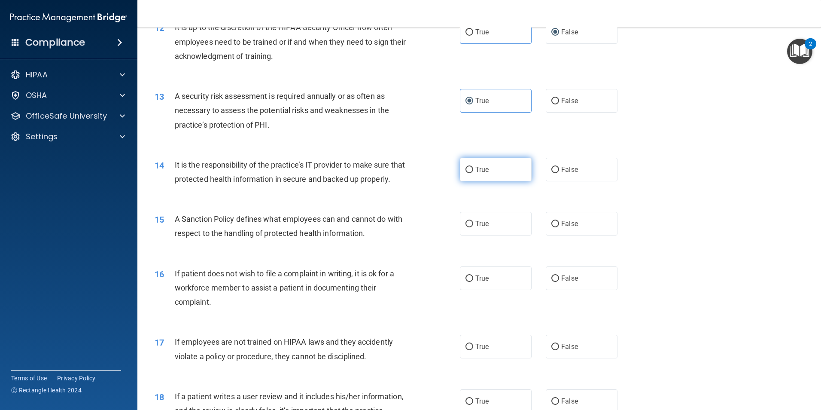
click at [490, 176] on label "True" at bounding box center [496, 170] width 72 height 24
click at [473, 173] on input "True" at bounding box center [470, 170] width 8 height 6
radio input "true"
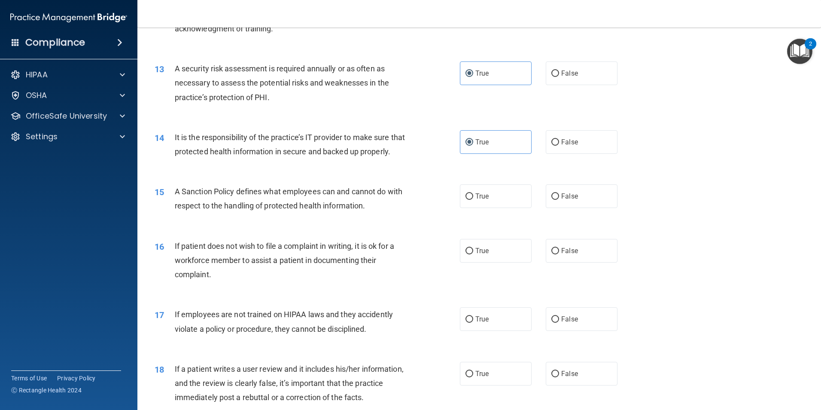
scroll to position [988, 0]
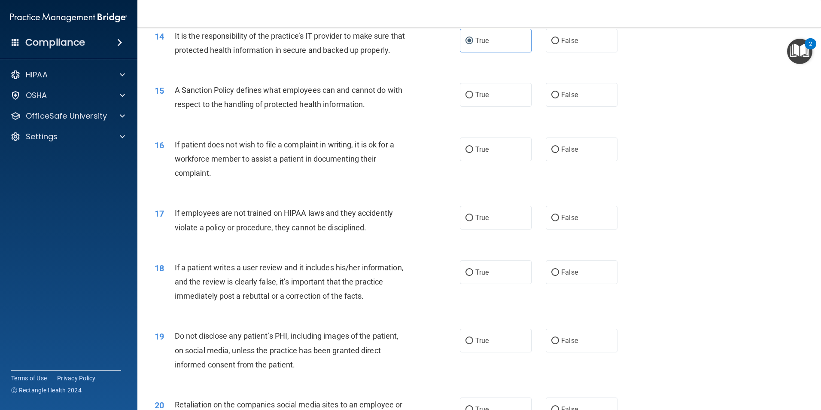
click at [175, 104] on span "A Sanction Policy defines what employees can and cannot do with respect to the …" at bounding box center [289, 96] width 228 height 23
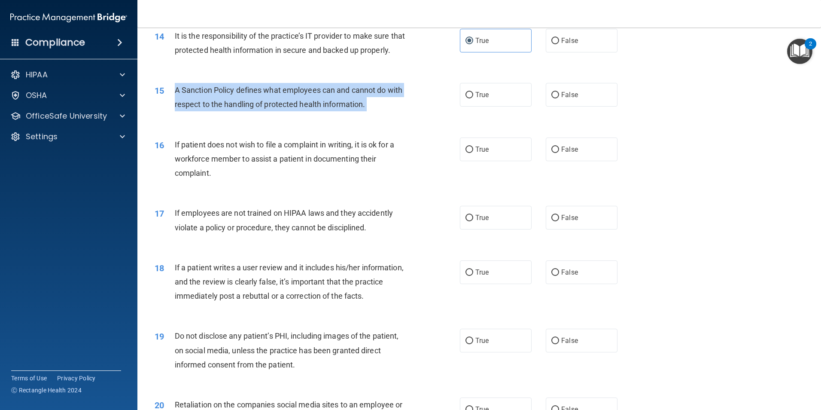
click at [175, 104] on span "A Sanction Policy defines what employees can and cannot do with respect to the …" at bounding box center [289, 96] width 228 height 23
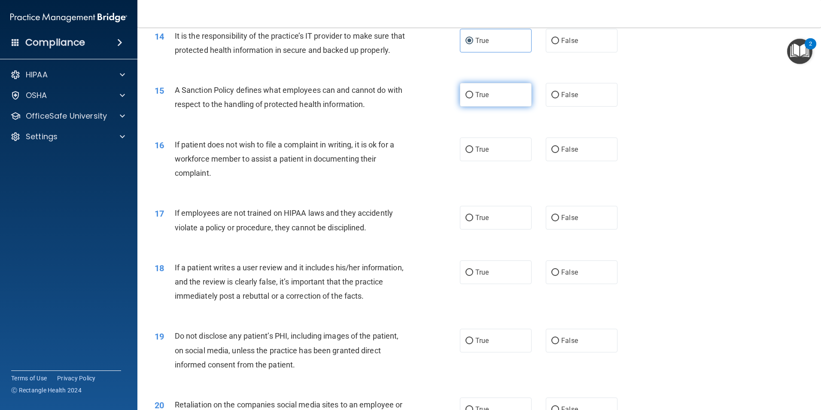
click at [498, 107] on label "True" at bounding box center [496, 95] width 72 height 24
click at [473, 98] on input "True" at bounding box center [470, 95] width 8 height 6
radio input "true"
click at [187, 161] on span "If patient does not wish to file a complaint in writing, it is ok for a workfor…" at bounding box center [284, 158] width 219 height 37
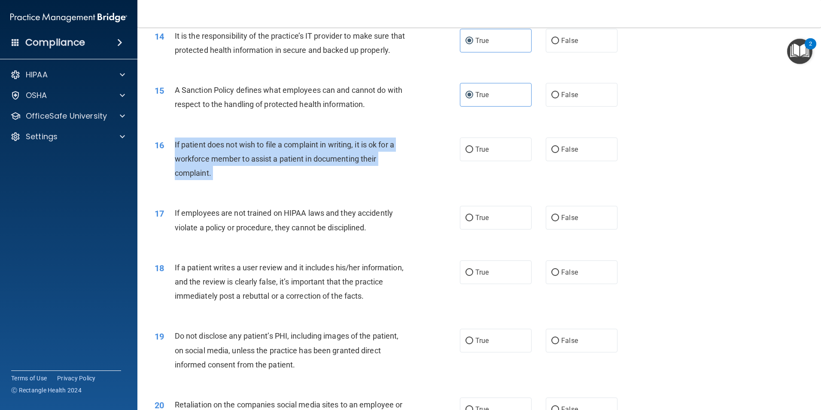
click at [187, 161] on span "If patient does not wish to file a complaint in writing, it is ok for a workfor…" at bounding box center [284, 158] width 219 height 37
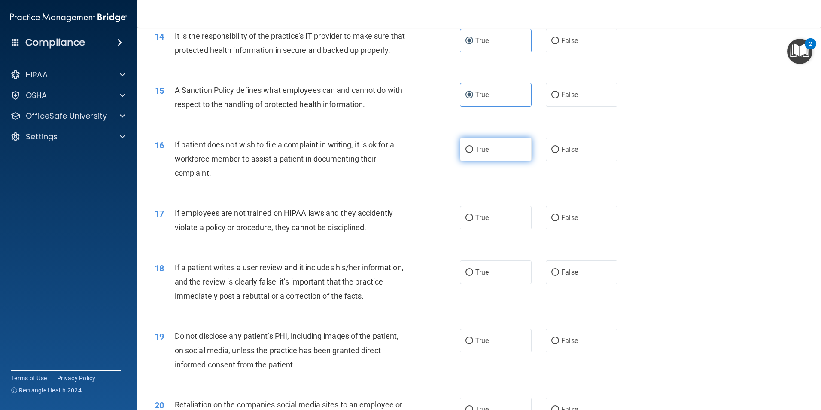
click at [490, 161] on label "True" at bounding box center [496, 149] width 72 height 24
click at [473, 153] on input "True" at bounding box center [470, 149] width 8 height 6
radio input "true"
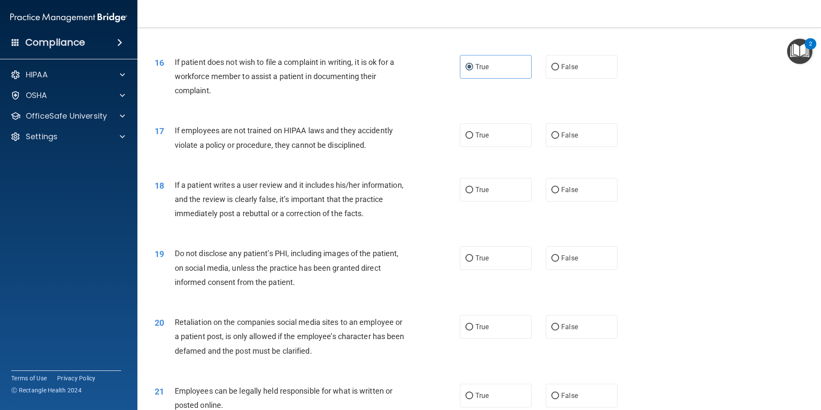
scroll to position [1074, 0]
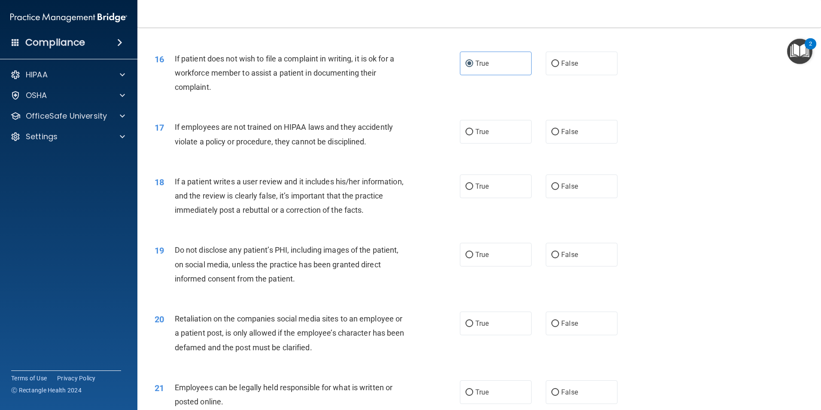
click at [177, 143] on span "If employees are not trained on HIPAA laws and they accidently violate a policy…" at bounding box center [284, 133] width 218 height 23
click at [177, 142] on span "If employees are not trained on HIPAA laws and they accidently violate a policy…" at bounding box center [284, 133] width 218 height 23
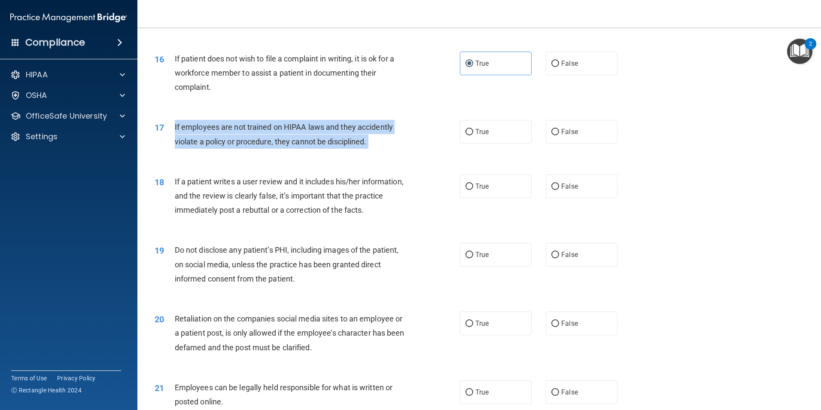
click at [177, 142] on span "If employees are not trained on HIPAA laws and they accidently violate a policy…" at bounding box center [284, 133] width 218 height 23
click at [551, 135] on input "False" at bounding box center [555, 132] width 8 height 6
radio input "true"
click at [385, 152] on div "17 If employees are not trained on HIPAA laws and they accidently violate a pol…" at bounding box center [307, 136] width 331 height 33
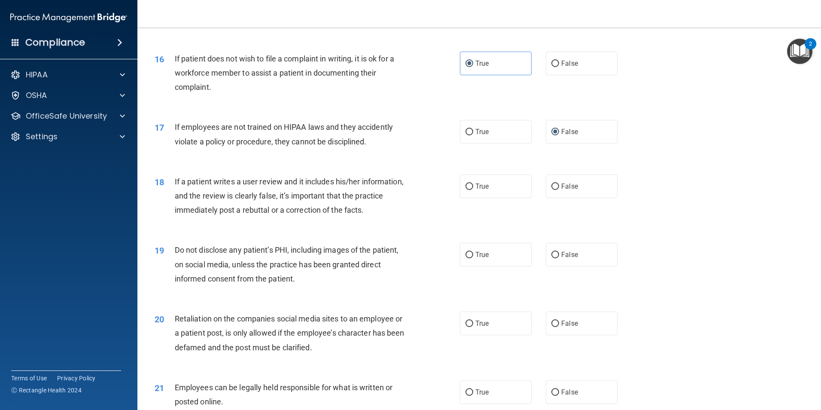
click at [226, 200] on span "If a patient writes a user review and it includes his/her information, and the …" at bounding box center [289, 195] width 229 height 37
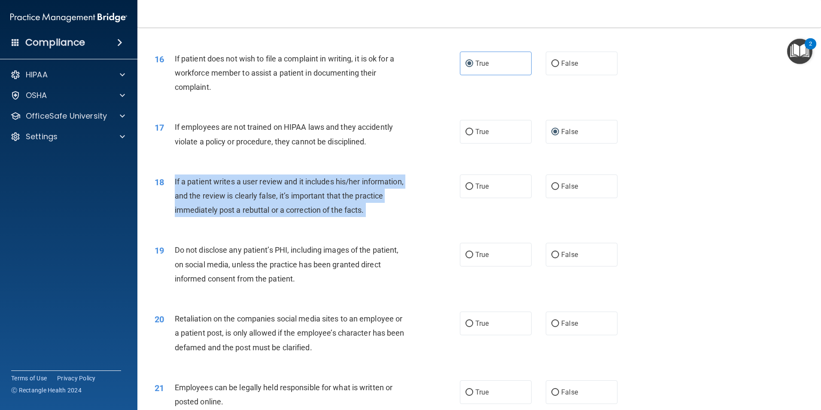
click at [226, 200] on span "If a patient writes a user review and it includes his/her information, and the …" at bounding box center [289, 195] width 229 height 37
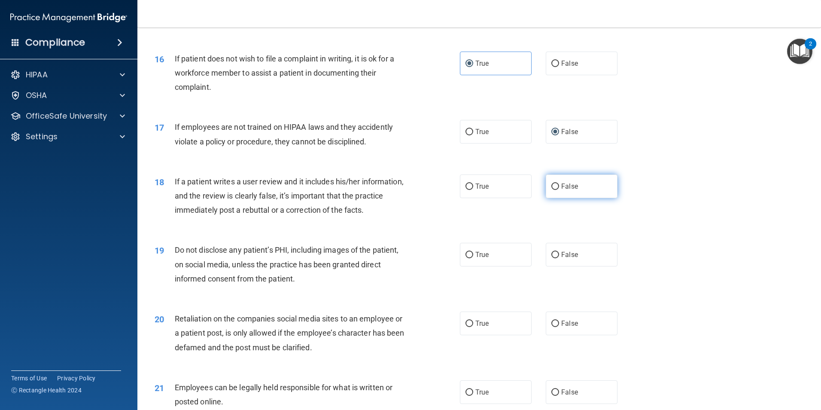
click at [581, 198] on label "False" at bounding box center [582, 186] width 72 height 24
click at [559, 190] on input "False" at bounding box center [555, 186] width 8 height 6
radio input "true"
click at [180, 267] on span "Do not disclose any patient’s PHI, including images of the patient, on social m…" at bounding box center [287, 263] width 224 height 37
click at [183, 267] on span "Do not disclose any patient’s PHI, including images of the patient, on social m…" at bounding box center [287, 263] width 224 height 37
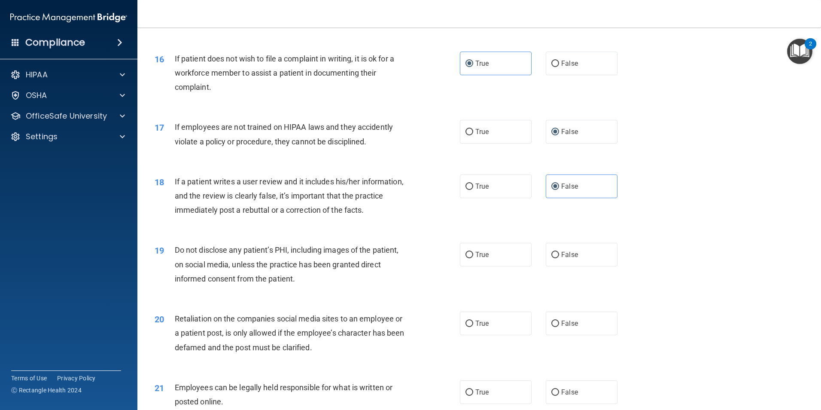
click at [185, 266] on span "Do not disclose any patient’s PHI, including images of the patient, on social m…" at bounding box center [287, 263] width 224 height 37
click at [186, 267] on span "Do not disclose any patient’s PHI, including images of the patient, on social m…" at bounding box center [287, 263] width 224 height 37
click at [187, 267] on span "Do not disclose any patient’s PHI, including images of the patient, on social m…" at bounding box center [287, 263] width 224 height 37
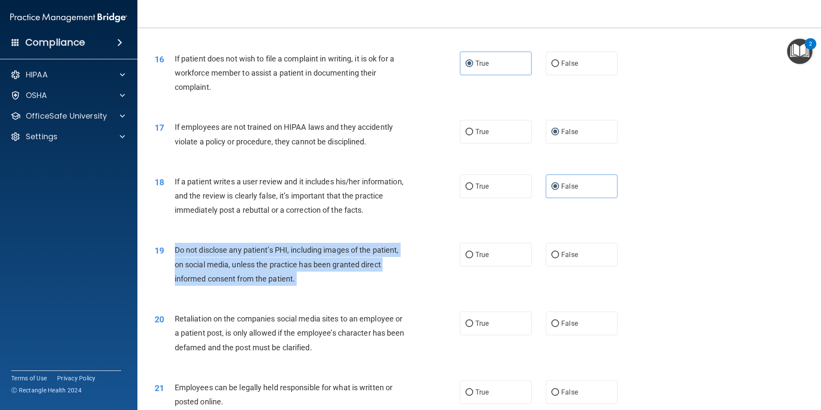
click at [187, 267] on span "Do not disclose any patient’s PHI, including images of the patient, on social m…" at bounding box center [287, 263] width 224 height 37
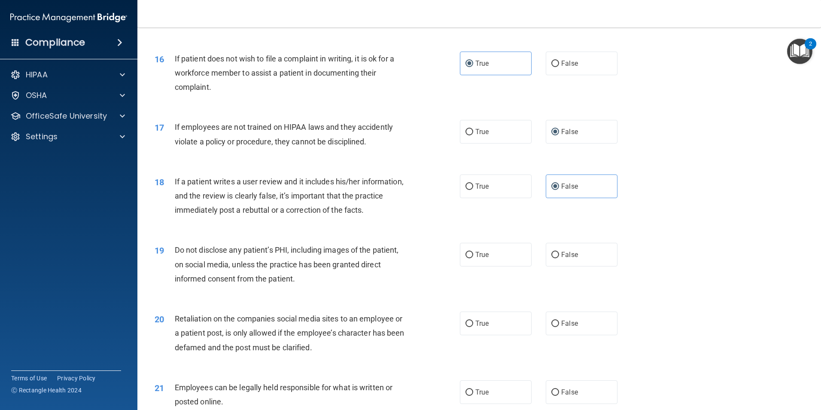
drag, startPoint x: 495, startPoint y: 273, endPoint x: 444, endPoint y: 289, distance: 53.6
click at [495, 266] on label "True" at bounding box center [496, 255] width 72 height 24
click at [473, 258] on input "True" at bounding box center [470, 255] width 8 height 6
radio input "true"
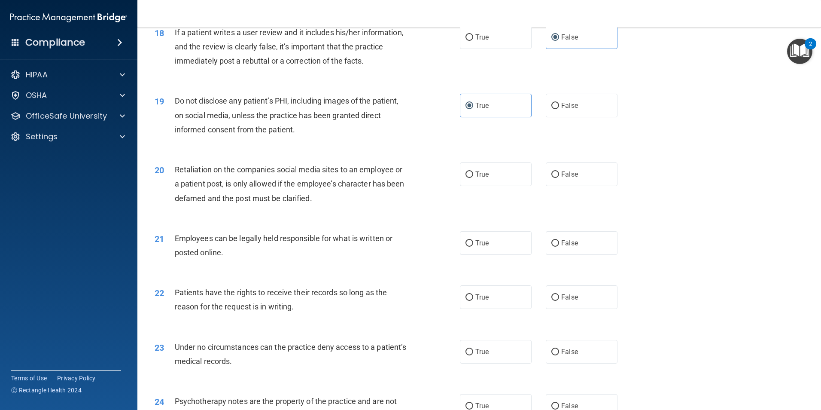
scroll to position [1245, 0]
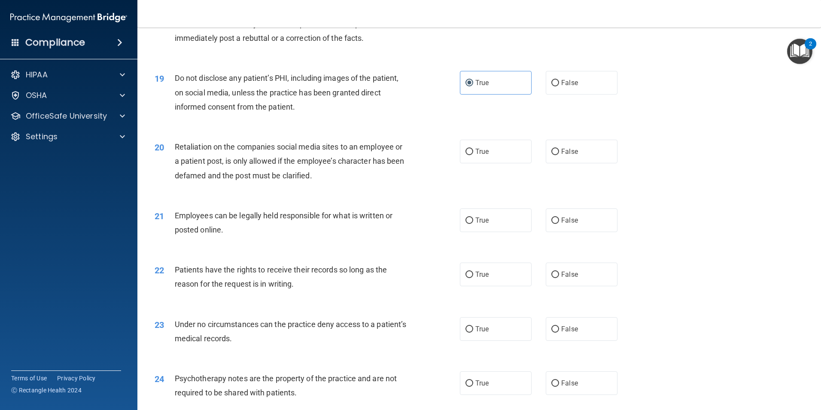
click at [176, 161] on span "Retaliation on the companies social media sites to an employee or a patient pos…" at bounding box center [290, 160] width 230 height 37
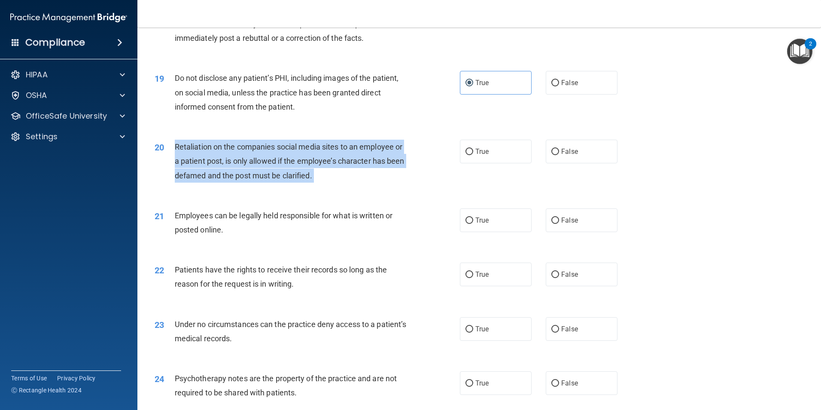
click at [176, 161] on span "Retaliation on the companies social media sites to an employee or a patient pos…" at bounding box center [290, 160] width 230 height 37
click at [552, 155] on input "False" at bounding box center [555, 152] width 8 height 6
radio input "true"
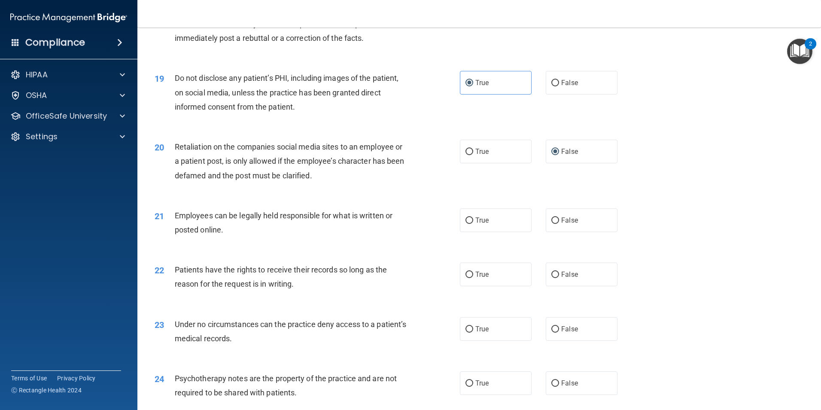
click at [183, 226] on span "Employees can be legally held responsible for what is written or posted online." at bounding box center [284, 222] width 218 height 23
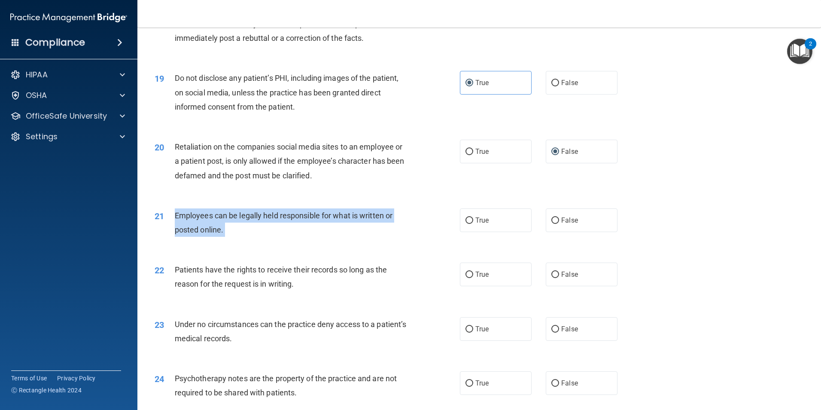
click at [183, 226] on span "Employees can be legally held responsible for what is written or posted online." at bounding box center [284, 222] width 218 height 23
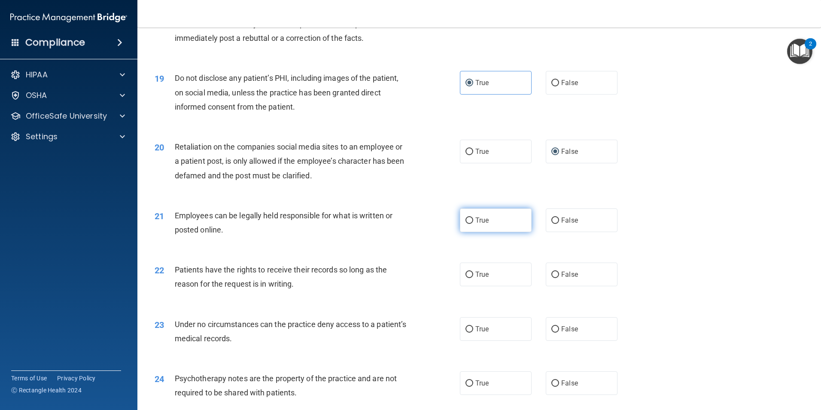
click at [472, 232] on label "True" at bounding box center [496, 220] width 72 height 24
click at [472, 224] on input "True" at bounding box center [470, 220] width 8 height 6
radio input "true"
click at [177, 281] on span "Patients have the rights to receive their records so long as the reason for the…" at bounding box center [281, 276] width 212 height 23
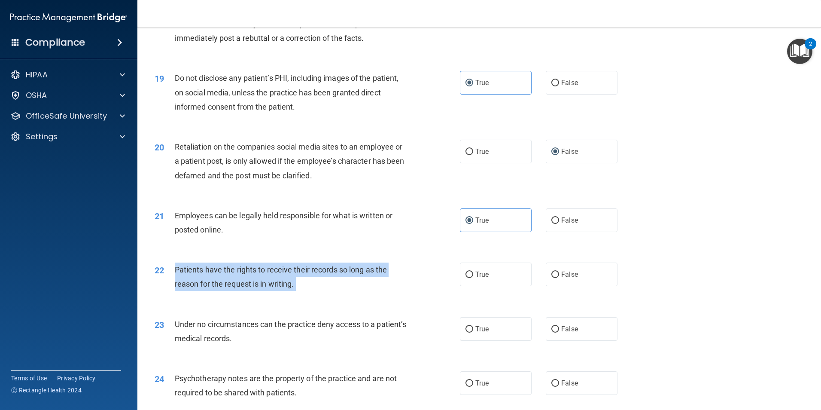
click at [177, 281] on span "Patients have the rights to receive their records so long as the reason for the…" at bounding box center [281, 276] width 212 height 23
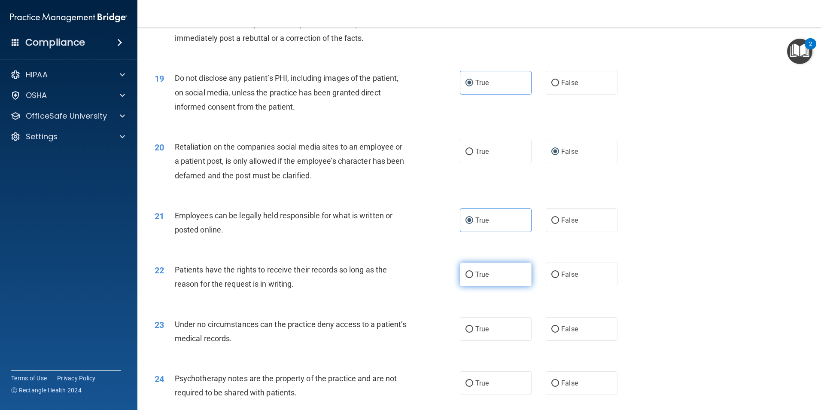
click at [510, 281] on label "True" at bounding box center [496, 274] width 72 height 24
click at [473, 278] on input "True" at bounding box center [470, 274] width 8 height 6
radio input "true"
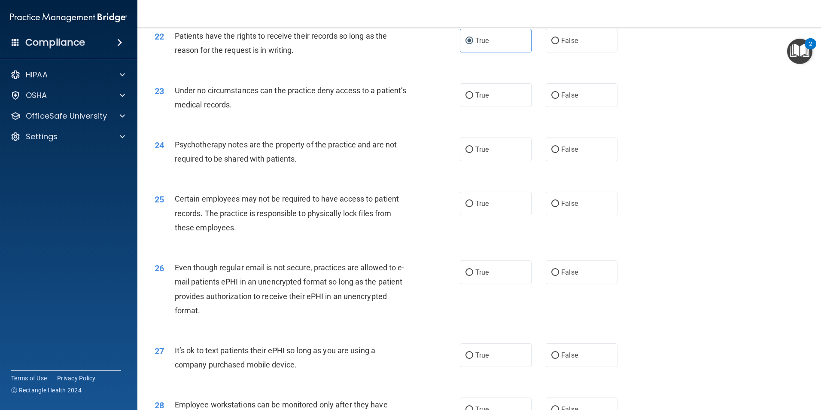
scroll to position [1503, 0]
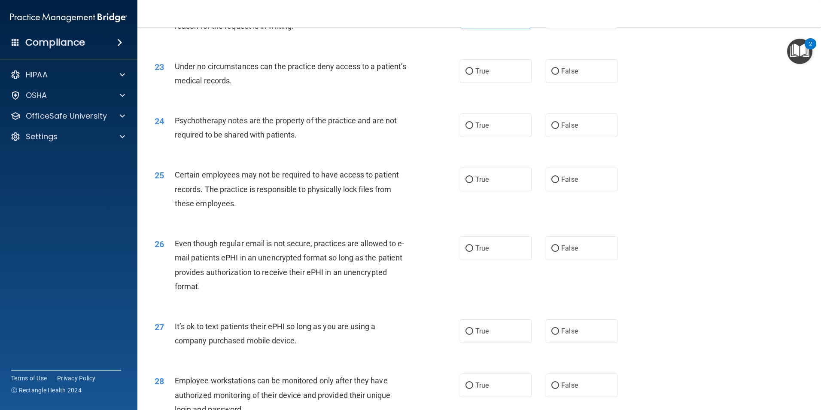
click at [182, 77] on span "Under no circumstances can the practice deny access to a patient’s medical reco…" at bounding box center [291, 73] width 232 height 23
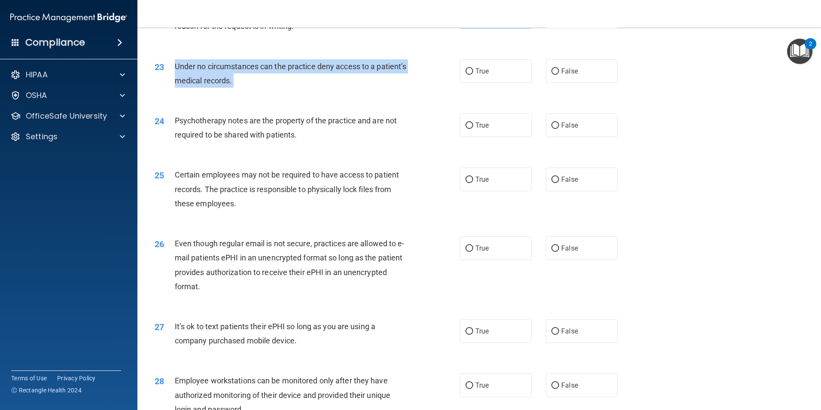
click at [182, 77] on span "Under no circumstances can the practice deny access to a patient’s medical reco…" at bounding box center [291, 73] width 232 height 23
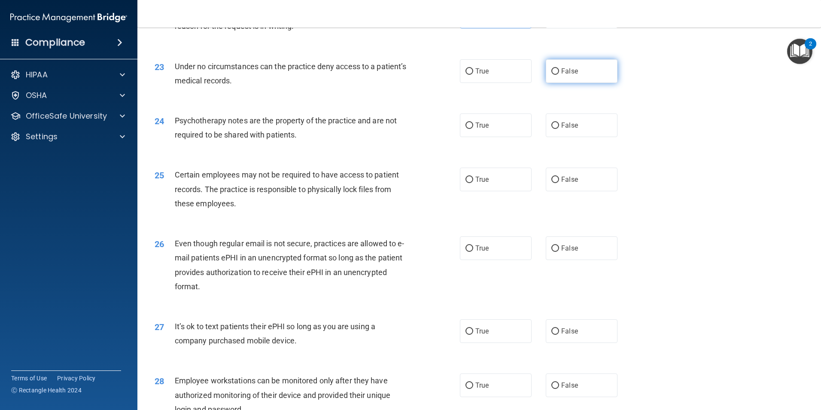
click at [566, 75] on span "False" at bounding box center [569, 71] width 17 height 8
click at [559, 75] on input "False" at bounding box center [555, 71] width 8 height 6
radio input "true"
click at [180, 132] on span "Psychotherapy notes are the property of the practice and are not required to be…" at bounding box center [286, 127] width 222 height 23
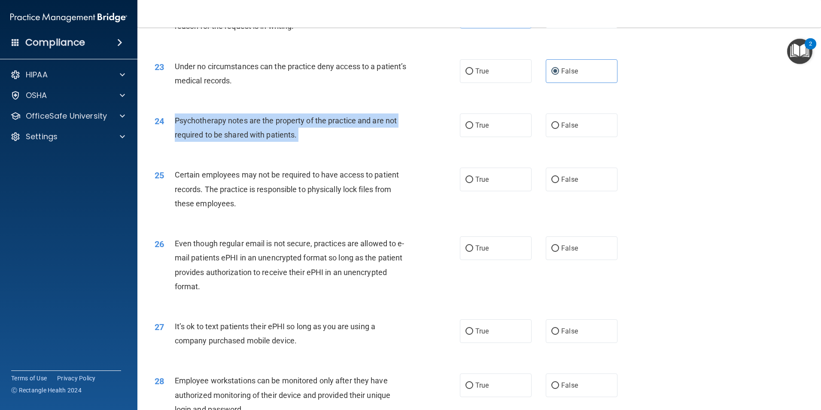
click at [180, 132] on span "Psychotherapy notes are the property of the practice and are not required to be…" at bounding box center [286, 127] width 222 height 23
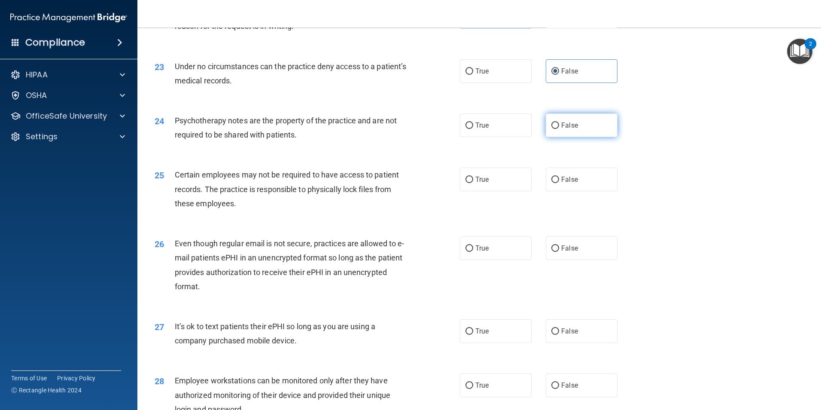
click at [547, 137] on label "False" at bounding box center [582, 125] width 72 height 24
click at [551, 129] on input "False" at bounding box center [555, 125] width 8 height 6
radio input "true"
click at [185, 189] on span "Certain employees may not be required to have access to patient records. The pr…" at bounding box center [287, 188] width 224 height 37
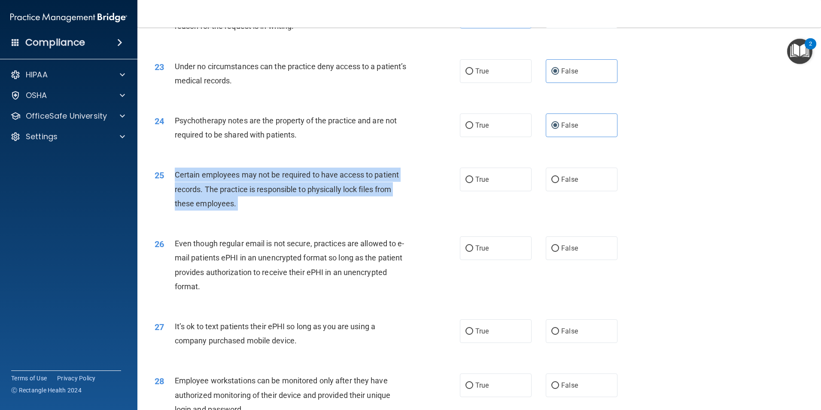
click at [185, 189] on span "Certain employees may not be required to have access to patient records. The pr…" at bounding box center [287, 188] width 224 height 37
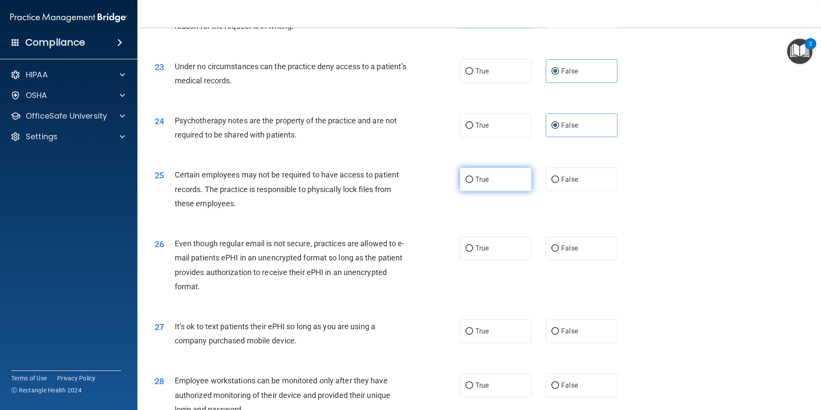
click at [519, 191] on label "True" at bounding box center [496, 179] width 72 height 24
click at [473, 183] on input "True" at bounding box center [470, 180] width 8 height 6
radio input "true"
click at [198, 264] on div "Even though regular email is not secure, practices are allowed to e-mail patien…" at bounding box center [294, 264] width 239 height 57
click at [198, 263] on div "Even though regular email is not secure, practices are allowed to e-mail patien…" at bounding box center [294, 264] width 239 height 57
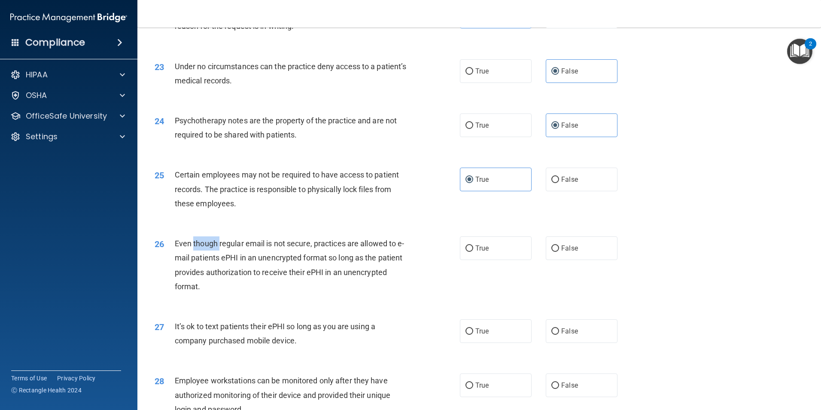
click at [199, 261] on span "Even though regular email is not secure, practices are allowed to e-mail patien…" at bounding box center [290, 265] width 230 height 52
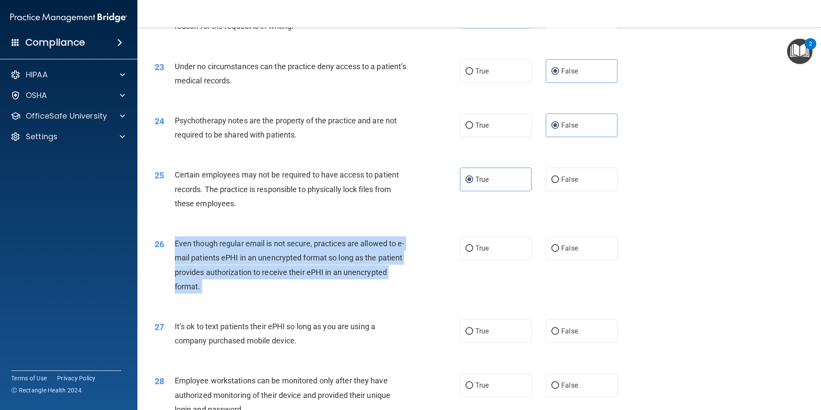
click at [199, 261] on span "Even though regular email is not secure, practices are allowed to e-mail patien…" at bounding box center [290, 265] width 230 height 52
click at [551, 252] on input "False" at bounding box center [555, 248] width 8 height 6
radio input "true"
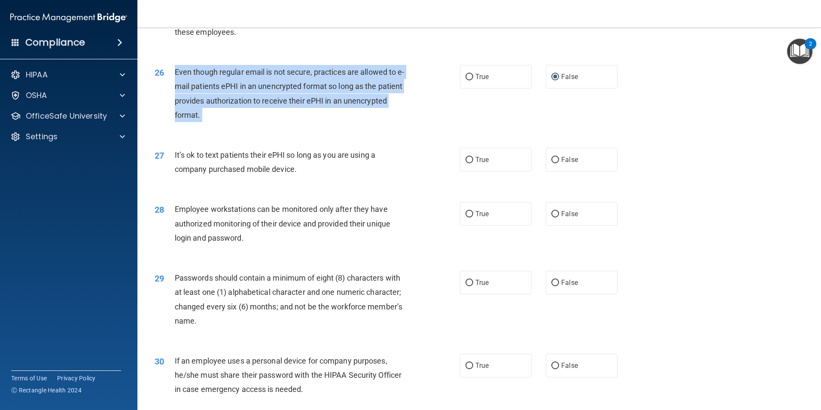
scroll to position [1675, 0]
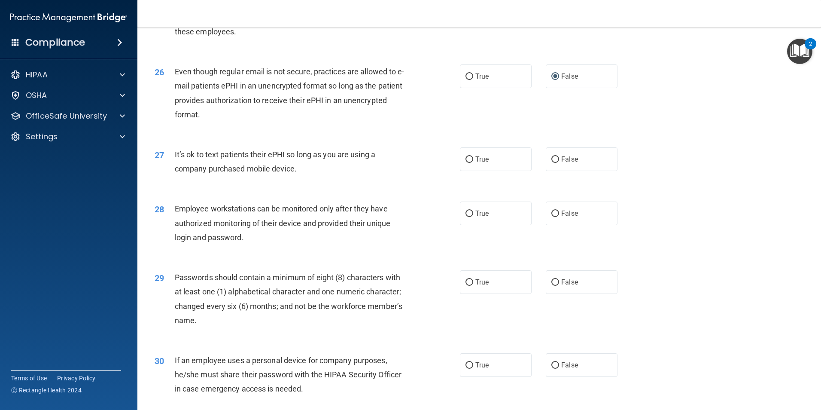
click at [186, 172] on span "It’s ok to text patients their ePHI so long as you are using a company purchase…" at bounding box center [275, 161] width 201 height 23
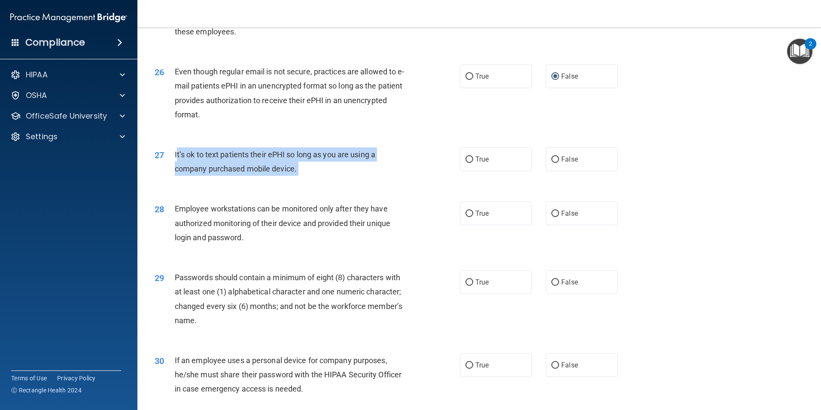
click at [186, 172] on span "It’s ok to text patients their ePHI so long as you are using a company purchase…" at bounding box center [275, 161] width 201 height 23
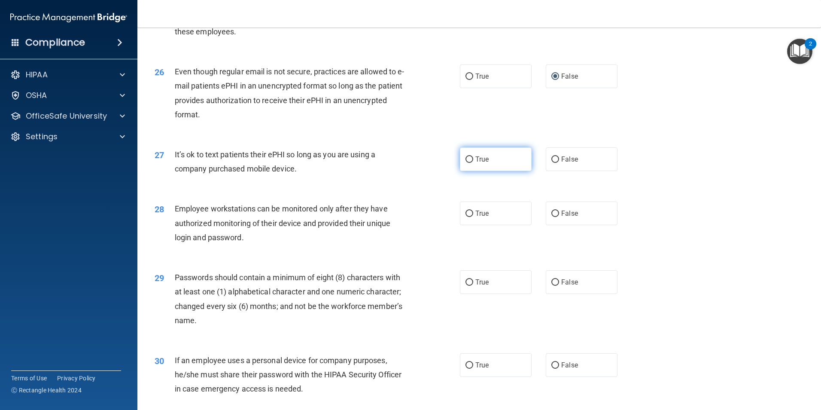
click at [502, 171] on label "True" at bounding box center [496, 159] width 72 height 24
click at [473, 163] on input "True" at bounding box center [470, 159] width 8 height 6
radio input "true"
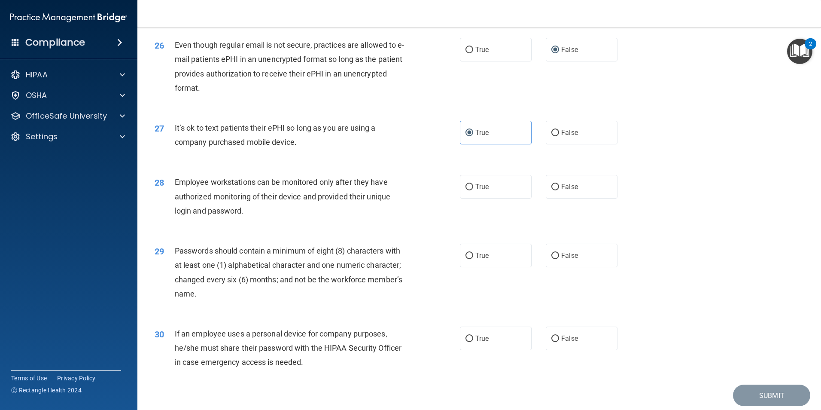
scroll to position [1746, 0]
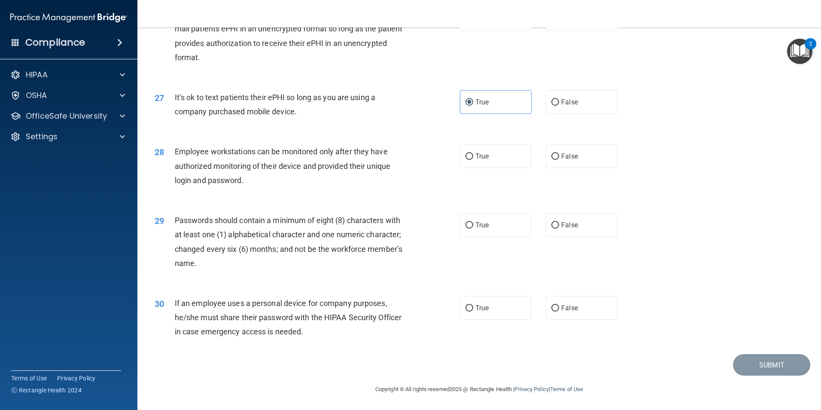
click at [178, 153] on span "Employee workstations can be monitored only after they have authorized monitori…" at bounding box center [283, 165] width 216 height 37
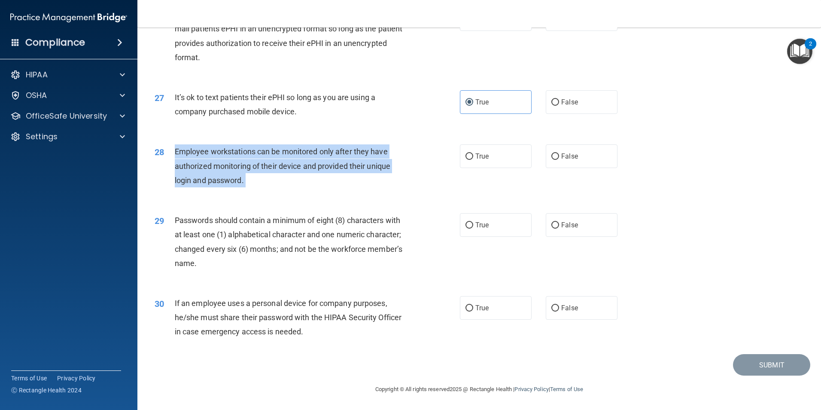
click at [178, 153] on span "Employee workstations can be monitored only after they have authorized monitori…" at bounding box center [283, 165] width 216 height 37
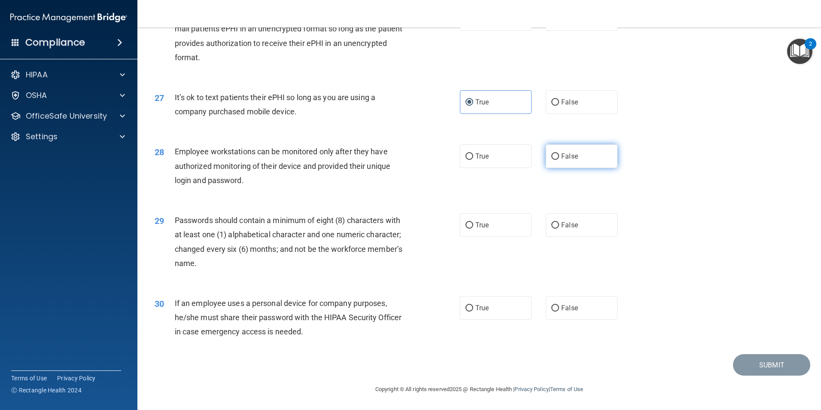
click at [558, 161] on label "False" at bounding box center [582, 156] width 72 height 24
click at [558, 160] on input "False" at bounding box center [555, 156] width 8 height 6
radio input "true"
click at [265, 232] on span "Passwords should contain a minimum of eight (8) characters with at least one (1…" at bounding box center [289, 242] width 228 height 52
click at [264, 231] on span "Passwords should contain a minimum of eight (8) characters with at least one (1…" at bounding box center [289, 242] width 228 height 52
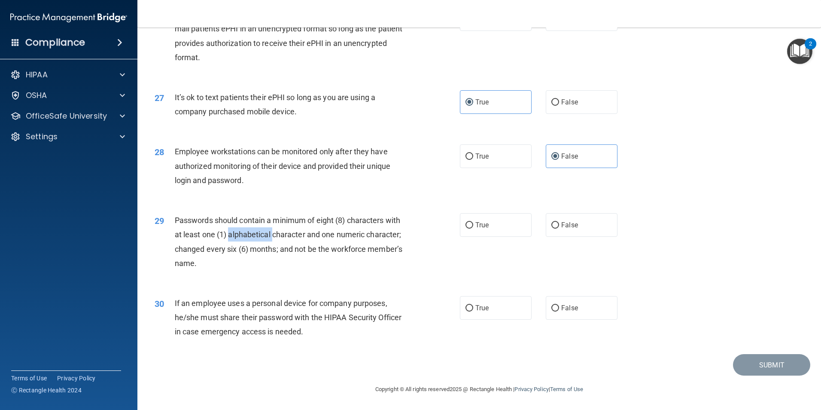
click at [264, 230] on span "Passwords should contain a minimum of eight (8) characters with at least one (1…" at bounding box center [289, 242] width 228 height 52
click at [270, 221] on span "Passwords should contain a minimum of eight (8) characters with at least one (1…" at bounding box center [289, 242] width 228 height 52
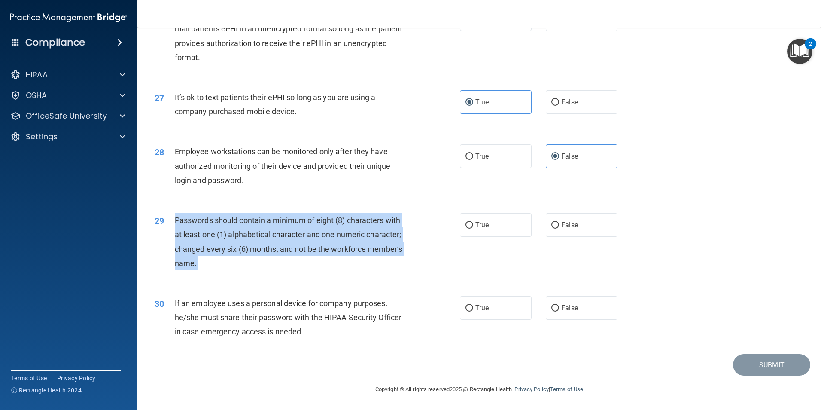
click at [270, 221] on span "Passwords should contain a minimum of eight (8) characters with at least one (1…" at bounding box center [289, 242] width 228 height 52
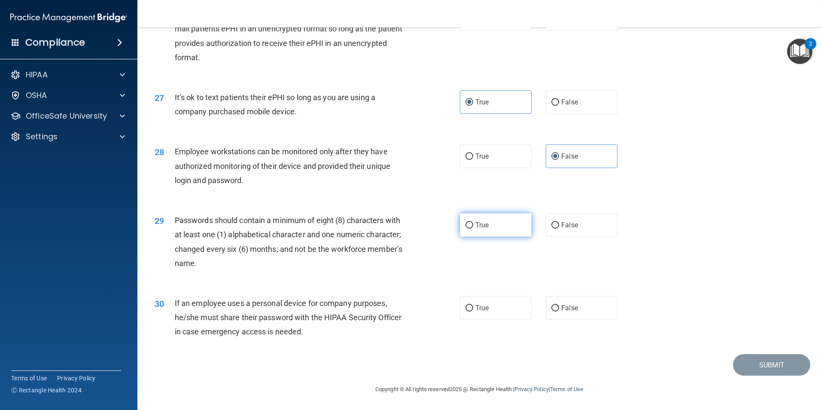
click at [482, 223] on span "True" at bounding box center [481, 225] width 13 height 8
click at [473, 223] on input "True" at bounding box center [470, 225] width 8 height 6
radio input "true"
click at [175, 304] on span "If an employee uses a personal device for company purposes, he/she must share t…" at bounding box center [288, 316] width 227 height 37
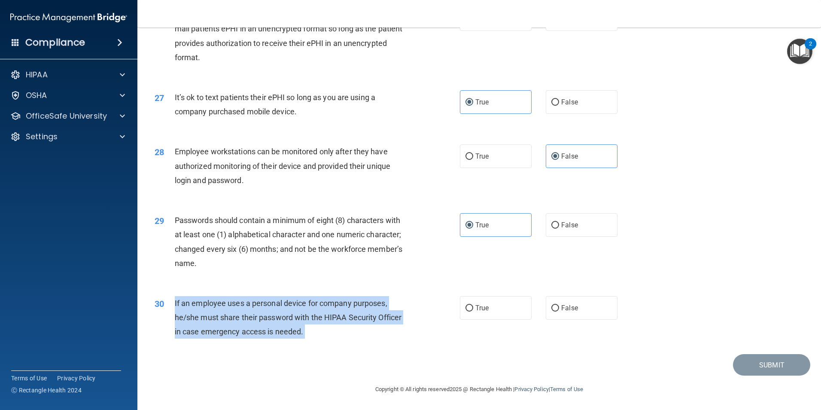
click at [175, 304] on span "If an employee uses a personal device for company purposes, he/she must share t…" at bounding box center [288, 316] width 227 height 37
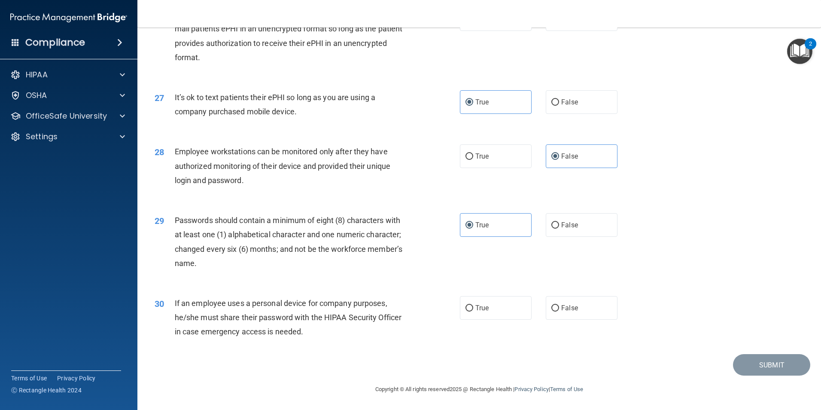
click at [394, 354] on div "Submit" at bounding box center [479, 365] width 662 height 22
click at [551, 309] on input "False" at bounding box center [555, 308] width 8 height 6
radio input "true"
click at [741, 364] on button "Submit" at bounding box center [771, 365] width 77 height 22
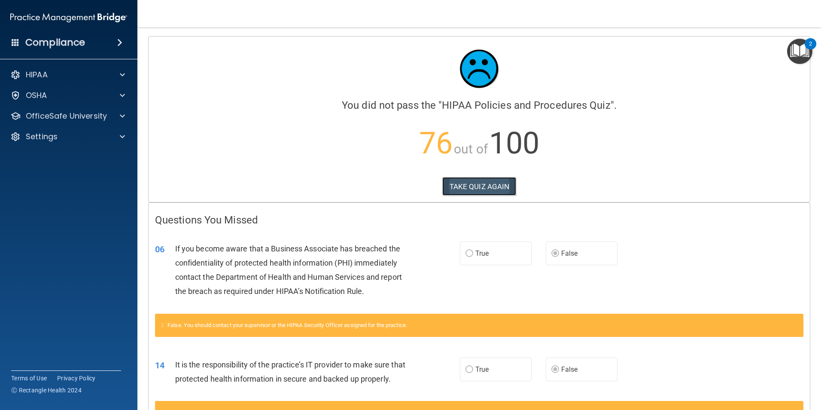
click at [490, 183] on button "TAKE QUIZ AGAIN" at bounding box center [479, 186] width 74 height 19
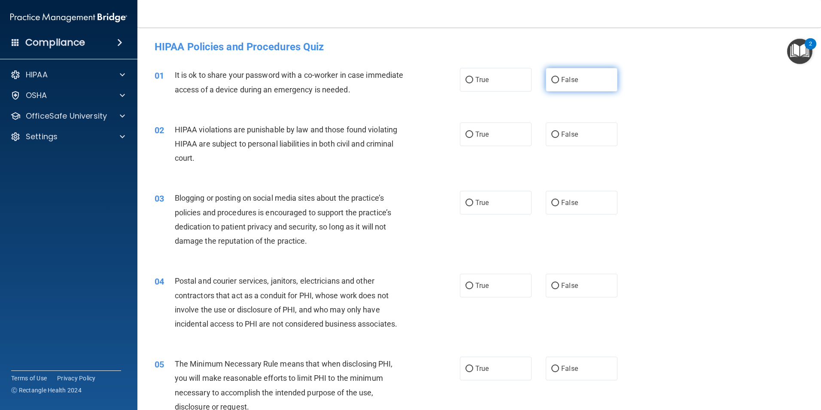
click at [555, 77] on input "False" at bounding box center [555, 80] width 8 height 6
radio input "true"
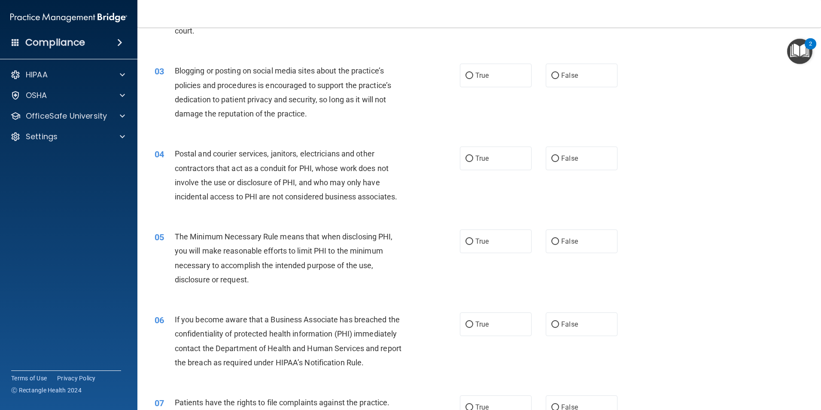
scroll to position [129, 0]
click at [471, 323] on label "True" at bounding box center [496, 323] width 72 height 24
click at [471, 323] on input "True" at bounding box center [470, 323] width 8 height 6
radio input "true"
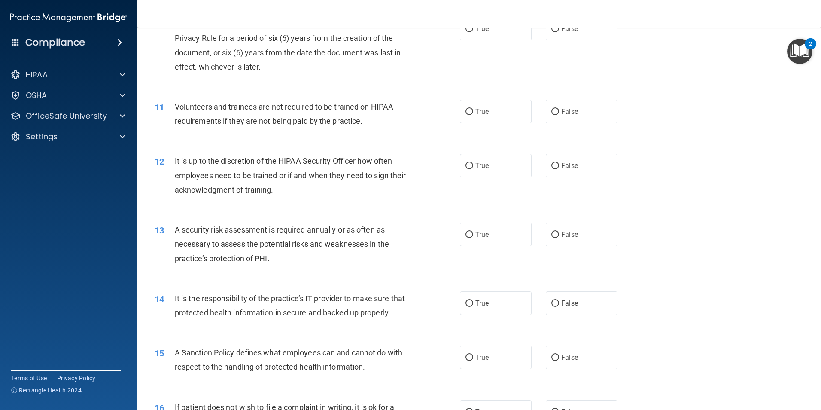
scroll to position [773, 0]
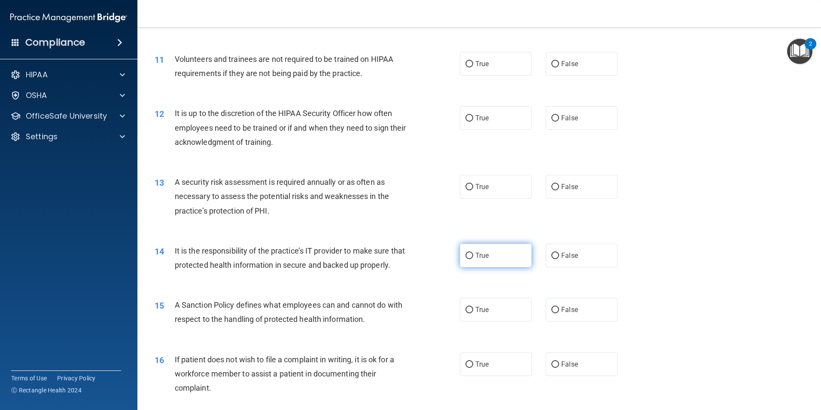
click at [503, 259] on label "True" at bounding box center [496, 256] width 72 height 24
click at [473, 259] on input "True" at bounding box center [470, 256] width 8 height 6
radio input "true"
click at [478, 314] on span "True" at bounding box center [481, 309] width 13 height 8
click at [473, 313] on input "True" at bounding box center [470, 310] width 8 height 6
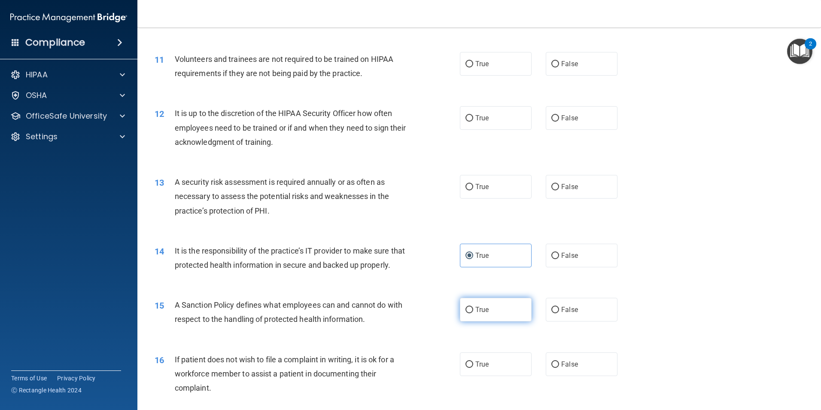
radio input "true"
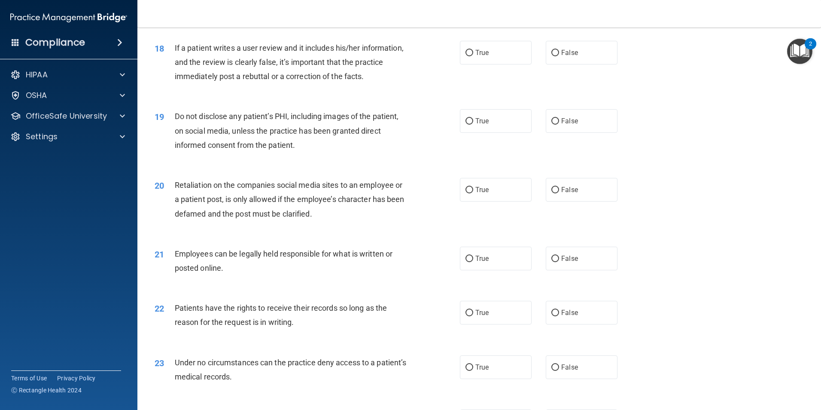
scroll to position [1288, 0]
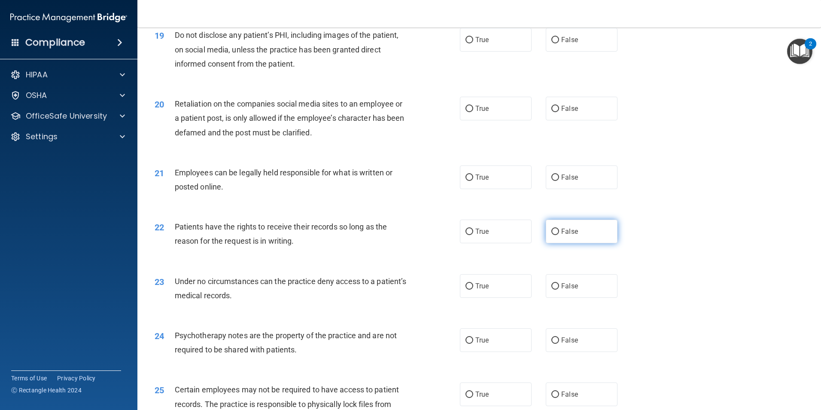
click at [547, 243] on label "False" at bounding box center [582, 231] width 72 height 24
click at [551, 235] on input "False" at bounding box center [555, 231] width 8 height 6
radio input "true"
click at [503, 243] on label "True" at bounding box center [496, 231] width 72 height 24
click at [473, 235] on input "True" at bounding box center [470, 231] width 8 height 6
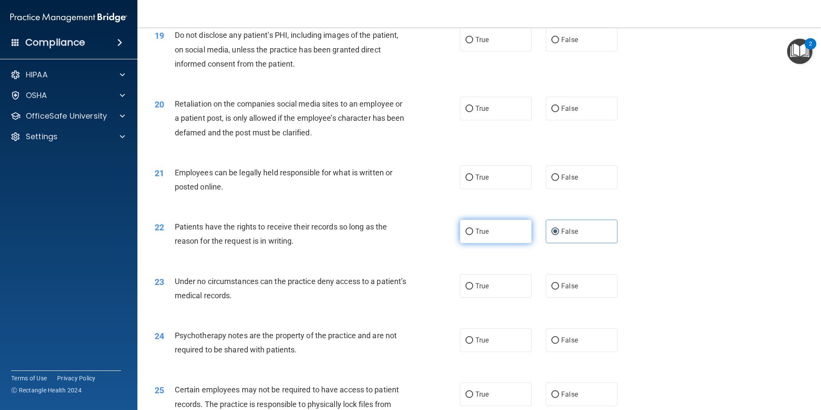
radio input "true"
radio input "false"
click at [562, 344] on span "False" at bounding box center [569, 340] width 17 height 8
click at [559, 344] on input "False" at bounding box center [555, 340] width 8 height 6
radio input "true"
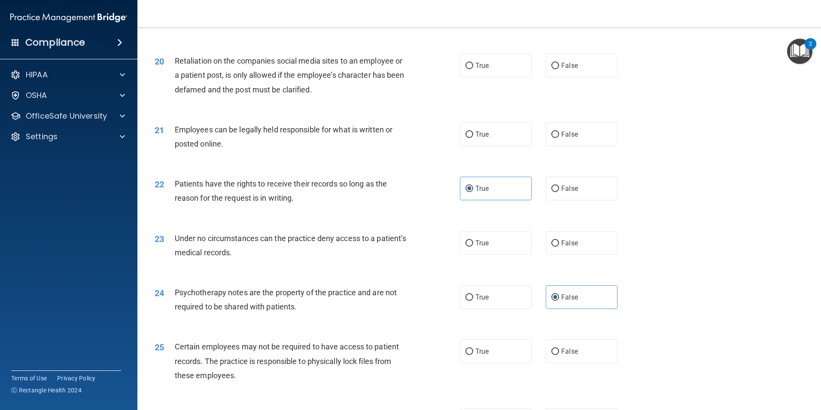
scroll to position [1417, 0]
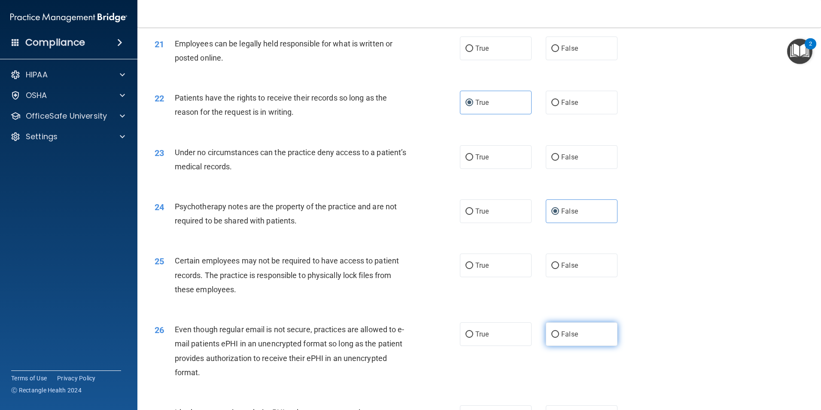
click at [552, 338] on input "False" at bounding box center [555, 334] width 8 height 6
radio input "true"
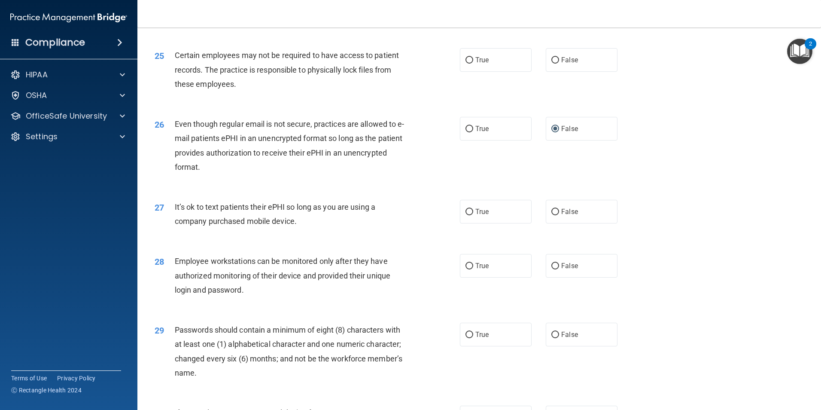
scroll to position [1632, 0]
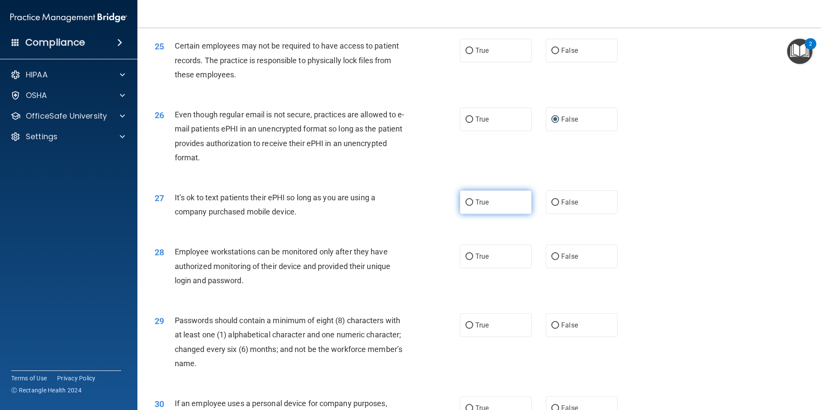
click at [482, 206] on span "True" at bounding box center [481, 202] width 13 height 8
click at [473, 206] on input "True" at bounding box center [470, 202] width 8 height 6
radio input "true"
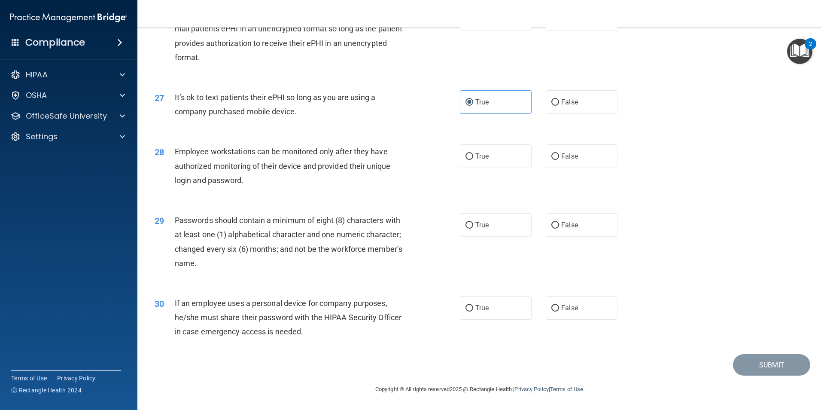
scroll to position [1746, 0]
click at [556, 315] on label "False" at bounding box center [582, 308] width 72 height 24
click at [556, 311] on input "False" at bounding box center [555, 308] width 8 height 6
radio input "true"
click at [496, 230] on label "True" at bounding box center [496, 225] width 72 height 24
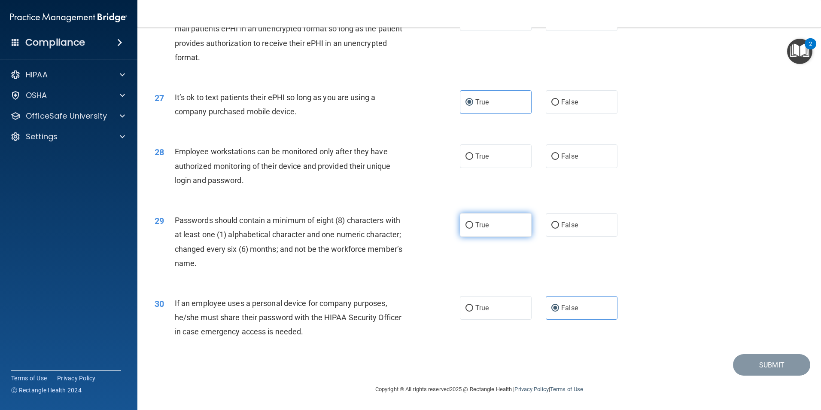
click at [473, 228] on input "True" at bounding box center [470, 225] width 8 height 6
radio input "true"
click at [180, 152] on span "Employee workstations can be monitored only after they have authorized monitori…" at bounding box center [283, 165] width 216 height 37
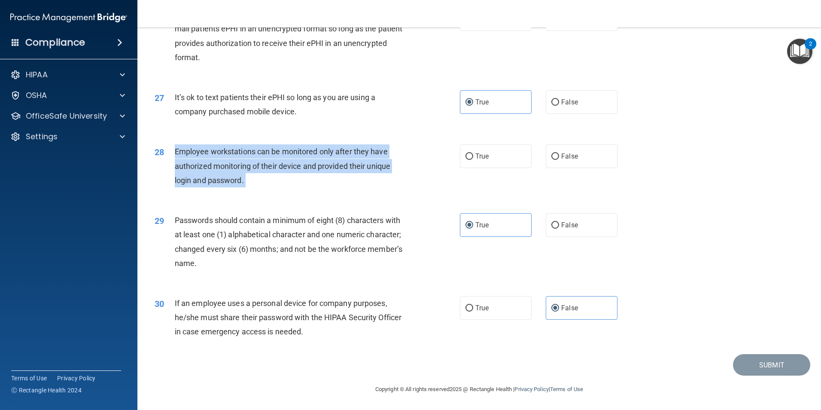
click at [180, 152] on span "Employee workstations can be monitored only after they have authorized monitori…" at bounding box center [283, 165] width 216 height 37
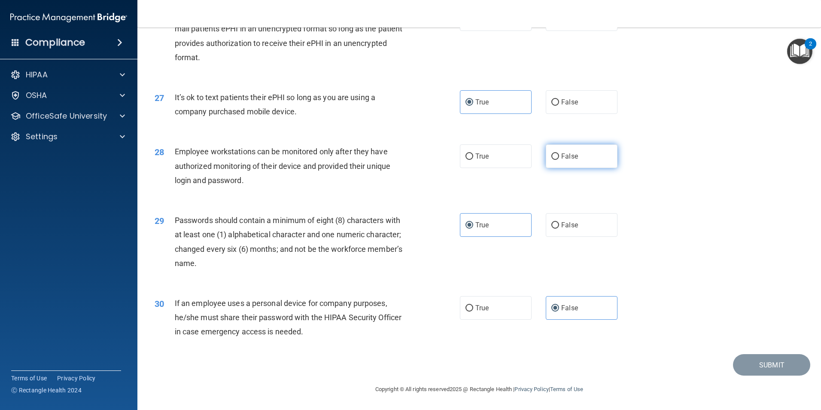
click at [562, 161] on label "False" at bounding box center [582, 156] width 72 height 24
click at [559, 160] on input "False" at bounding box center [555, 156] width 8 height 6
radio input "true"
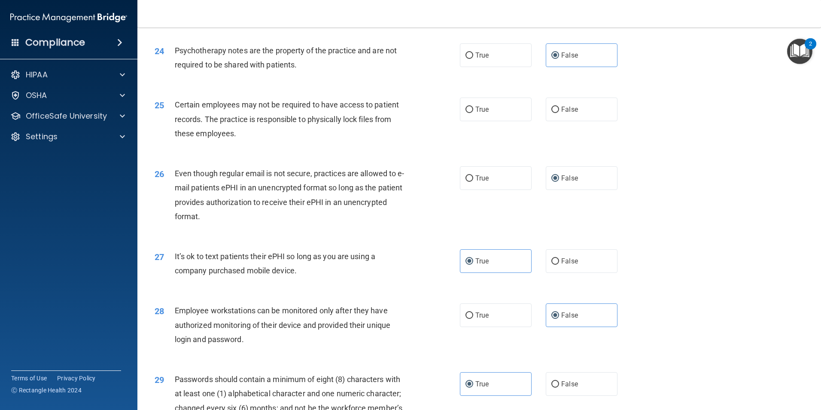
scroll to position [1531, 0]
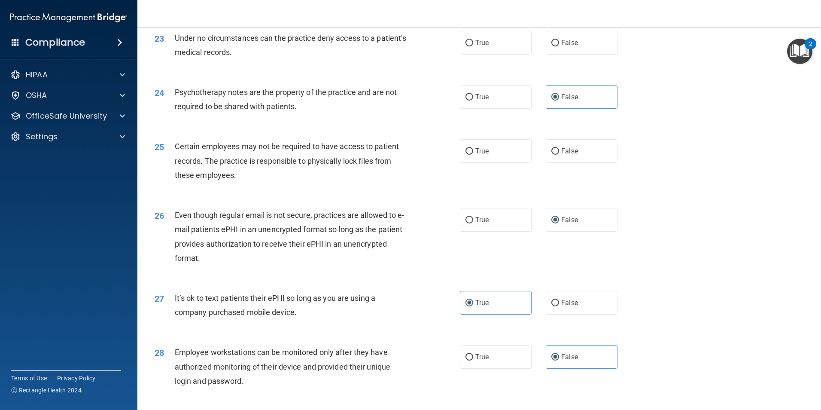
click at [183, 160] on span "Certain employees may not be required to have access to patient records. The pr…" at bounding box center [287, 160] width 224 height 37
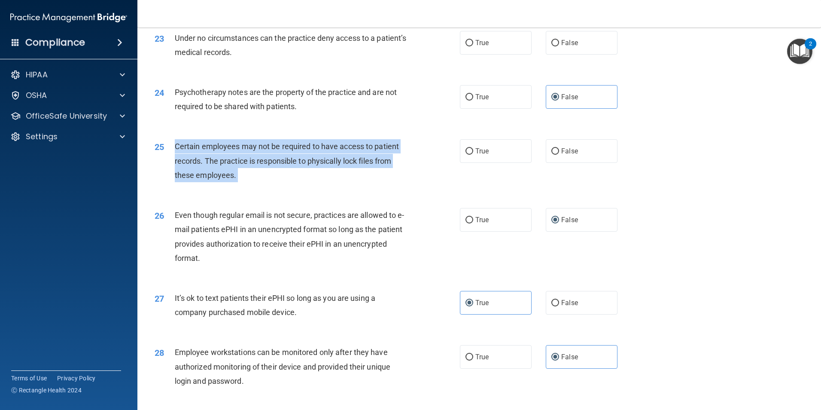
click at [183, 160] on span "Certain employees may not be required to have access to patient records. The pr…" at bounding box center [287, 160] width 224 height 37
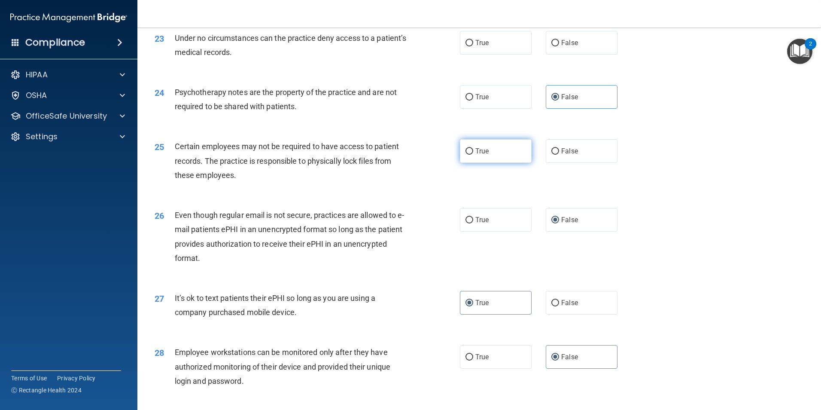
click at [475, 155] on span "True" at bounding box center [481, 151] width 13 height 8
click at [473, 155] on input "True" at bounding box center [470, 151] width 8 height 6
radio input "true"
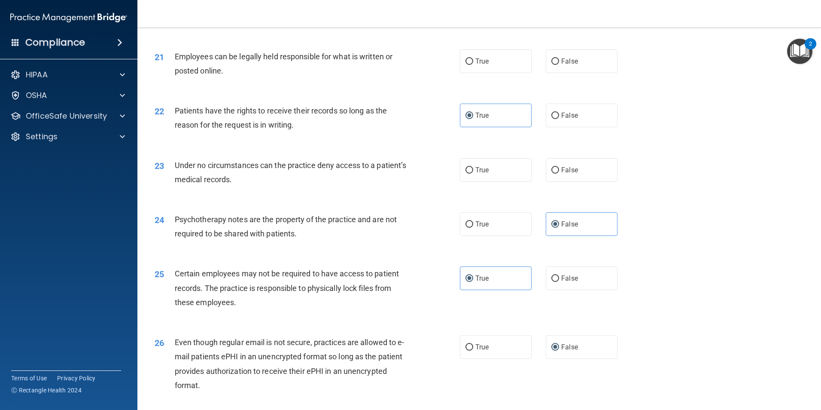
scroll to position [1403, 0]
click at [182, 182] on span "Under no circumstances can the practice deny access to a patient’s medical reco…" at bounding box center [291, 173] width 232 height 23
click at [182, 181] on span "Under no circumstances can the practice deny access to a patient’s medical reco…" at bounding box center [291, 173] width 232 height 23
click at [183, 181] on span "Under no circumstances can the practice deny access to a patient’s medical reco…" at bounding box center [291, 173] width 232 height 23
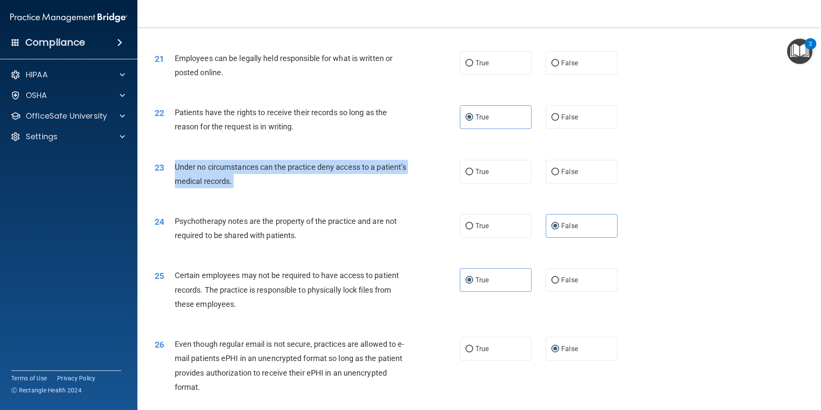
click at [183, 181] on span "Under no circumstances can the practice deny access to a patient’s medical reco…" at bounding box center [291, 173] width 232 height 23
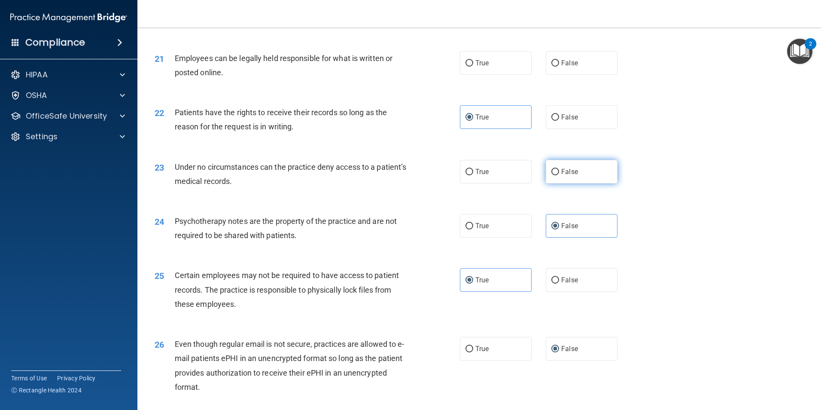
click at [546, 183] on label "False" at bounding box center [582, 172] width 72 height 24
click at [551, 175] on input "False" at bounding box center [555, 172] width 8 height 6
radio input "true"
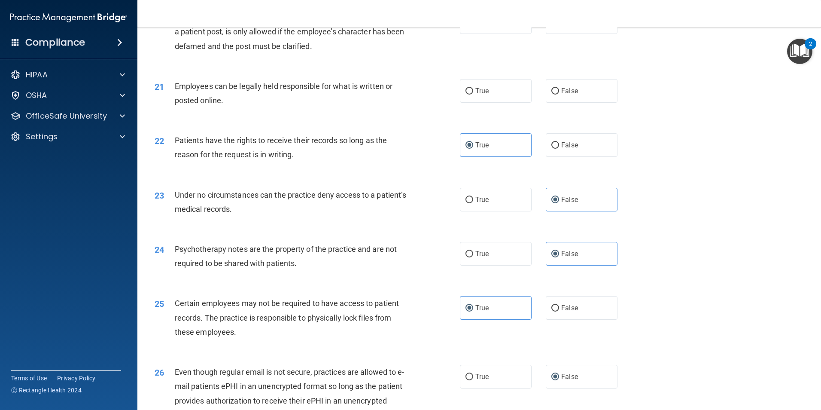
scroll to position [1360, 0]
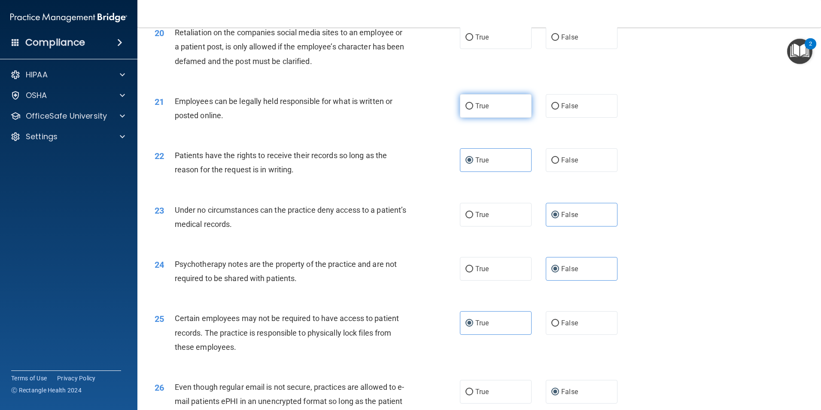
click at [487, 118] on label "True" at bounding box center [496, 106] width 72 height 24
click at [473, 110] on input "True" at bounding box center [470, 106] width 8 height 6
radio input "true"
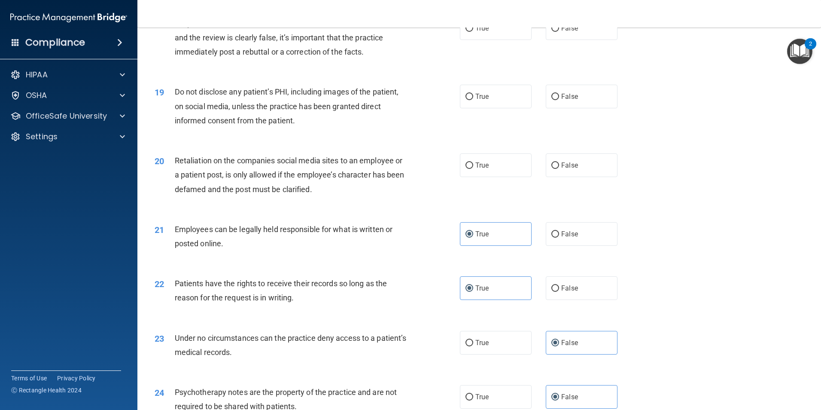
scroll to position [1231, 0]
click at [176, 175] on span "Retaliation on the companies social media sites to an employee or a patient pos…" at bounding box center [290, 175] width 230 height 37
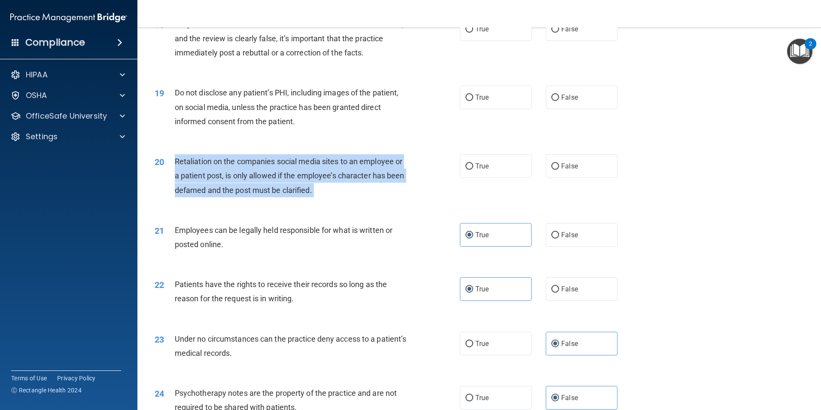
click at [176, 175] on span "Retaliation on the companies social media sites to an employee or a patient pos…" at bounding box center [290, 175] width 230 height 37
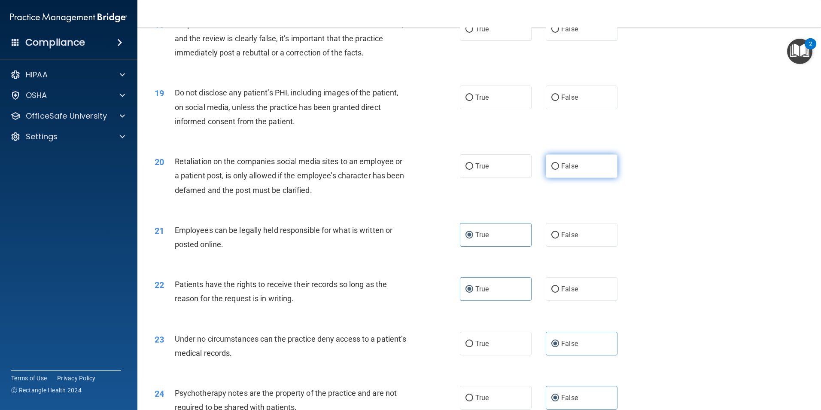
click at [563, 170] on span "False" at bounding box center [569, 166] width 17 height 8
click at [559, 170] on input "False" at bounding box center [555, 166] width 8 height 6
radio input "true"
click at [181, 107] on span "Do not disclose any patient’s PHI, including images of the patient, on social m…" at bounding box center [287, 106] width 224 height 37
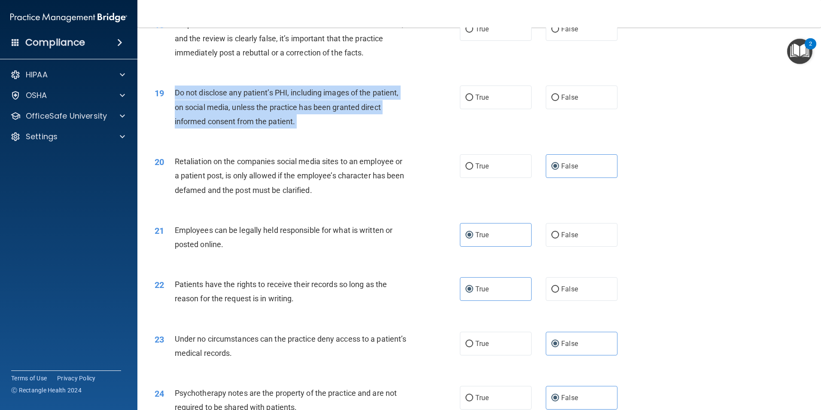
click at [181, 107] on span "Do not disclose any patient’s PHI, including images of the patient, on social m…" at bounding box center [287, 106] width 224 height 37
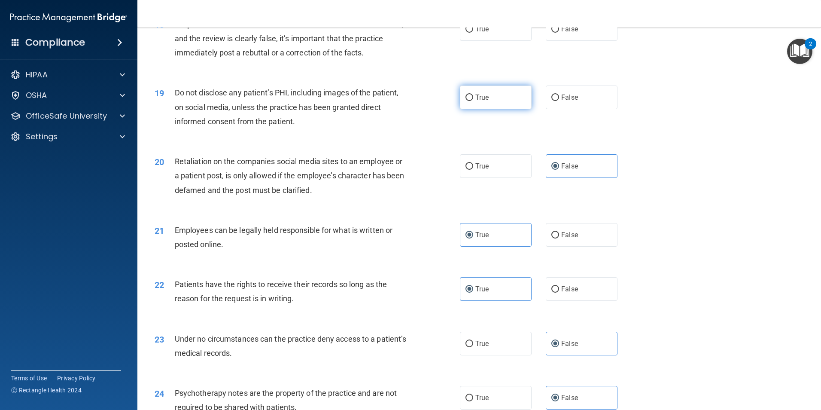
drag, startPoint x: 510, startPoint y: 116, endPoint x: 464, endPoint y: 107, distance: 46.3
click at [510, 109] on label "True" at bounding box center [496, 97] width 72 height 24
click at [473, 101] on input "True" at bounding box center [470, 97] width 8 height 6
radio input "true"
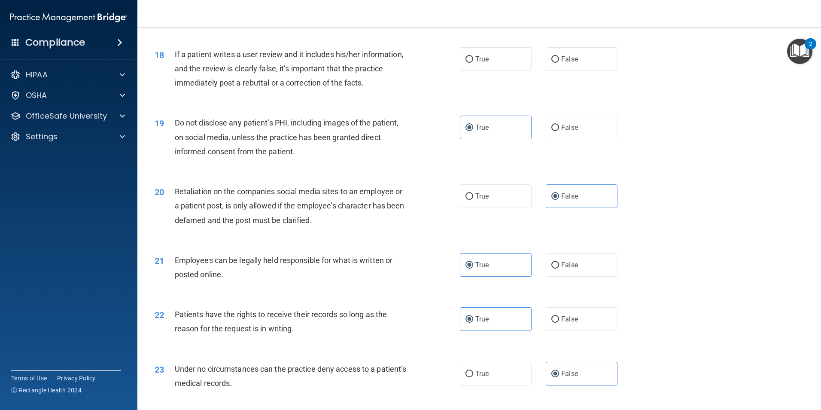
scroll to position [1145, 0]
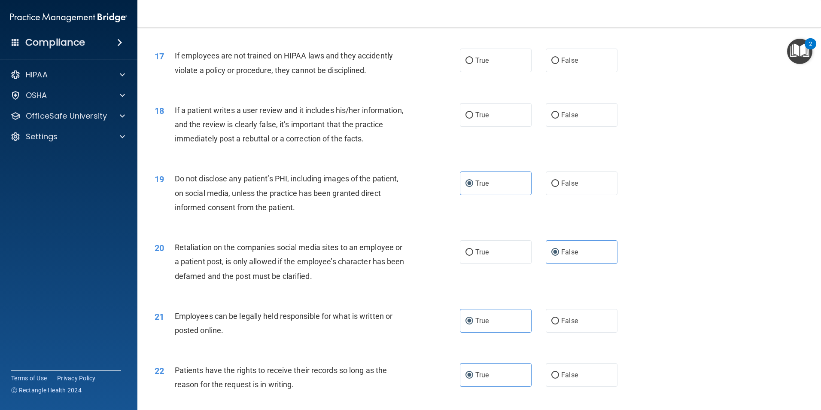
click at [183, 125] on span "If a patient writes a user review and it includes his/her information, and the …" at bounding box center [289, 124] width 229 height 37
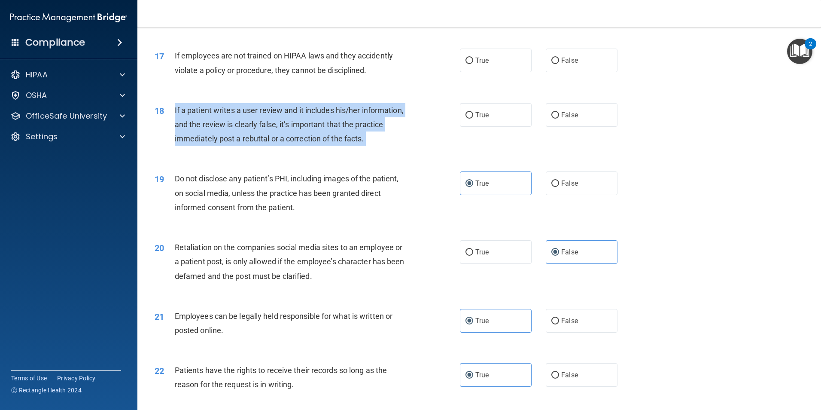
click at [183, 125] on span "If a patient writes a user review and it includes his/her information, and the …" at bounding box center [289, 124] width 229 height 37
click at [551, 119] on input "False" at bounding box center [555, 115] width 8 height 6
radio input "true"
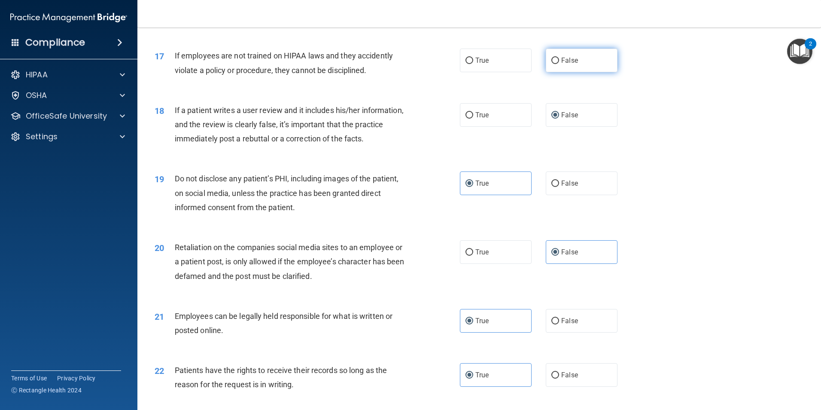
click at [560, 72] on label "False" at bounding box center [582, 61] width 72 height 24
click at [559, 64] on input "False" at bounding box center [555, 61] width 8 height 6
radio input "true"
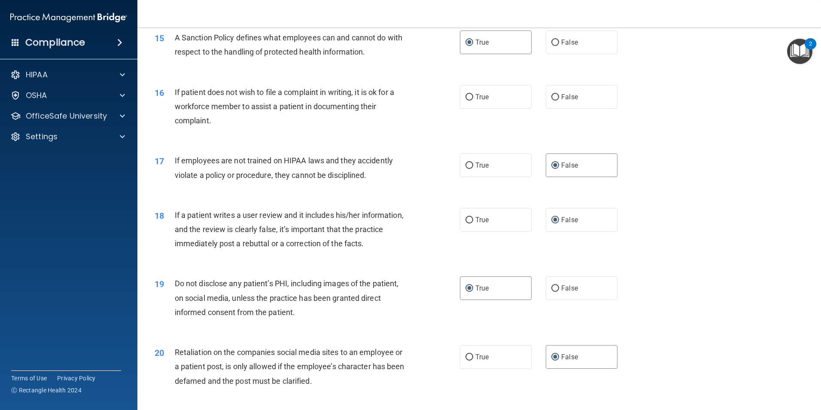
scroll to position [1016, 0]
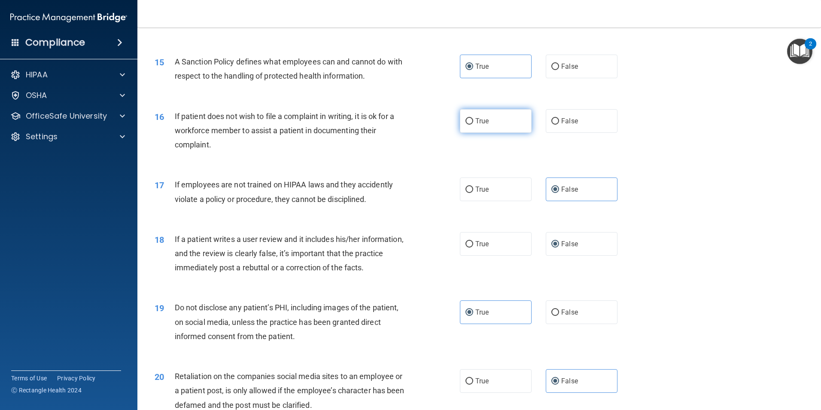
click at [484, 133] on label "True" at bounding box center [496, 121] width 72 height 24
click at [473, 125] on input "True" at bounding box center [470, 121] width 8 height 6
radio input "true"
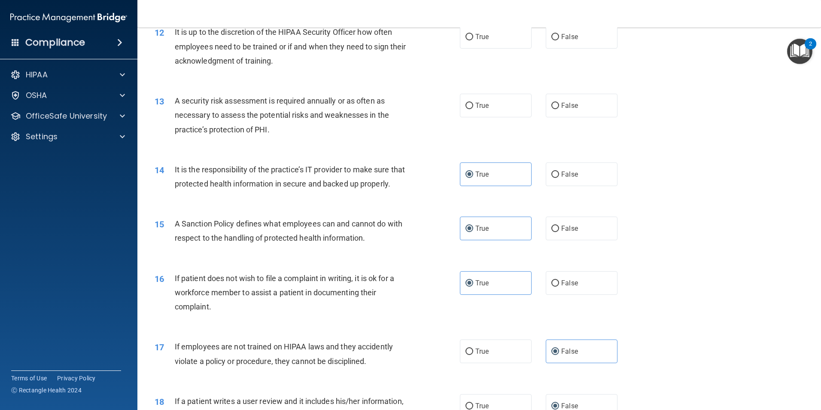
scroll to position [844, 0]
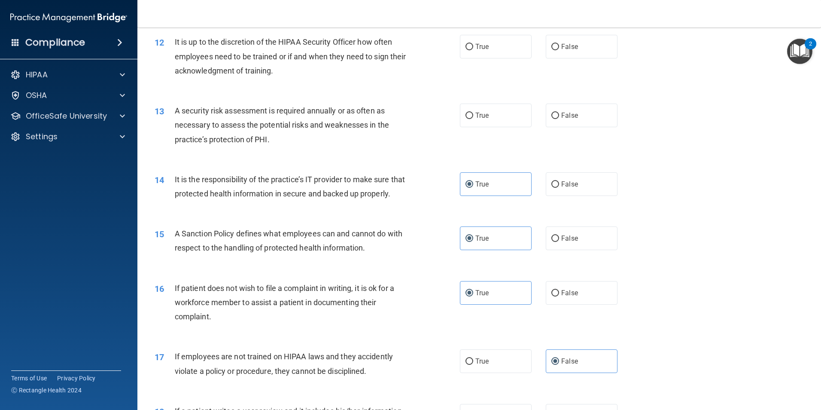
click at [175, 109] on span "A security risk assessment is required annually or as often as necessary to ass…" at bounding box center [282, 124] width 214 height 37
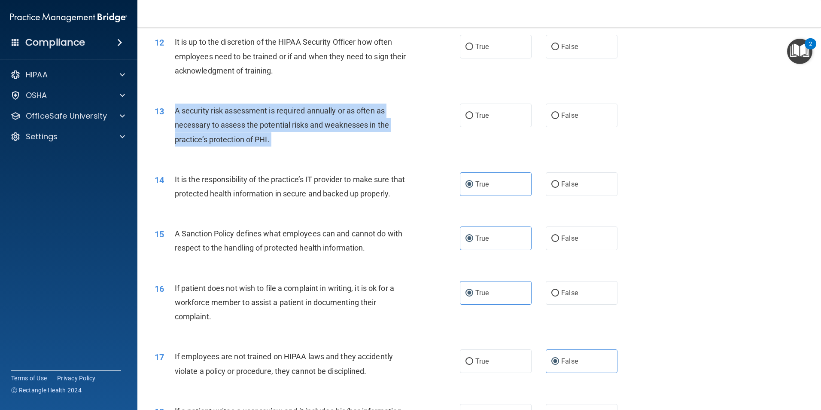
click at [175, 109] on span "A security risk assessment is required annually or as often as necessary to ass…" at bounding box center [282, 124] width 214 height 37
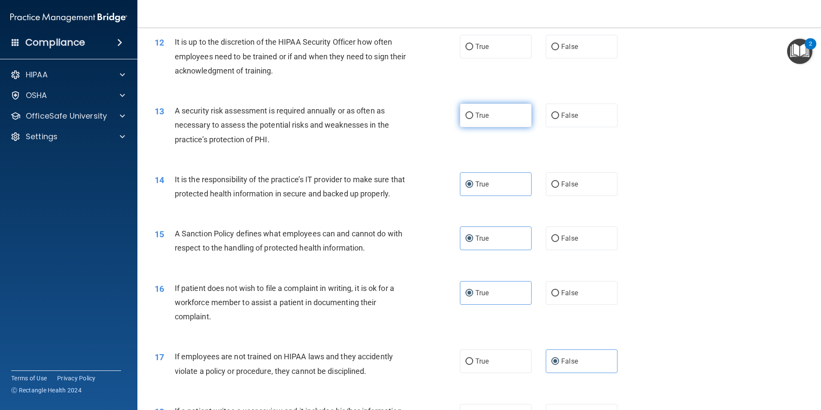
click at [508, 123] on label "True" at bounding box center [496, 116] width 72 height 24
click at [473, 119] on input "True" at bounding box center [470, 116] width 8 height 6
radio input "true"
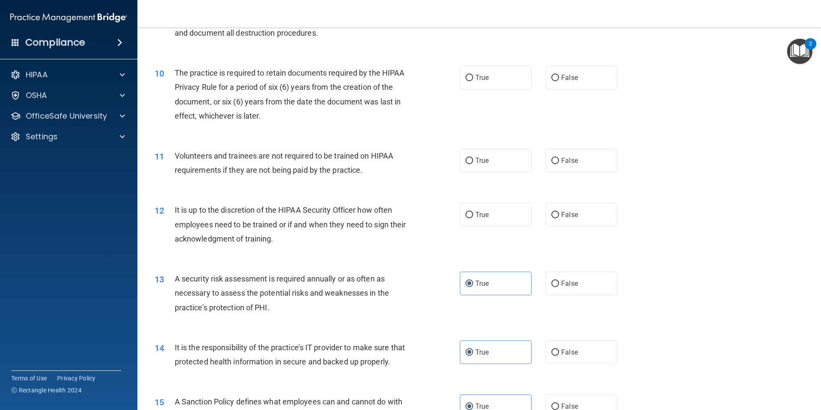
scroll to position [673, 0]
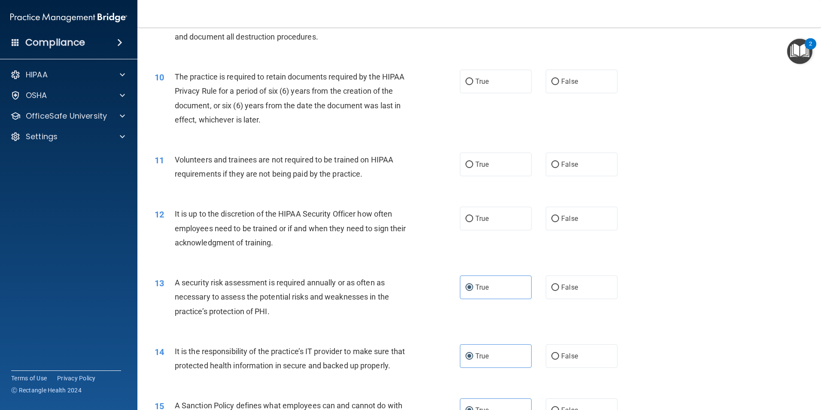
click at [184, 213] on span "It is up to the discretion of the HIPAA Security Officer how often employees ne…" at bounding box center [290, 227] width 231 height 37
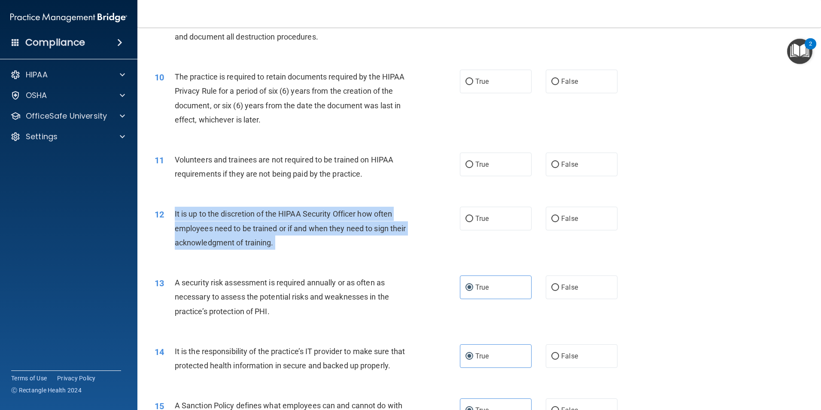
click at [184, 213] on span "It is up to the discretion of the HIPAA Security Officer how often employees ne…" at bounding box center [290, 227] width 231 height 37
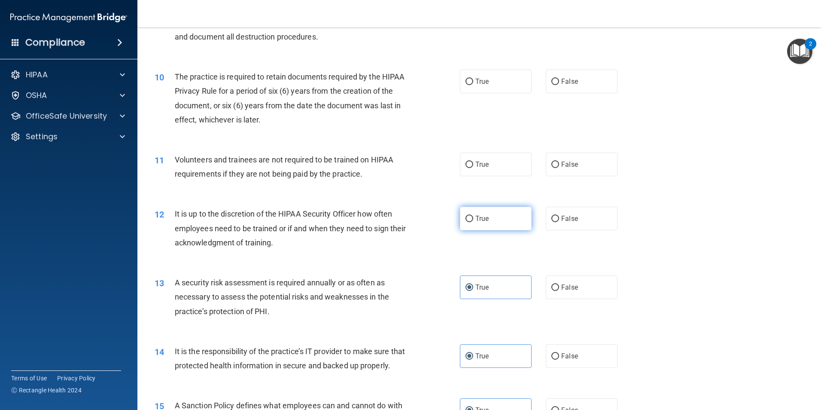
drag, startPoint x: 472, startPoint y: 221, endPoint x: 466, endPoint y: 216, distance: 7.6
click at [472, 221] on label "True" at bounding box center [496, 219] width 72 height 24
click at [472, 221] on input "True" at bounding box center [470, 219] width 8 height 6
radio input "true"
click at [199, 164] on span "Volunteers and trainees are not required to be trained on HIPAA requirements if…" at bounding box center [284, 166] width 219 height 23
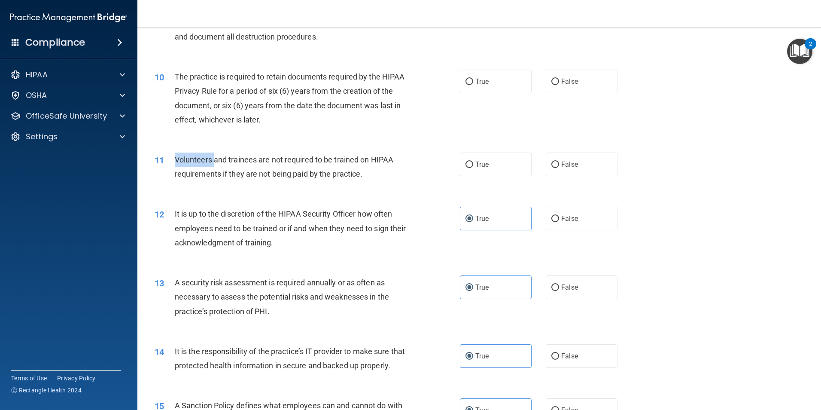
click at [199, 164] on span "Volunteers and trainees are not required to be trained on HIPAA requirements if…" at bounding box center [284, 166] width 219 height 23
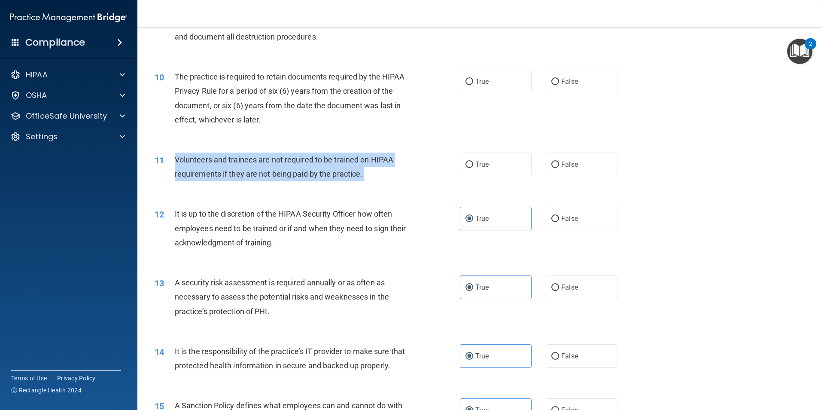
click at [199, 164] on span "Volunteers and trainees are not required to be trained on HIPAA requirements if…" at bounding box center [284, 166] width 219 height 23
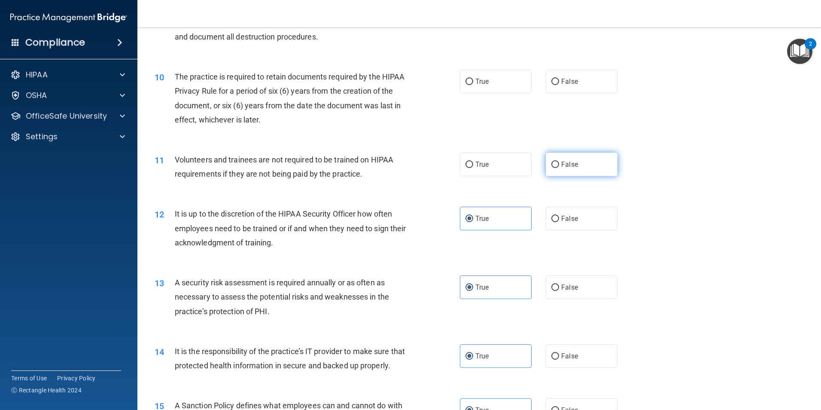
click at [561, 161] on span "False" at bounding box center [569, 164] width 17 height 8
click at [559, 161] on input "False" at bounding box center [555, 164] width 8 height 6
radio input "true"
click at [182, 78] on span "The practice is required to retain documents required by the HIPAA Privacy Rule…" at bounding box center [290, 98] width 230 height 52
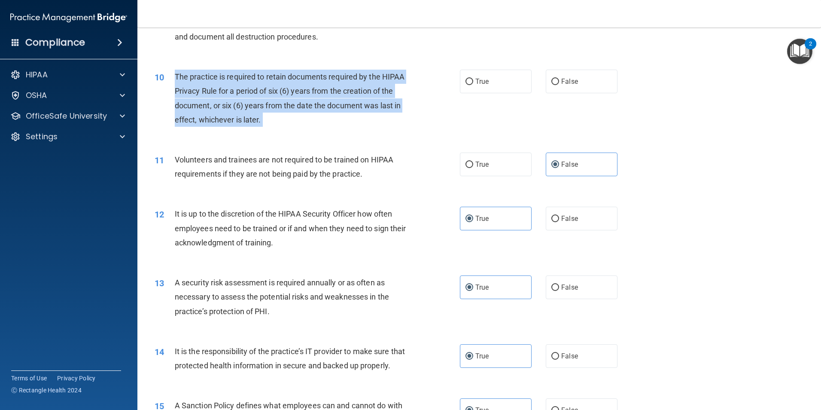
click at [182, 78] on span "The practice is required to retain documents required by the HIPAA Privacy Rule…" at bounding box center [290, 98] width 230 height 52
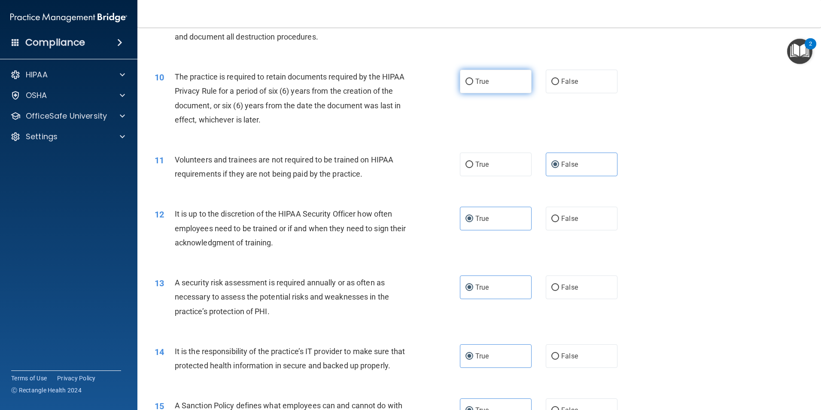
click at [501, 79] on label "True" at bounding box center [496, 82] width 72 height 24
click at [473, 79] on input "True" at bounding box center [470, 82] width 8 height 6
radio input "true"
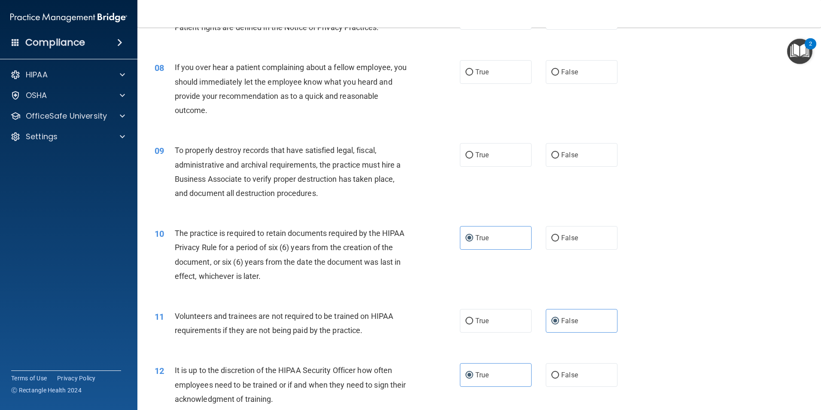
scroll to position [501, 0]
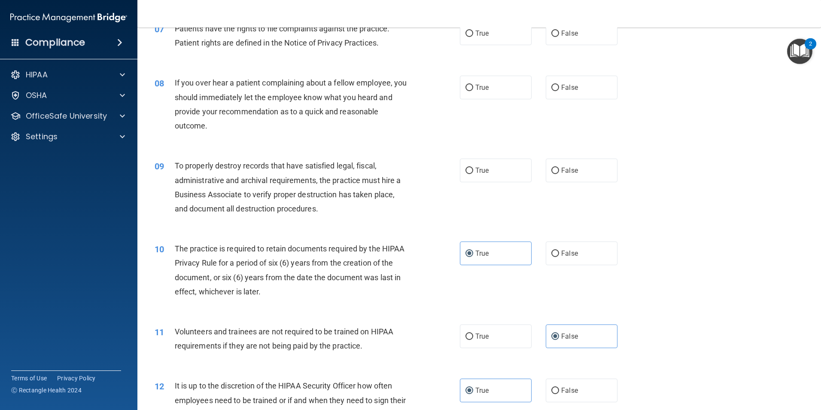
click at [191, 167] on span "To properly destroy records that have satisfied legal, fiscal, administrative a…" at bounding box center [288, 187] width 226 height 52
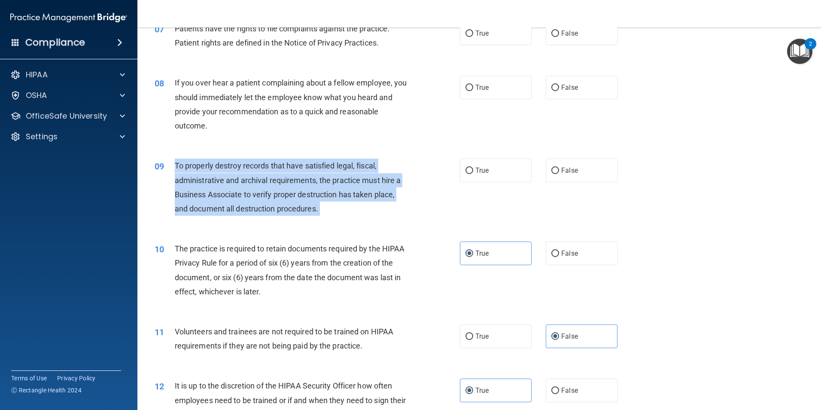
click at [191, 167] on span "To properly destroy records that have satisfied legal, fiscal, administrative a…" at bounding box center [288, 187] width 226 height 52
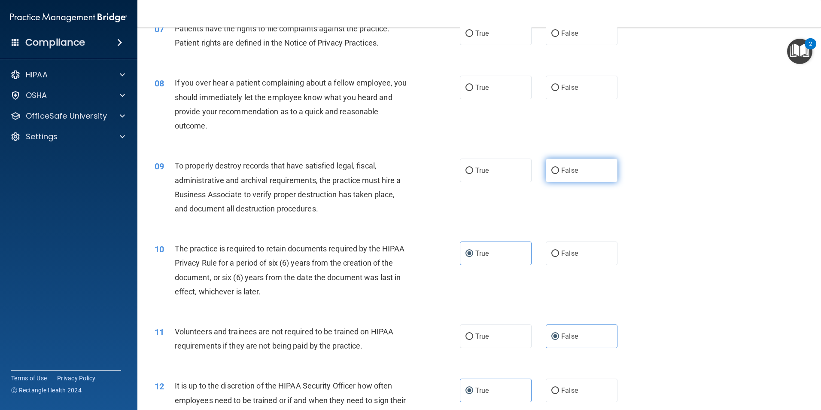
click at [572, 174] on span "False" at bounding box center [569, 170] width 17 height 8
click at [559, 174] on input "False" at bounding box center [555, 170] width 8 height 6
radio input "true"
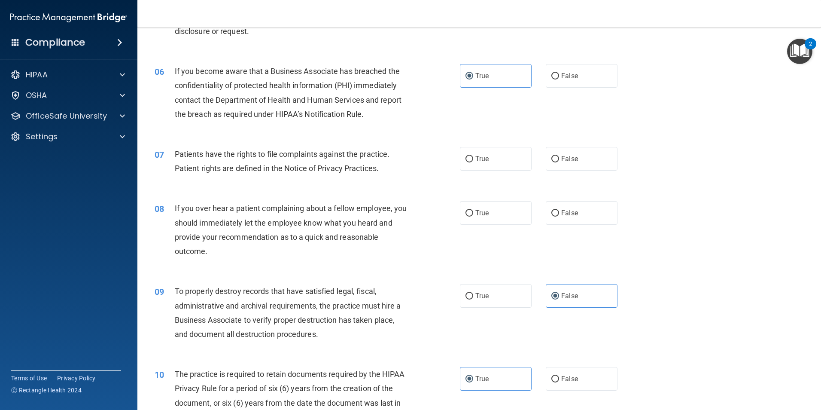
scroll to position [372, 0]
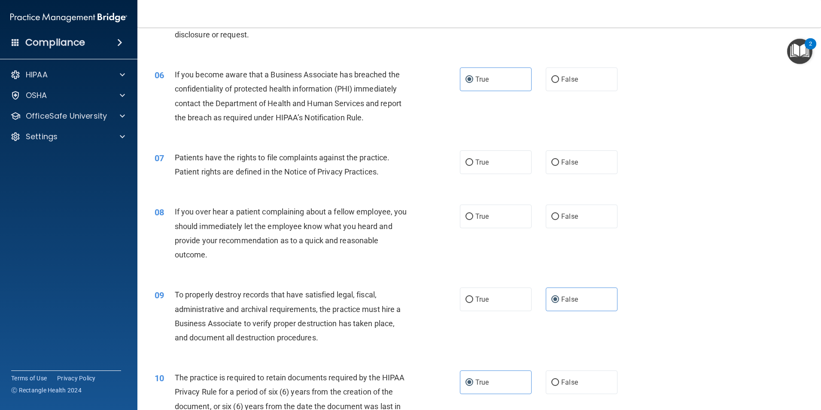
click at [185, 209] on span "If you over hear a patient complaining about a fellow employee, you should imme…" at bounding box center [291, 233] width 232 height 52
click at [185, 210] on span "If you over hear a patient complaining about a fellow employee, you should imme…" at bounding box center [291, 233] width 232 height 52
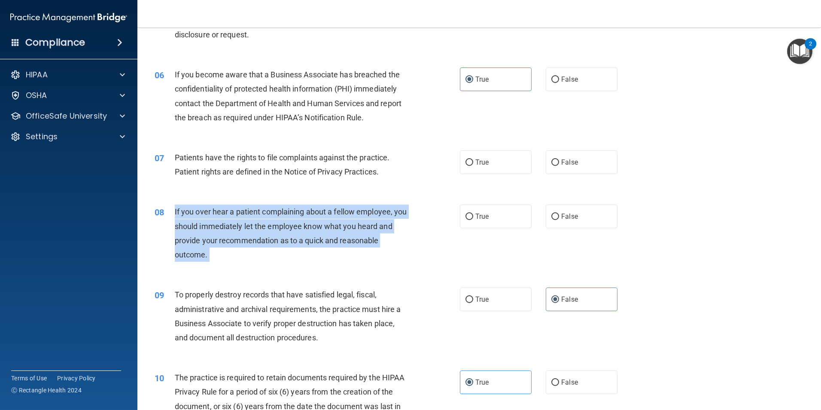
click at [185, 210] on span "If you over hear a patient complaining about a fellow employee, you should imme…" at bounding box center [291, 233] width 232 height 52
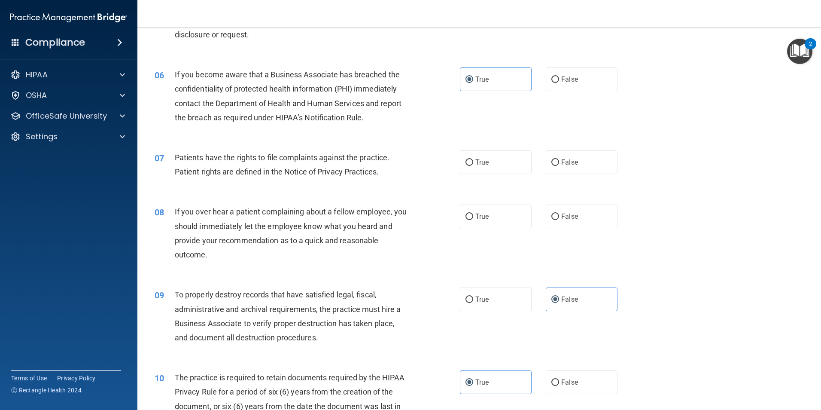
drag, startPoint x: 185, startPoint y: 210, endPoint x: 321, endPoint y: 189, distance: 138.2
click at [321, 189] on div "07 Patients have the rights to file complaints against the practice. Patient ri…" at bounding box center [479, 167] width 662 height 54
click at [558, 221] on label "False" at bounding box center [582, 216] width 72 height 24
click at [558, 220] on input "False" at bounding box center [555, 216] width 8 height 6
radio input "true"
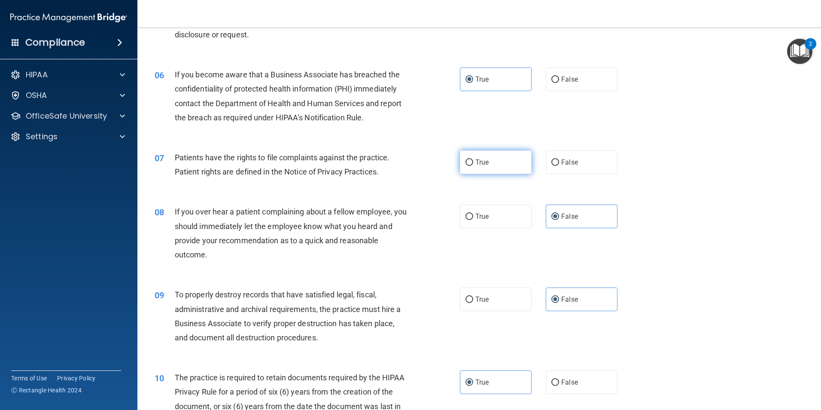
click at [485, 163] on span "True" at bounding box center [481, 162] width 13 height 8
click at [473, 163] on input "True" at bounding box center [470, 162] width 8 height 6
radio input "true"
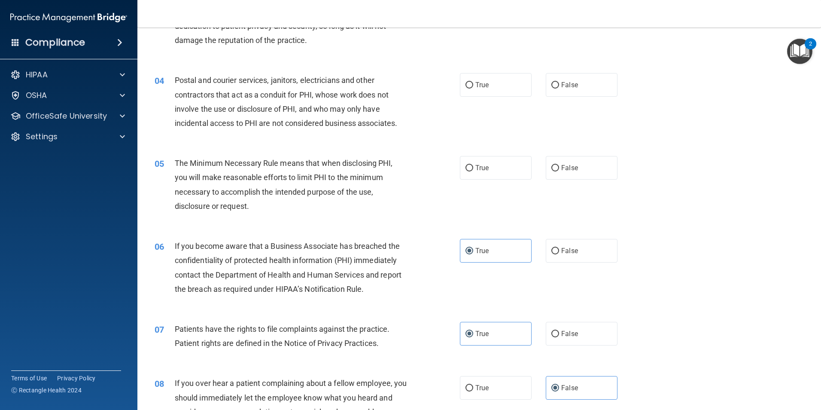
scroll to position [200, 0]
click at [194, 164] on span "The Minimum Necessary Rule means that when disclosing PHI, you will make reason…" at bounding box center [284, 185] width 218 height 52
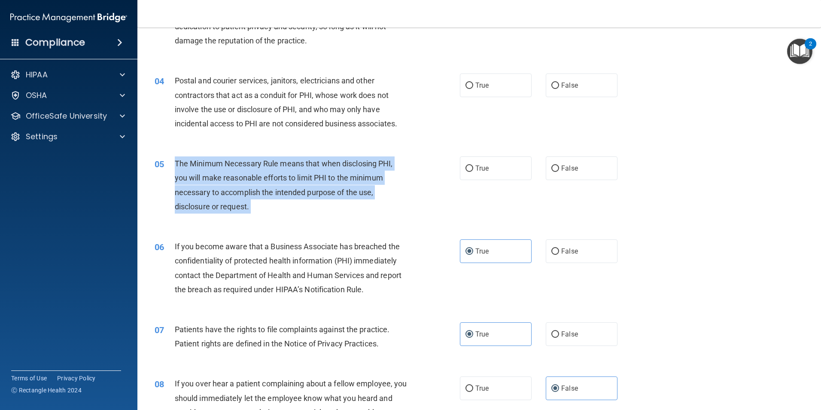
click at [194, 164] on span "The Minimum Necessary Rule means that when disclosing PHI, you will make reason…" at bounding box center [284, 185] width 218 height 52
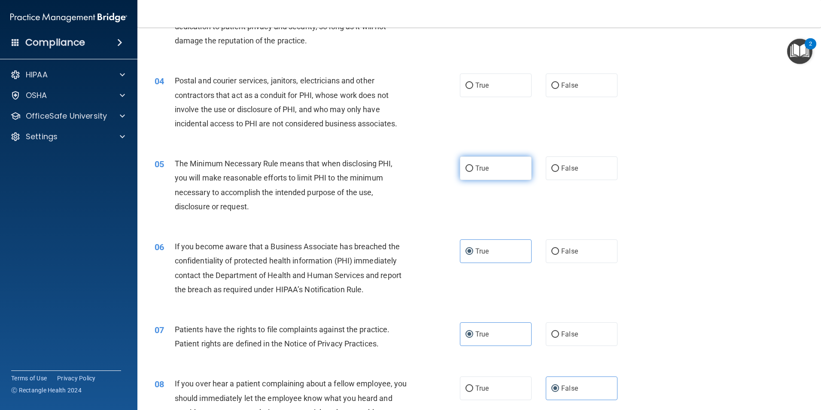
click at [497, 164] on label "True" at bounding box center [496, 168] width 72 height 24
click at [473, 165] on input "True" at bounding box center [470, 168] width 8 height 6
radio input "true"
click at [205, 82] on span "Postal and courier services, janitors, electricians and other contractors that …" at bounding box center [286, 102] width 222 height 52
click at [205, 81] on span "Postal and courier services, janitors, electricians and other contractors that …" at bounding box center [286, 102] width 222 height 52
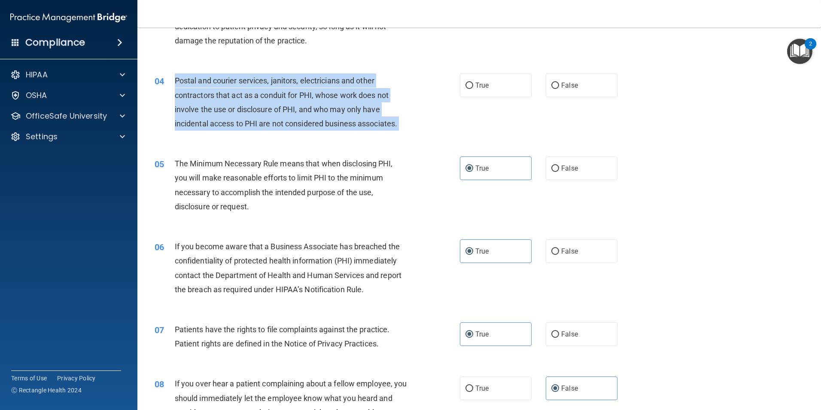
click at [205, 81] on span "Postal and courier services, janitors, electricians and other contractors that …" at bounding box center [286, 102] width 222 height 52
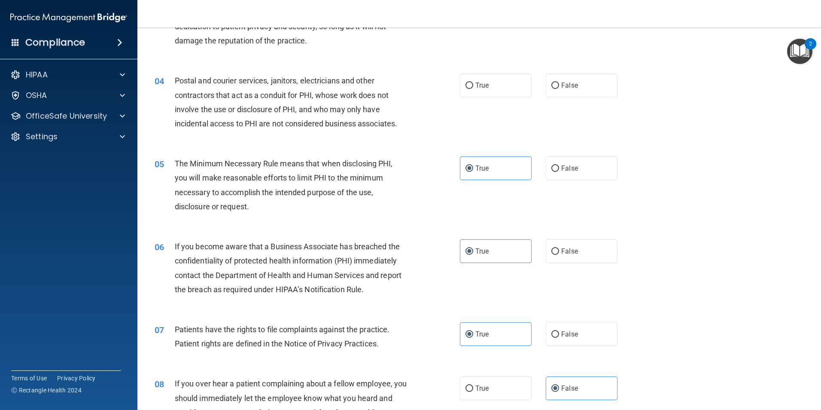
drag, startPoint x: 472, startPoint y: 87, endPoint x: 433, endPoint y: 90, distance: 39.2
click at [475, 86] on span "True" at bounding box center [481, 85] width 13 height 8
click at [472, 86] on input "True" at bounding box center [470, 85] width 8 height 6
radio input "true"
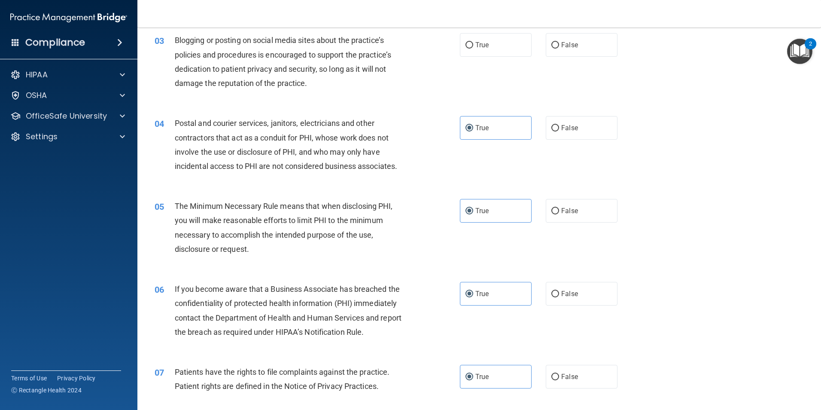
scroll to position [28, 0]
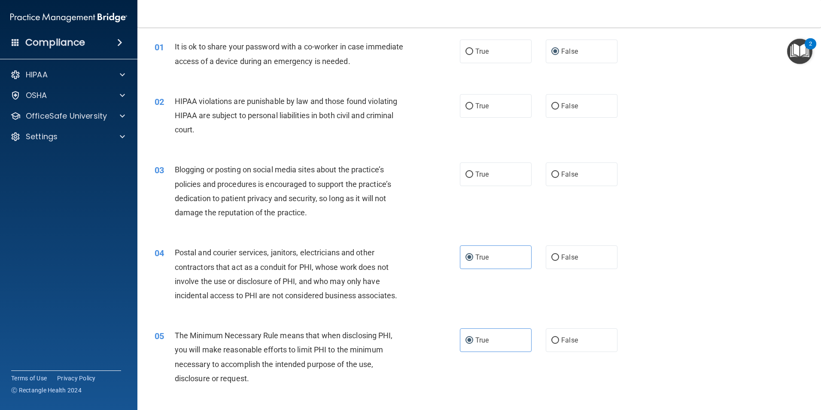
click at [236, 168] on span "Blogging or posting on social media sites about the practice’s policies and pro…" at bounding box center [283, 191] width 216 height 52
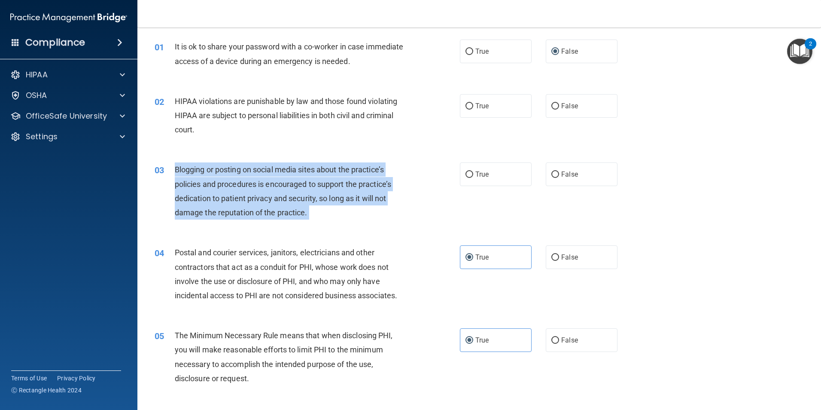
click at [236, 167] on span "Blogging or posting on social media sites about the practice’s policies and pro…" at bounding box center [283, 191] width 216 height 52
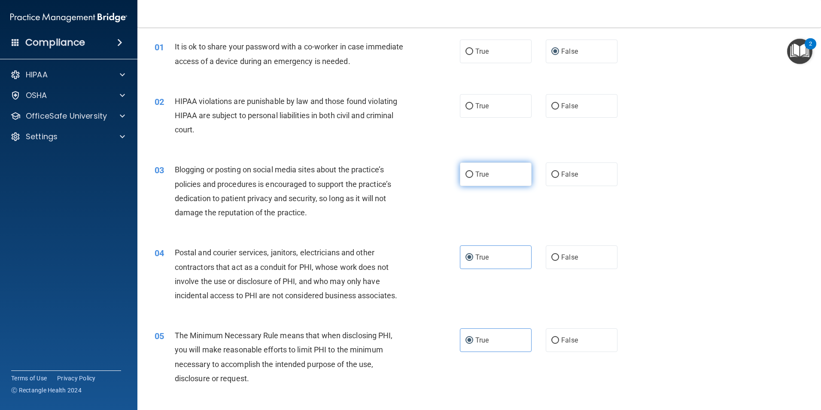
click at [475, 171] on span "True" at bounding box center [481, 174] width 13 height 8
click at [473, 171] on input "True" at bounding box center [470, 174] width 8 height 6
radio input "true"
click at [182, 104] on span "HIPAA violations are punishable by law and those found violating HIPAA are subj…" at bounding box center [286, 115] width 222 height 37
click at [181, 104] on span "HIPAA violations are punishable by law and those found violating HIPAA are subj…" at bounding box center [286, 115] width 222 height 37
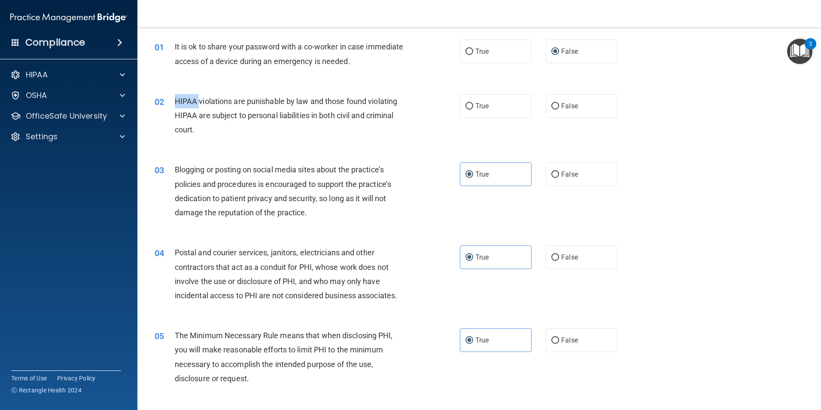
click at [181, 104] on span "HIPAA violations are punishable by law and those found violating HIPAA are subj…" at bounding box center [286, 115] width 222 height 37
click at [183, 104] on span "HIPAA violations are punishable by law and those found violating HIPAA are subj…" at bounding box center [286, 115] width 222 height 37
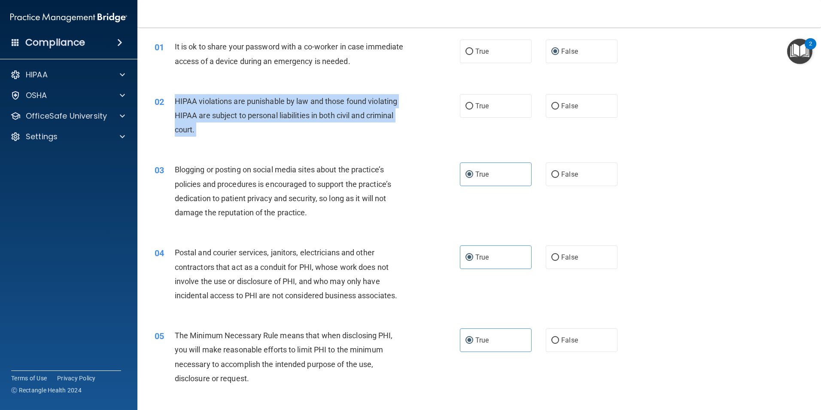
click at [184, 104] on span "HIPAA violations are punishable by law and those found violating HIPAA are subj…" at bounding box center [286, 115] width 222 height 37
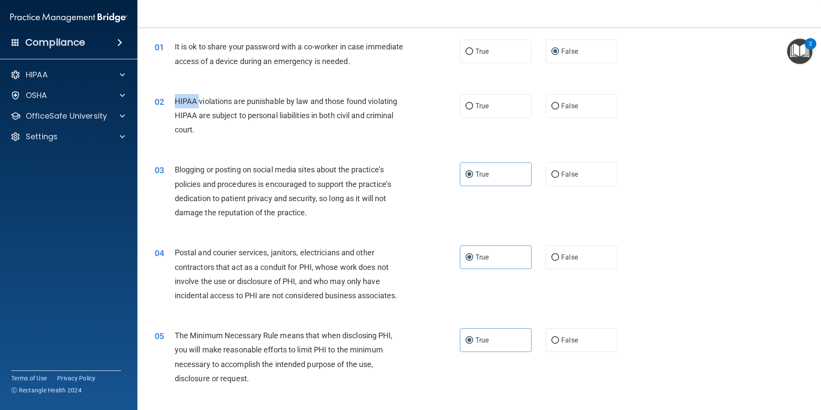
click at [184, 104] on span "HIPAA violations are punishable by law and those found violating HIPAA are subj…" at bounding box center [286, 115] width 222 height 37
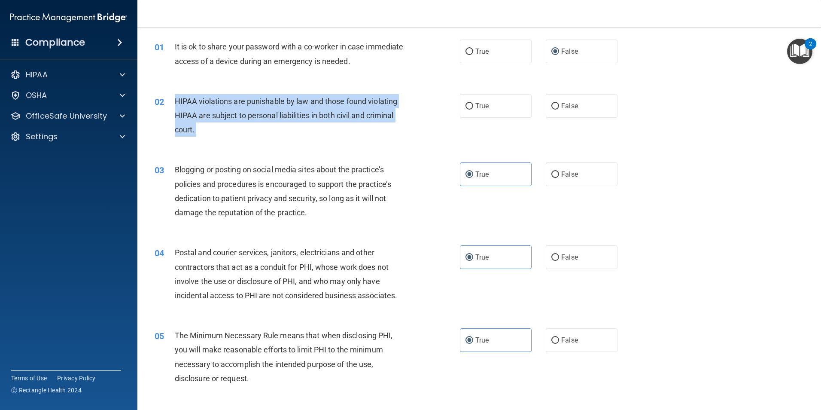
click at [184, 104] on span "HIPAA violations are punishable by law and those found violating HIPAA are subj…" at bounding box center [286, 115] width 222 height 37
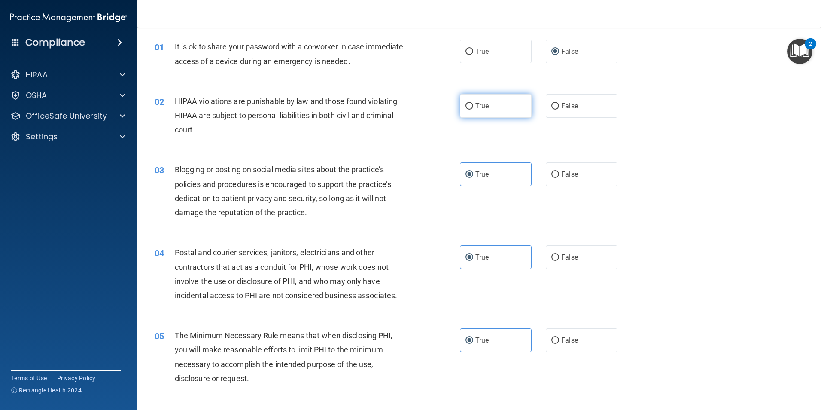
click at [482, 112] on label "True" at bounding box center [496, 106] width 72 height 24
click at [473, 110] on input "True" at bounding box center [470, 106] width 8 height 6
radio input "true"
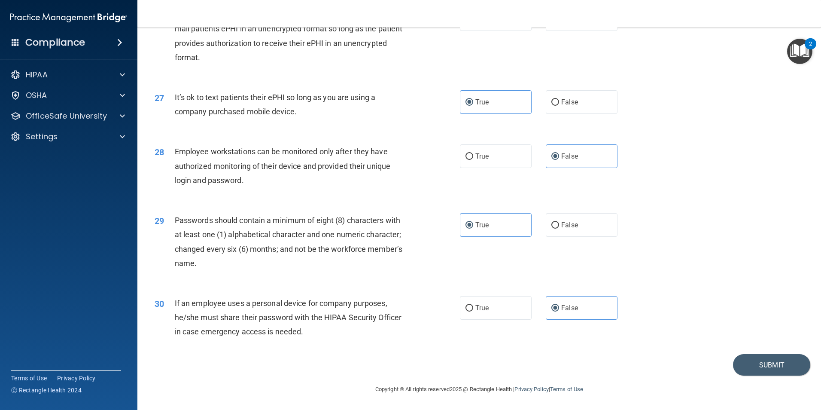
scroll to position [1746, 0]
click at [796, 372] on button "Submit" at bounding box center [771, 365] width 77 height 22
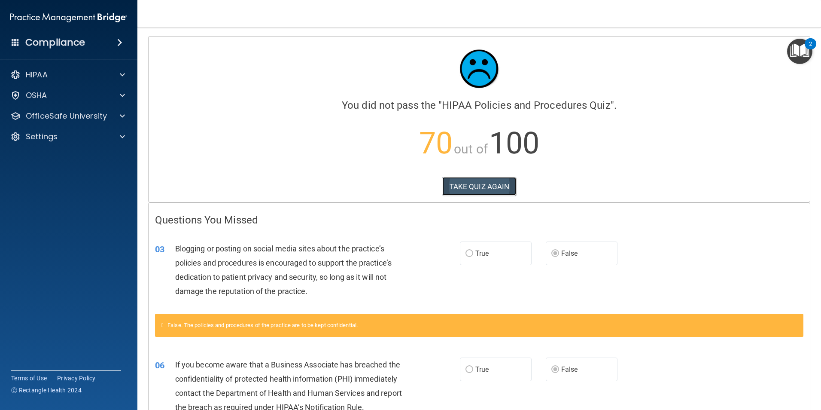
click at [484, 191] on button "TAKE QUIZ AGAIN" at bounding box center [479, 186] width 74 height 19
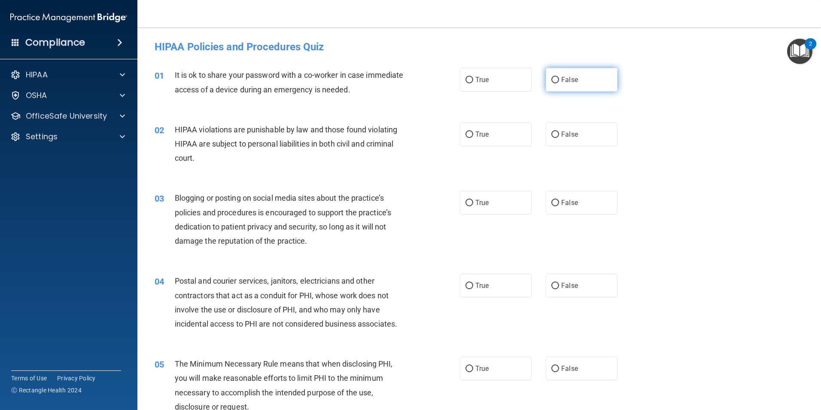
click at [551, 82] on input "False" at bounding box center [555, 80] width 8 height 6
radio input "true"
click at [466, 136] on input "True" at bounding box center [470, 134] width 8 height 6
radio input "true"
click at [502, 201] on label "True" at bounding box center [496, 203] width 72 height 24
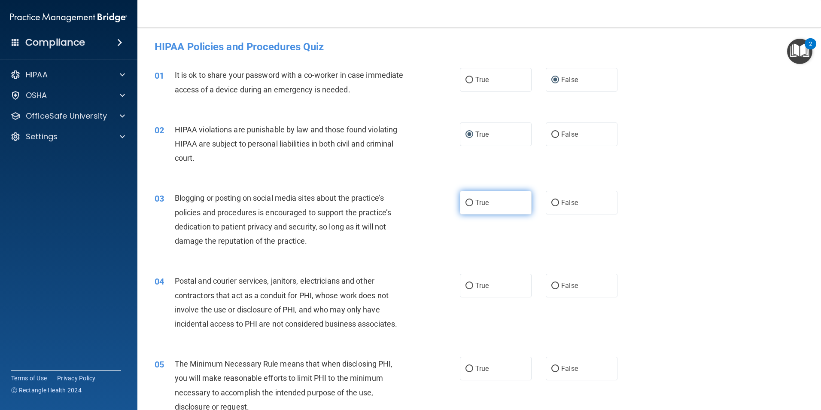
click at [473, 201] on input "True" at bounding box center [470, 203] width 8 height 6
radio input "true"
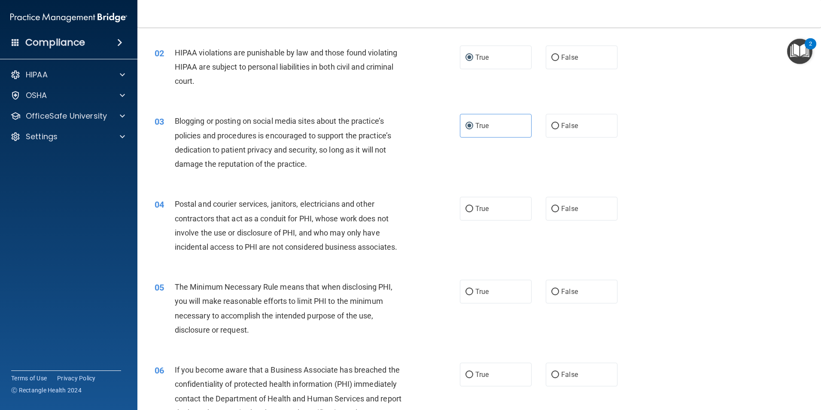
scroll to position [86, 0]
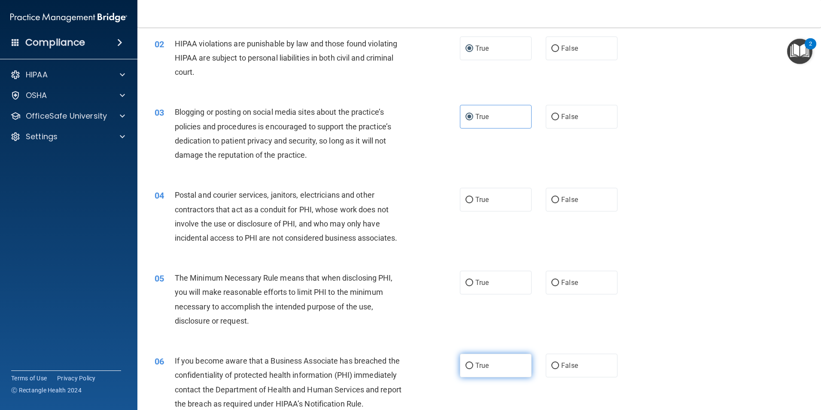
click at [469, 357] on label "True" at bounding box center [496, 365] width 72 height 24
click at [469, 362] on input "True" at bounding box center [470, 365] width 8 height 6
radio input "true"
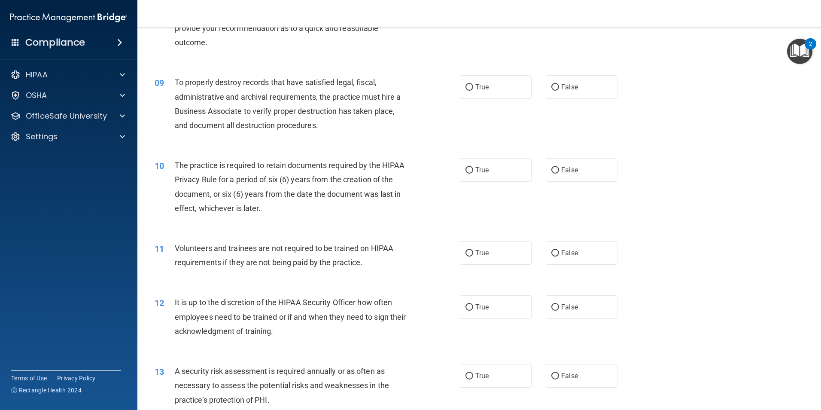
scroll to position [601, 0]
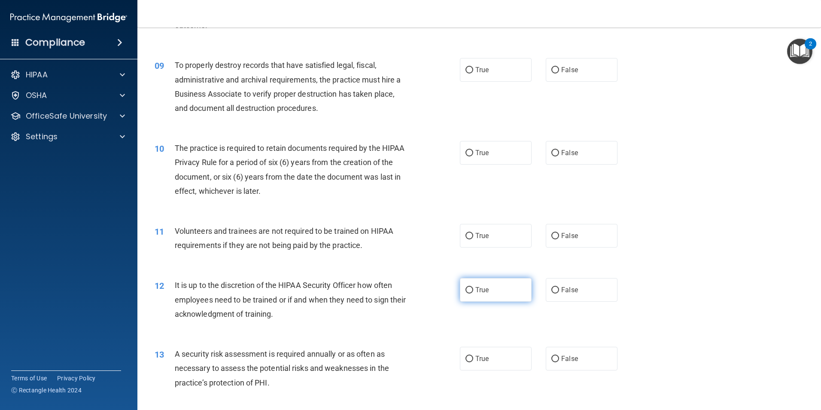
click at [461, 292] on label "True" at bounding box center [496, 290] width 72 height 24
click at [466, 292] on input "True" at bounding box center [470, 290] width 8 height 6
radio input "true"
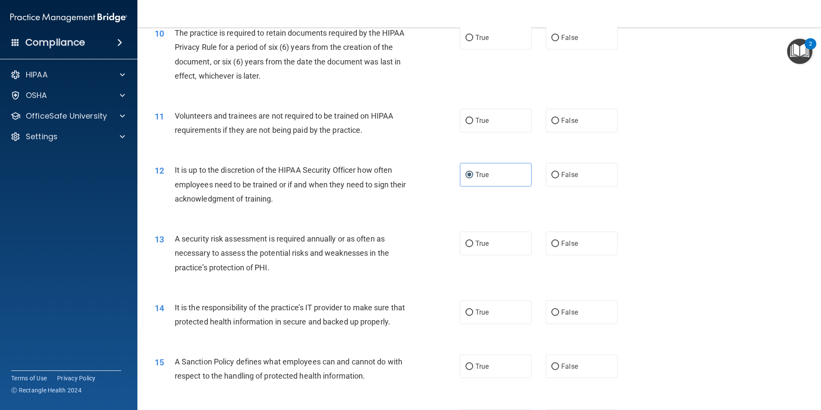
scroll to position [773, 0]
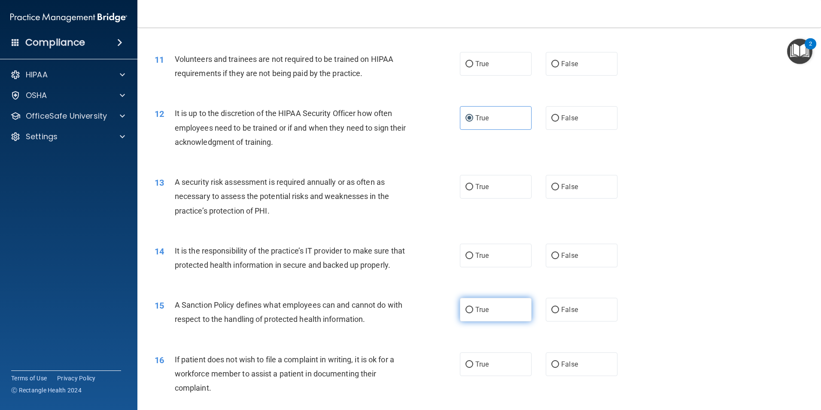
click at [478, 321] on label "True" at bounding box center [496, 310] width 72 height 24
click at [473, 313] on input "True" at bounding box center [470, 310] width 8 height 6
radio input "true"
drag, startPoint x: 473, startPoint y: 259, endPoint x: 469, endPoint y: 256, distance: 5.8
click at [472, 259] on label "True" at bounding box center [496, 256] width 72 height 24
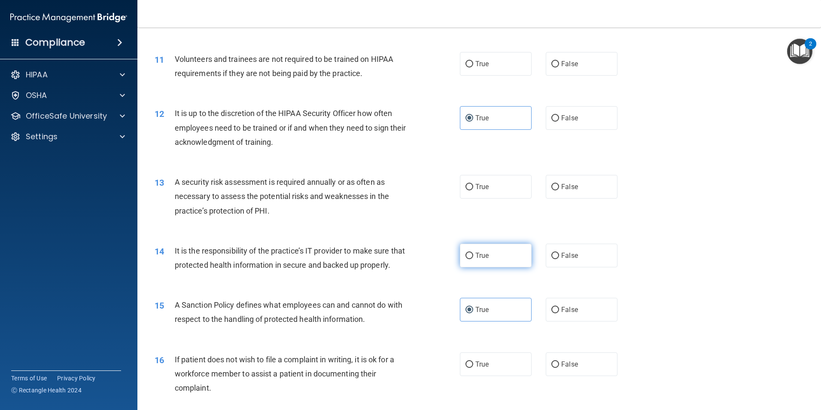
click at [472, 259] on input "True" at bounding box center [470, 256] width 8 height 6
radio input "true"
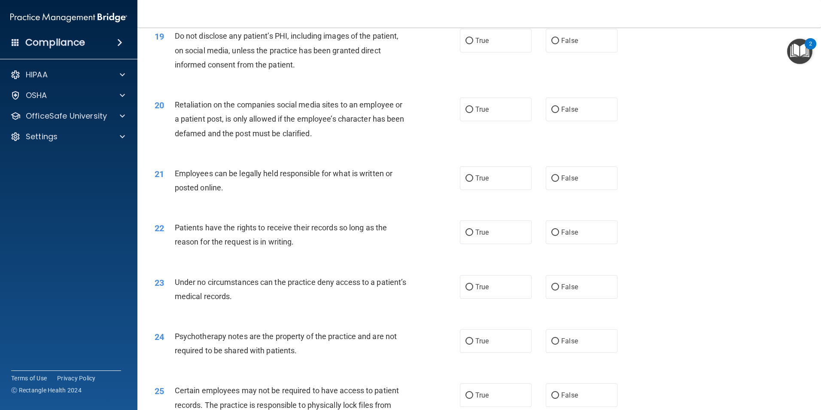
scroll to position [1288, 0]
click at [469, 235] on input "True" at bounding box center [470, 231] width 8 height 6
radio input "true"
click at [553, 344] on input "False" at bounding box center [555, 340] width 8 height 6
radio input "true"
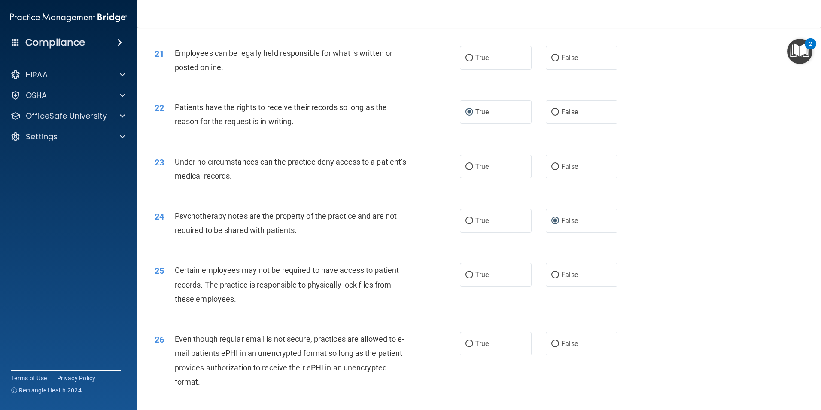
scroll to position [1417, 0]
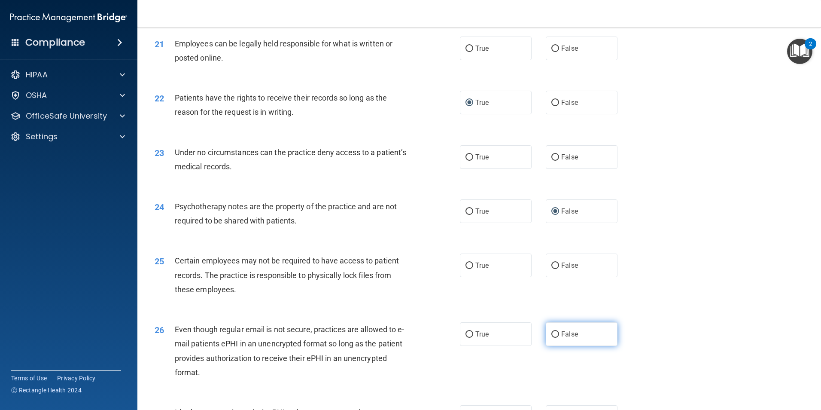
click at [571, 346] on label "False" at bounding box center [582, 334] width 72 height 24
click at [559, 338] on input "False" at bounding box center [555, 334] width 8 height 6
radio input "true"
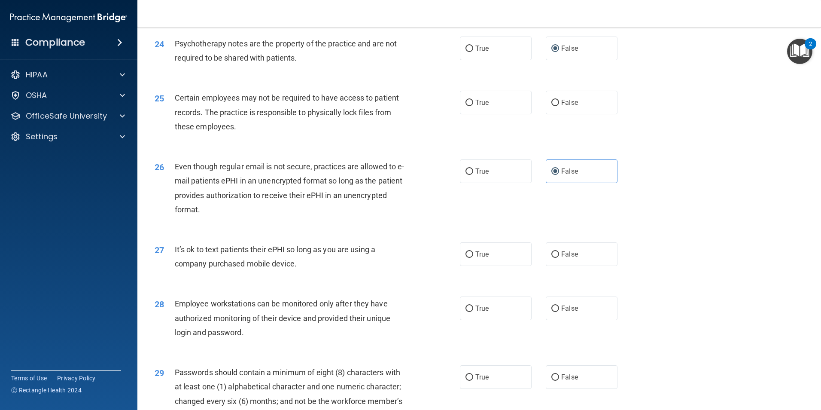
scroll to position [1632, 0]
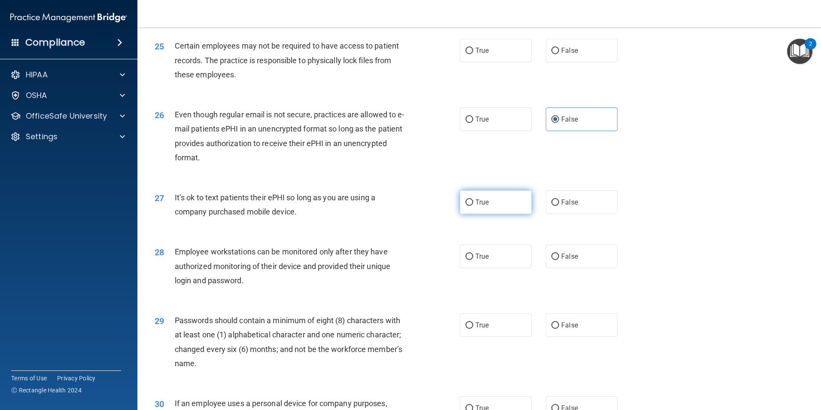
click at [472, 214] on label "True" at bounding box center [496, 202] width 72 height 24
click at [472, 206] on input "True" at bounding box center [470, 202] width 8 height 6
radio input "true"
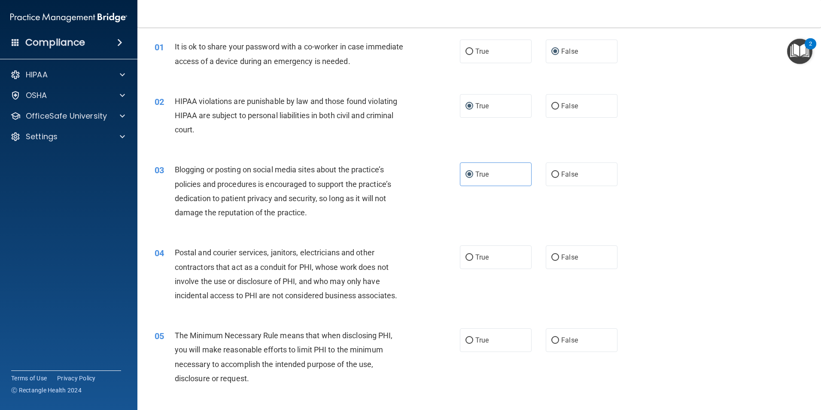
scroll to position [43, 0]
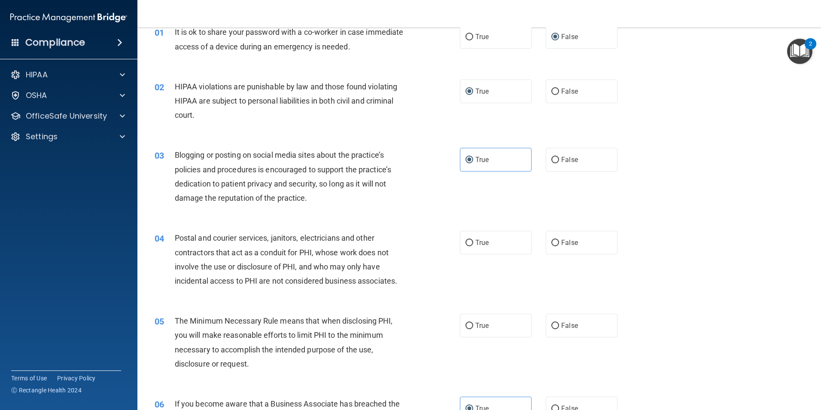
click at [178, 237] on span "Postal and courier services, janitors, electricians and other contractors that …" at bounding box center [286, 259] width 222 height 52
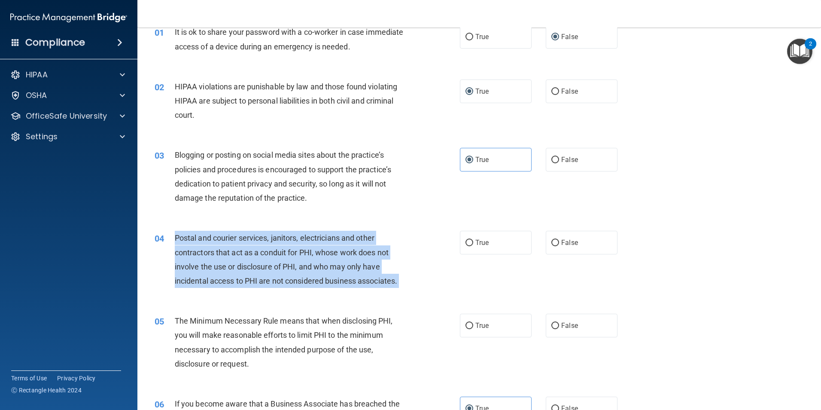
click at [178, 237] on span "Postal and courier services, janitors, electricians and other contractors that …" at bounding box center [286, 259] width 222 height 52
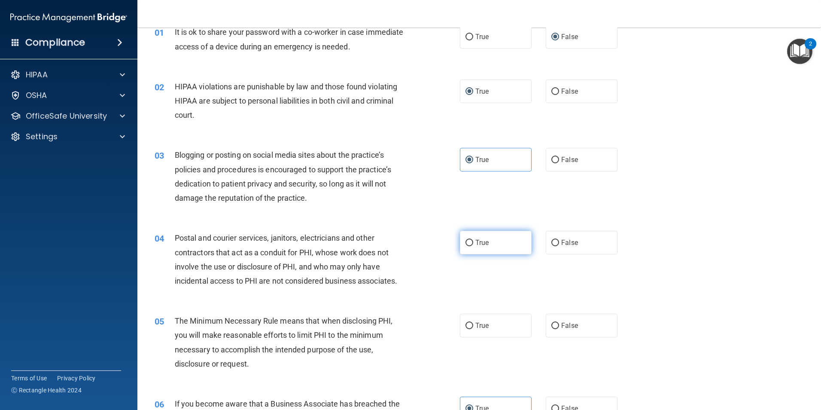
click at [479, 250] on label "True" at bounding box center [496, 243] width 72 height 24
click at [473, 246] on input "True" at bounding box center [470, 243] width 8 height 6
radio input "true"
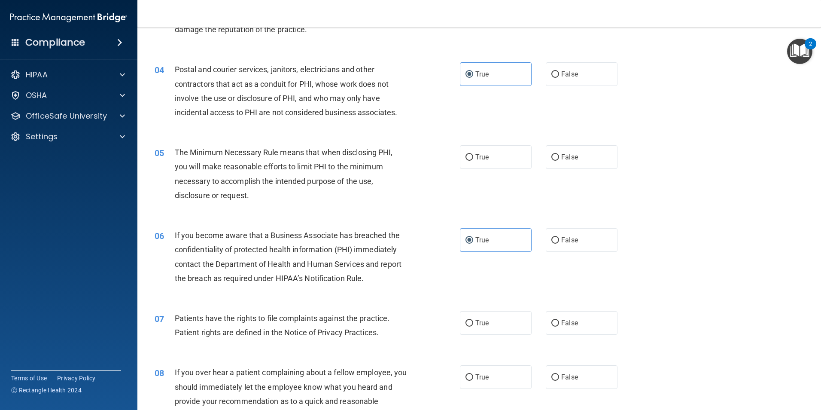
scroll to position [215, 0]
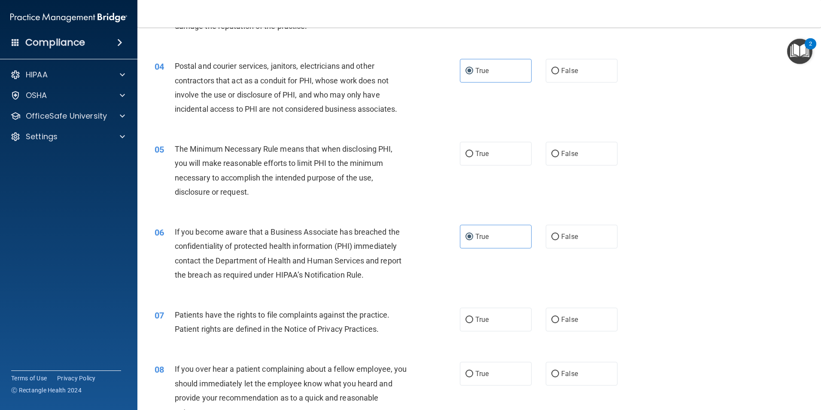
click at [192, 148] on span "The Minimum Necessary Rule means that when disclosing PHI, you will make reason…" at bounding box center [284, 170] width 218 height 52
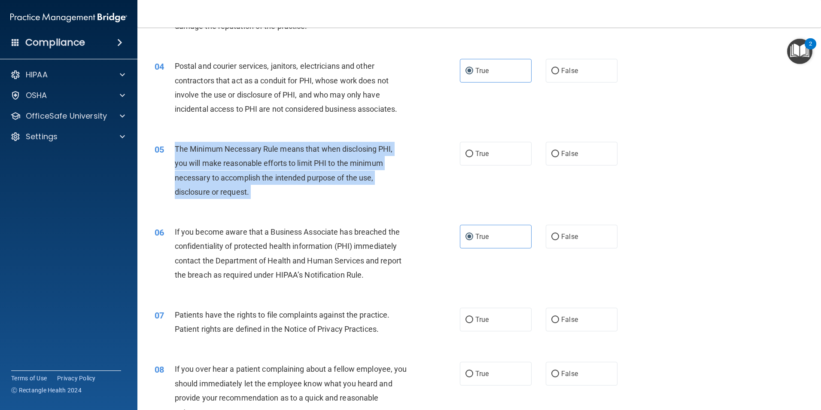
click at [192, 148] on span "The Minimum Necessary Rule means that when disclosing PHI, you will make reason…" at bounding box center [284, 170] width 218 height 52
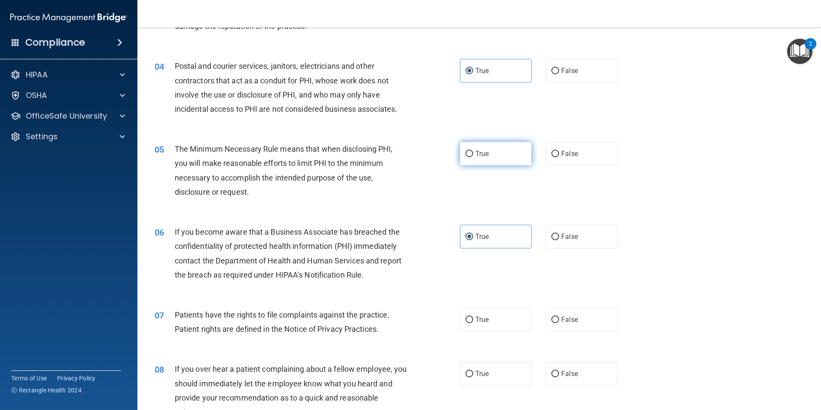
click at [493, 157] on label "True" at bounding box center [496, 154] width 72 height 24
click at [473, 157] on input "True" at bounding box center [470, 154] width 8 height 6
radio input "true"
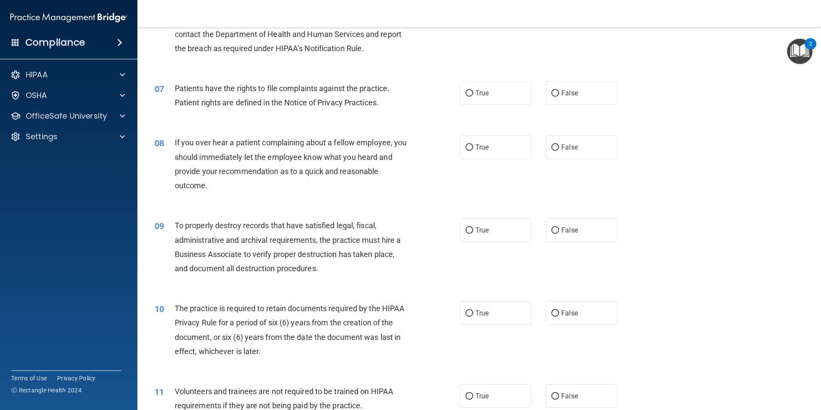
scroll to position [387, 0]
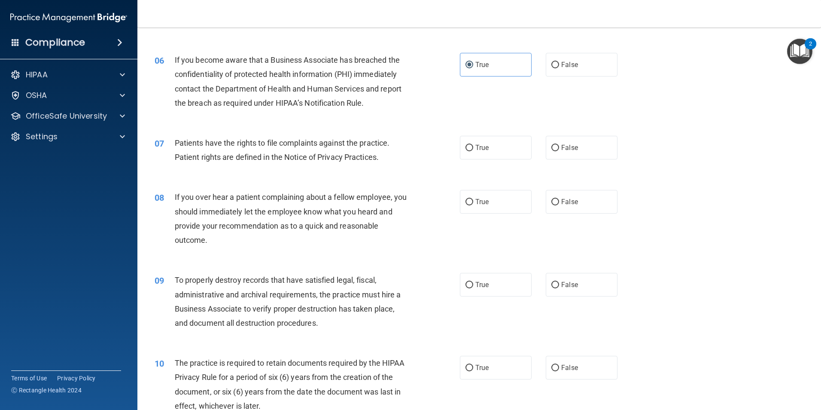
click at [219, 145] on span "Patients have the rights to file complaints against the practice. Patient right…" at bounding box center [282, 149] width 215 height 23
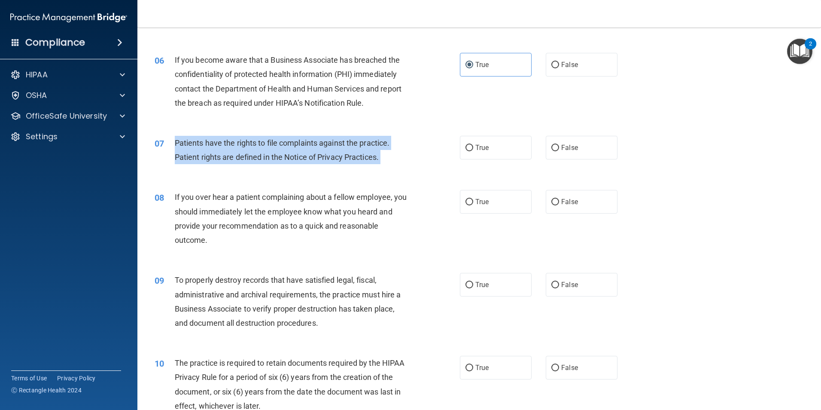
click at [219, 145] on span "Patients have the rights to file complaints against the practice. Patient right…" at bounding box center [282, 149] width 215 height 23
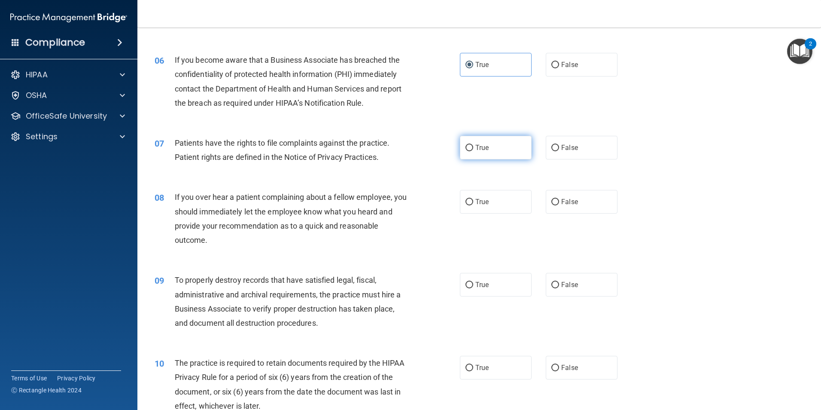
click at [475, 155] on label "True" at bounding box center [496, 148] width 72 height 24
click at [473, 151] on input "True" at bounding box center [470, 148] width 8 height 6
radio input "true"
click at [189, 195] on span "If you over hear a patient complaining about a fellow employee, you should imme…" at bounding box center [291, 218] width 232 height 52
click at [191, 196] on span "If you over hear a patient complaining about a fellow employee, you should imme…" at bounding box center [291, 218] width 232 height 52
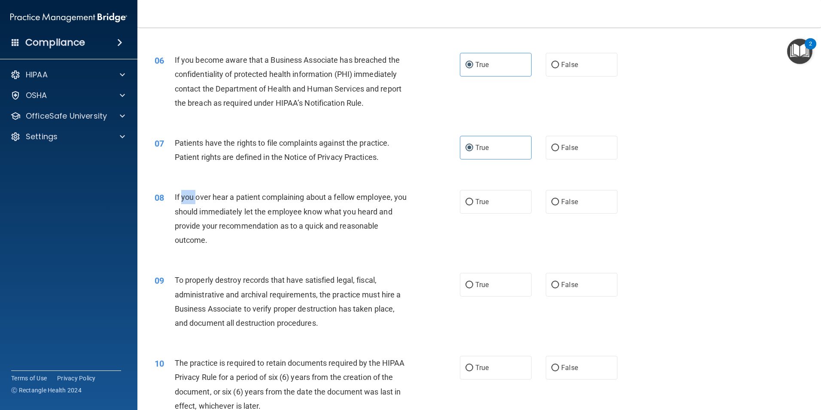
click at [191, 196] on span "If you over hear a patient complaining about a fellow employee, you should imme…" at bounding box center [291, 218] width 232 height 52
click at [578, 209] on label "False" at bounding box center [582, 202] width 72 height 24
click at [559, 205] on input "False" at bounding box center [555, 202] width 8 height 6
radio input "true"
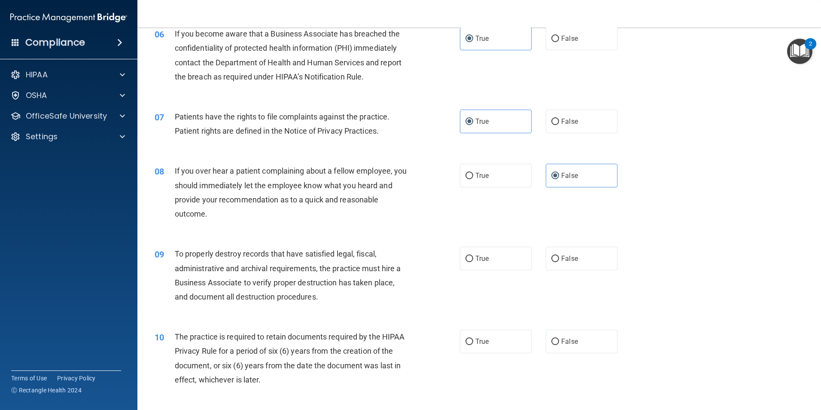
scroll to position [515, 0]
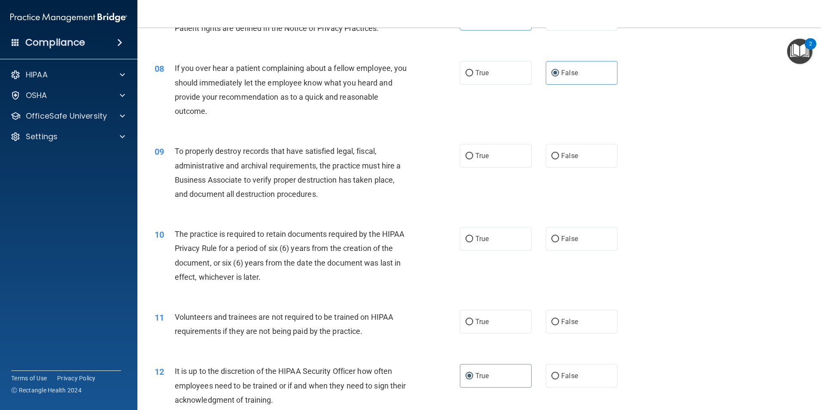
click at [192, 149] on span "To properly destroy records that have satisfied legal, fiscal, administrative a…" at bounding box center [288, 172] width 226 height 52
click at [193, 151] on span "To properly destroy records that have satisfied legal, fiscal, administrative a…" at bounding box center [288, 172] width 226 height 52
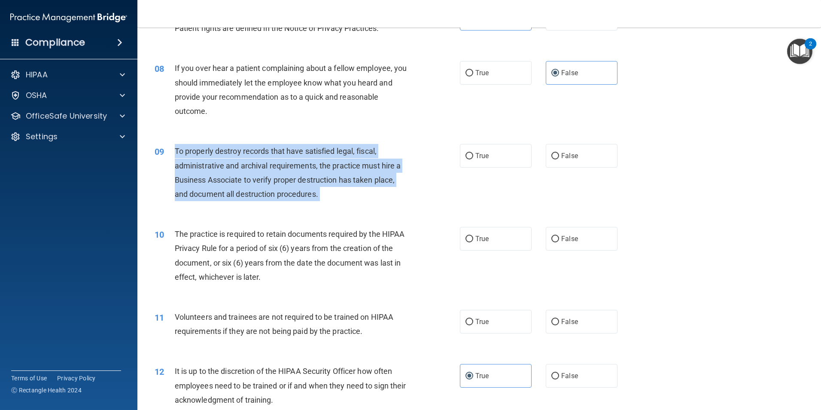
click at [193, 151] on span "To properly destroy records that have satisfied legal, fiscal, administrative a…" at bounding box center [288, 172] width 226 height 52
drag, startPoint x: 299, startPoint y: 171, endPoint x: 294, endPoint y: 171, distance: 5.2
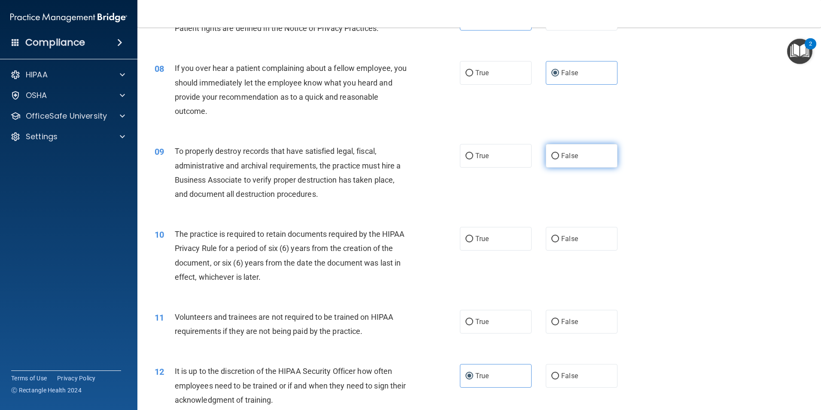
click at [557, 159] on label "False" at bounding box center [582, 156] width 72 height 24
click at [557, 159] on input "False" at bounding box center [555, 156] width 8 height 6
radio input "true"
click at [182, 237] on span "The practice is required to retain documents required by the HIPAA Privacy Rule…" at bounding box center [290, 255] width 230 height 52
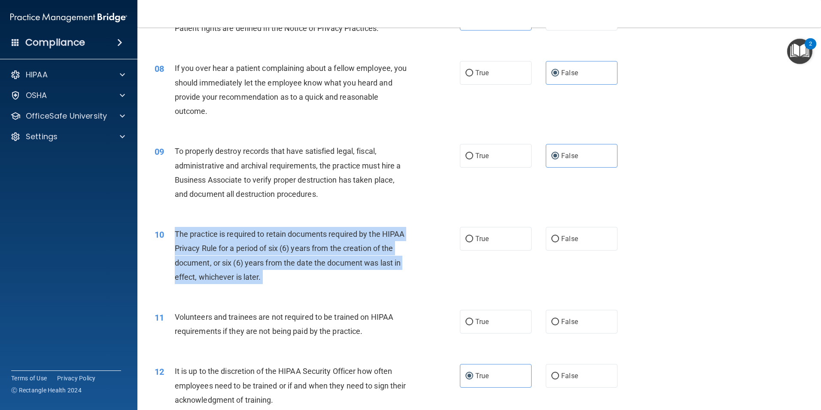
click at [182, 237] on span "The practice is required to retain documents required by the HIPAA Privacy Rule…" at bounding box center [290, 255] width 230 height 52
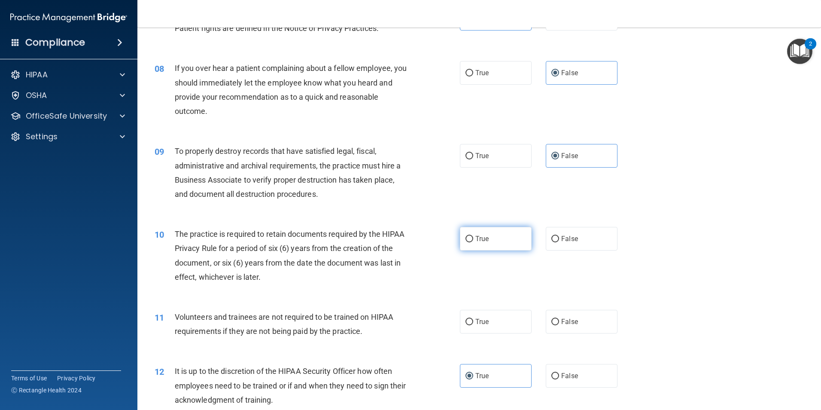
click at [505, 244] on label "True" at bounding box center [496, 239] width 72 height 24
click at [473, 242] on input "True" at bounding box center [470, 239] width 8 height 6
radio input "true"
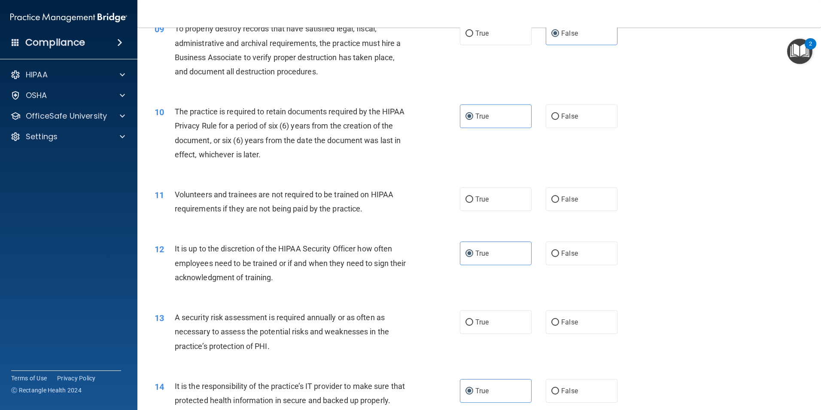
scroll to position [687, 0]
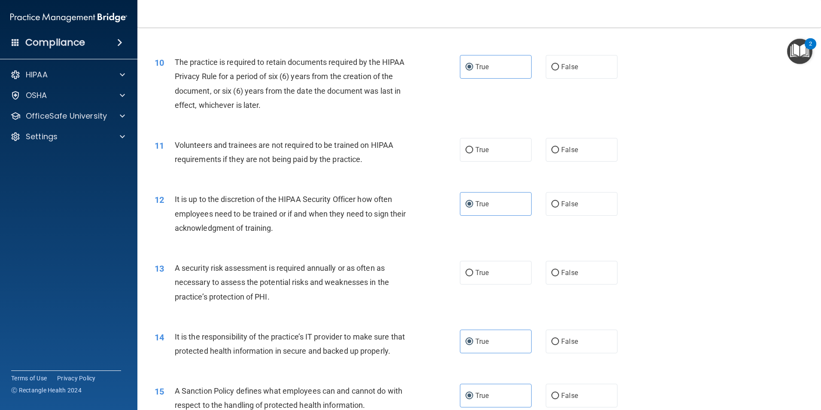
click at [218, 154] on span "Volunteers and trainees are not required to be trained on HIPAA requirements if…" at bounding box center [284, 151] width 219 height 23
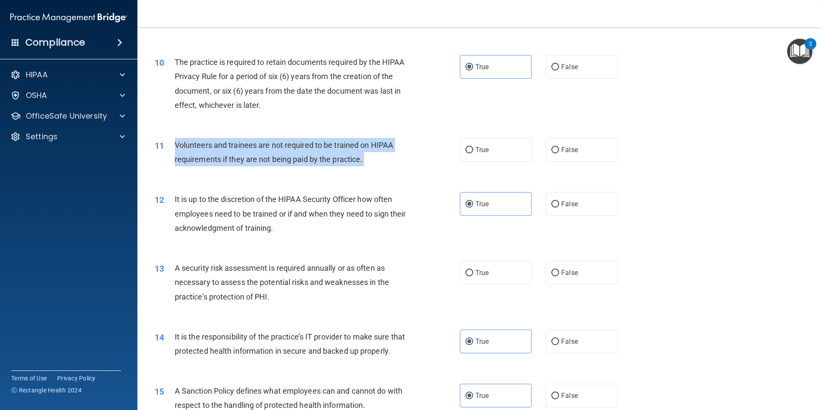
click at [218, 154] on span "Volunteers and trainees are not required to be trained on HIPAA requirements if…" at bounding box center [284, 151] width 219 height 23
click at [552, 151] on input "False" at bounding box center [555, 150] width 8 height 6
radio input "true"
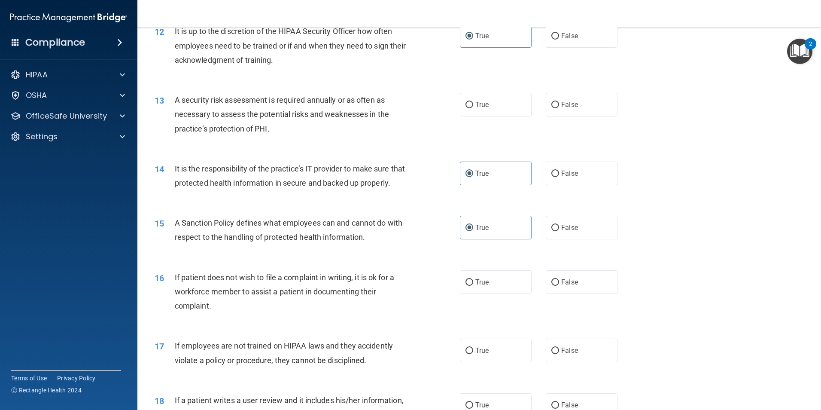
scroll to position [859, 0]
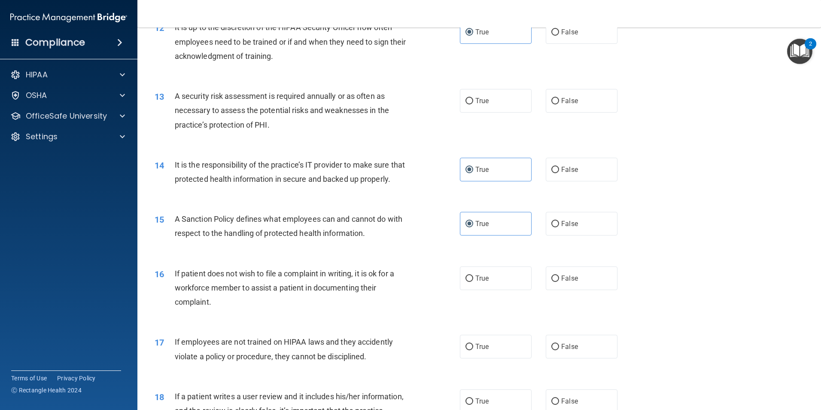
click at [212, 97] on span "A security risk assessment is required annually or as often as necessary to ass…" at bounding box center [282, 109] width 214 height 37
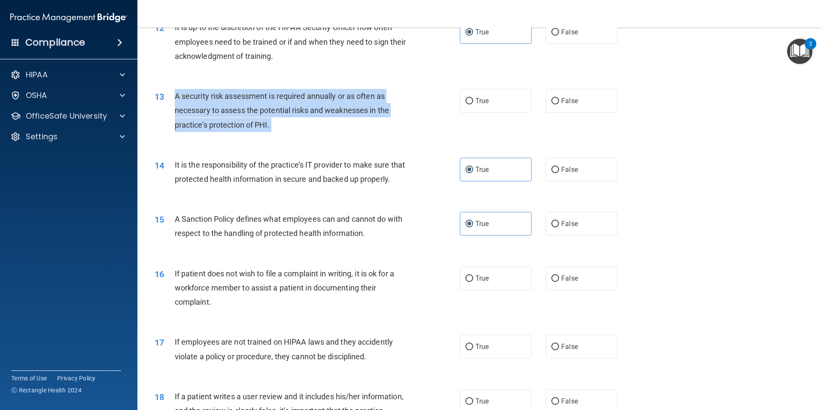
click at [212, 97] on span "A security risk assessment is required annually or as often as necessary to ass…" at bounding box center [282, 109] width 214 height 37
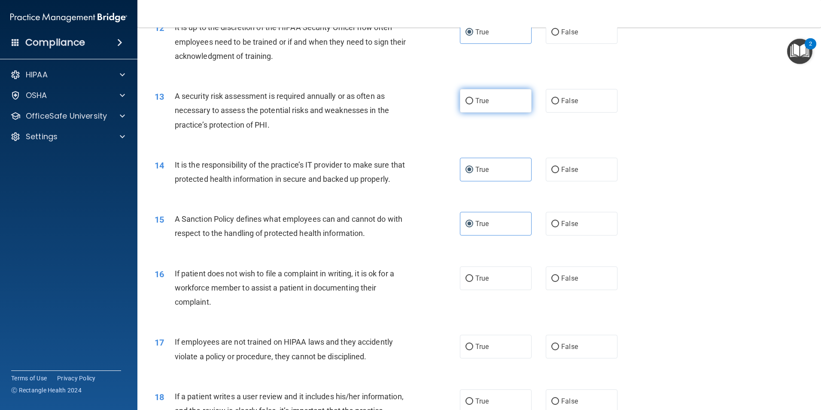
click at [493, 106] on label "True" at bounding box center [496, 101] width 72 height 24
click at [473, 104] on input "True" at bounding box center [470, 101] width 8 height 6
radio input "true"
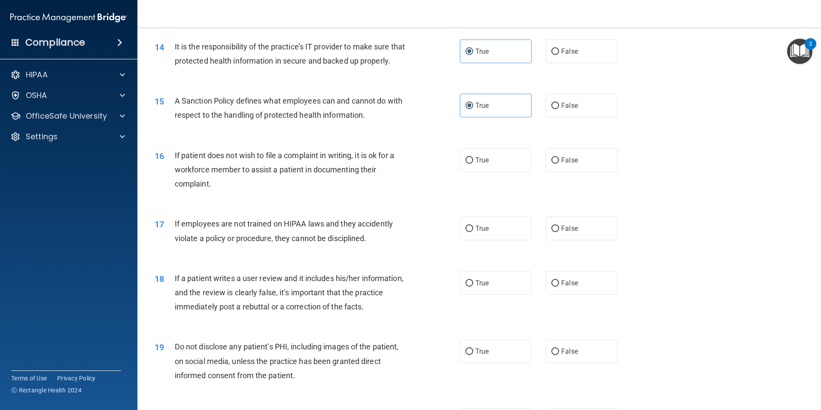
scroll to position [988, 0]
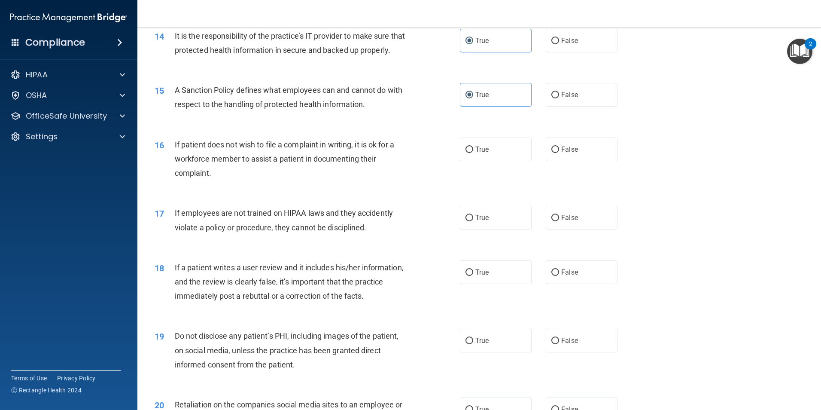
click at [261, 160] on span "If patient does not wish to file a complaint in writing, it is ok for a workfor…" at bounding box center [284, 158] width 219 height 37
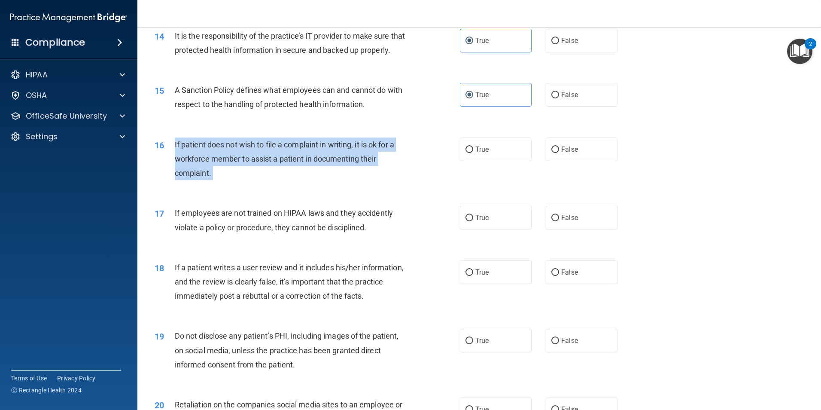
click at [261, 160] on span "If patient does not wish to file a complaint in writing, it is ok for a workfor…" at bounding box center [284, 158] width 219 height 37
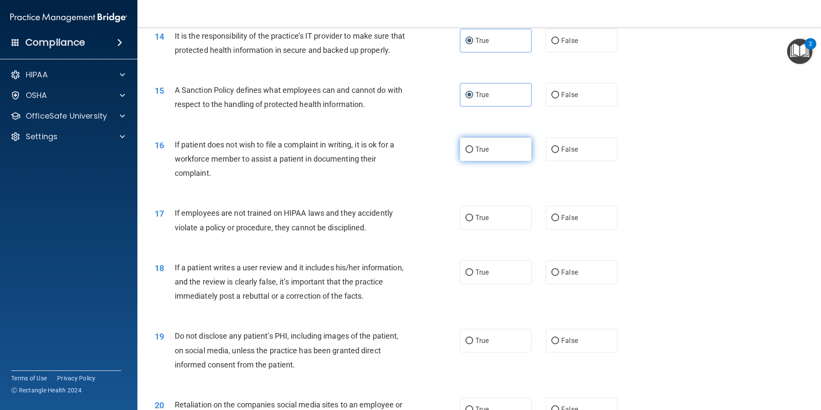
click at [460, 161] on label "True" at bounding box center [496, 149] width 72 height 24
click at [466, 153] on input "True" at bounding box center [470, 149] width 8 height 6
radio input "true"
click at [546, 229] on label "False" at bounding box center [582, 218] width 72 height 24
click at [551, 221] on input "False" at bounding box center [555, 218] width 8 height 6
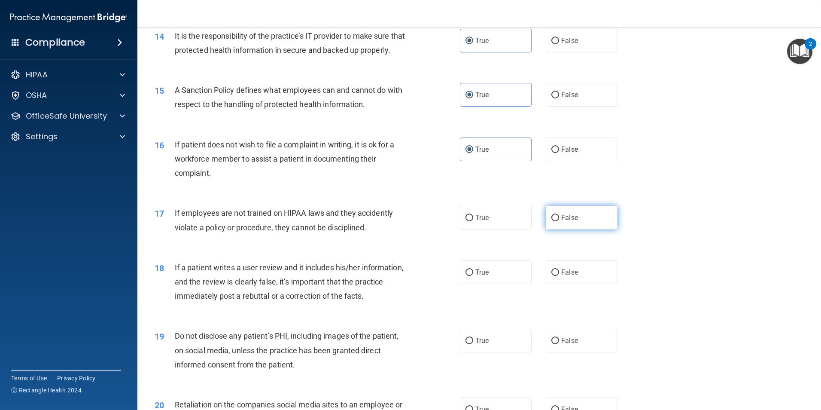
radio input "true"
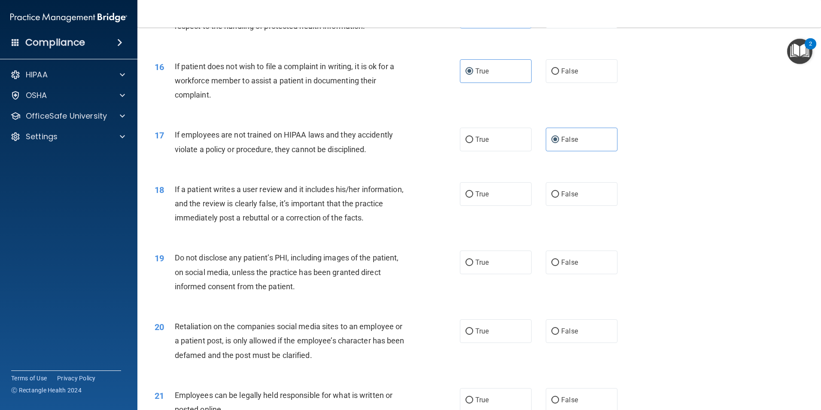
scroll to position [1074, 0]
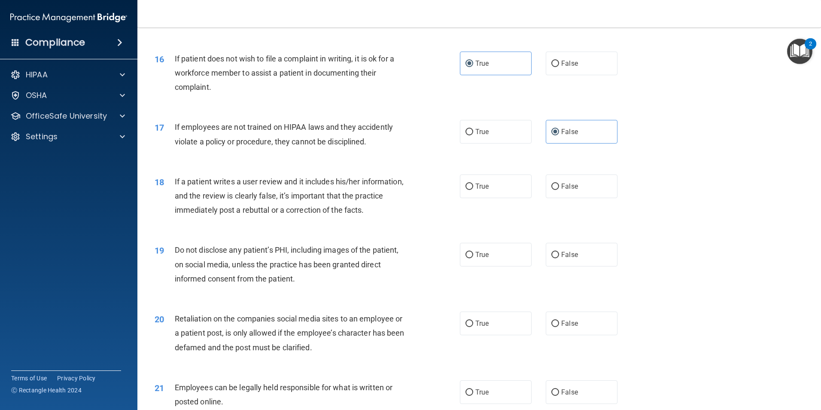
click at [223, 198] on span "If a patient writes a user review and it includes his/her information, and the …" at bounding box center [289, 195] width 229 height 37
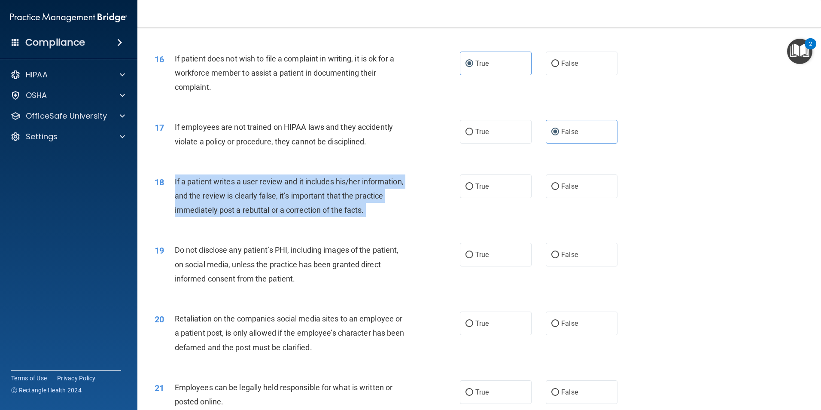
click at [223, 198] on span "If a patient writes a user review and it includes his/her information, and the …" at bounding box center [289, 195] width 229 height 37
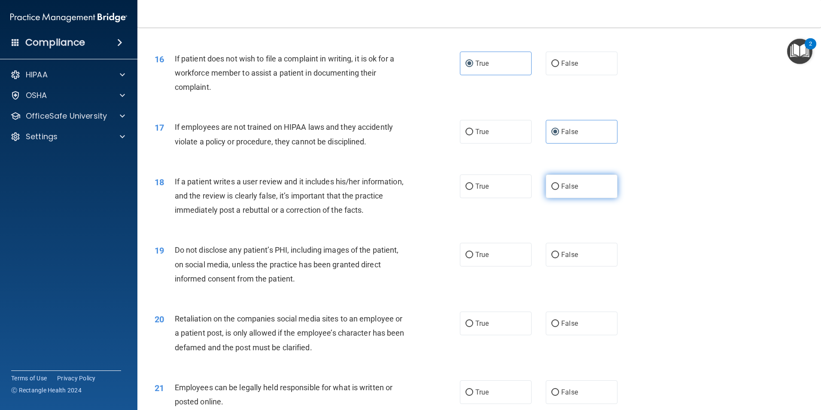
click at [563, 190] on span "False" at bounding box center [569, 186] width 17 height 8
click at [559, 190] on input "False" at bounding box center [555, 186] width 8 height 6
radio input "true"
click at [260, 278] on span "Do not disclose any patient’s PHI, including images of the patient, on social m…" at bounding box center [287, 263] width 224 height 37
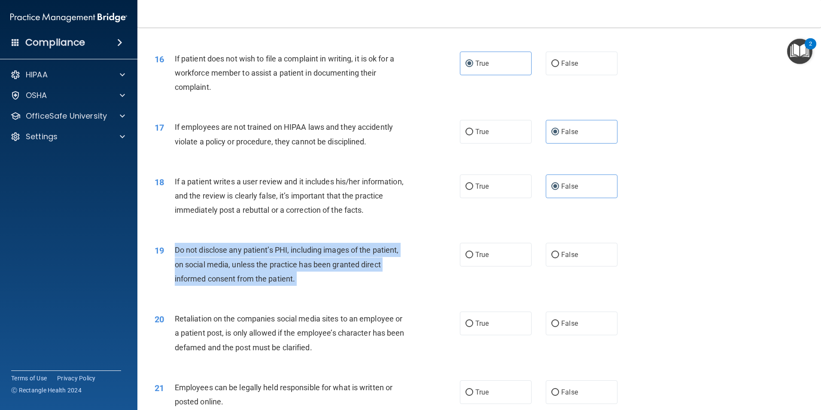
click at [260, 278] on span "Do not disclose any patient’s PHI, including images of the patient, on social m…" at bounding box center [287, 263] width 224 height 37
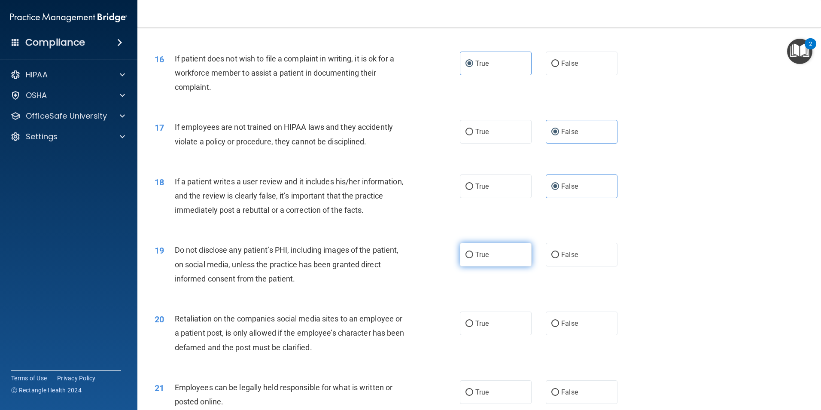
click at [481, 259] on span "True" at bounding box center [481, 254] width 13 height 8
click at [473, 258] on input "True" at bounding box center [470, 255] width 8 height 6
radio input "true"
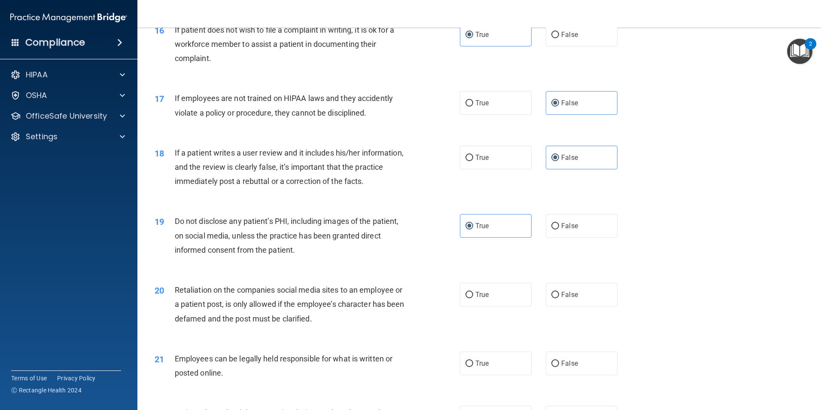
scroll to position [1245, 0]
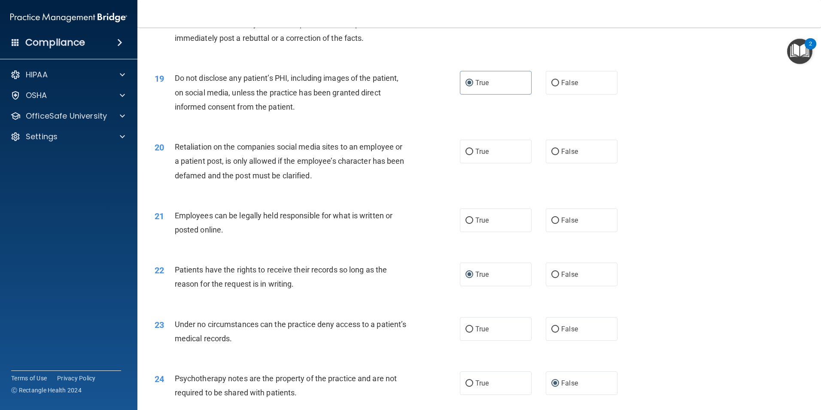
click at [196, 162] on span "Retaliation on the companies social media sites to an employee or a patient pos…" at bounding box center [290, 160] width 230 height 37
click at [197, 162] on span "Retaliation on the companies social media sites to an employee or a patient pos…" at bounding box center [290, 160] width 230 height 37
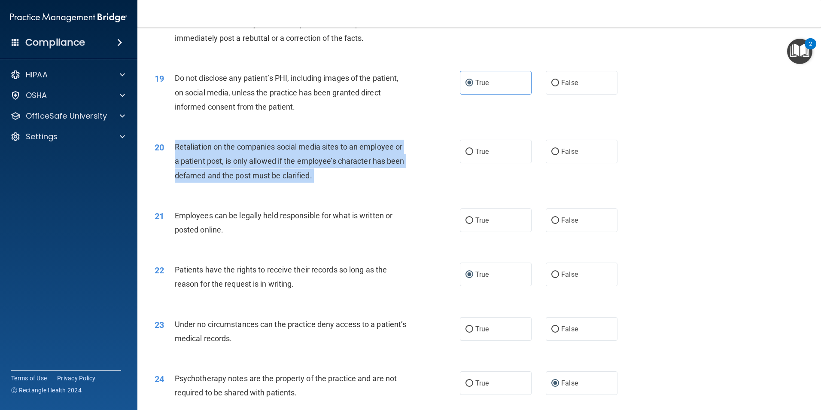
click at [197, 162] on span "Retaliation on the companies social media sites to an employee or a patient pos…" at bounding box center [290, 160] width 230 height 37
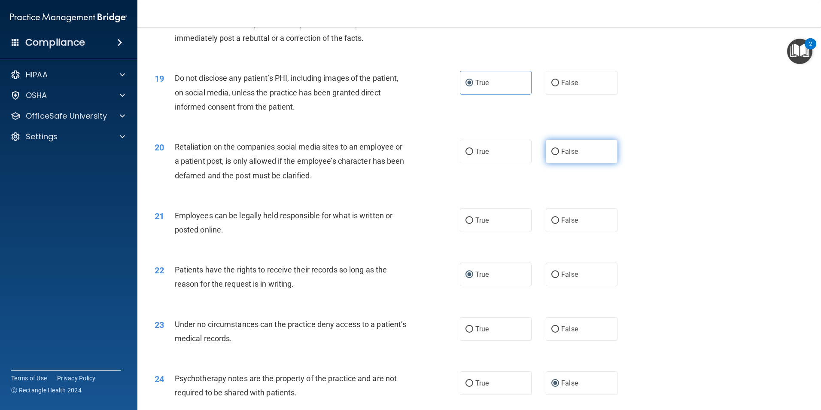
click at [569, 163] on label "False" at bounding box center [582, 152] width 72 height 24
click at [559, 155] on input "False" at bounding box center [555, 152] width 8 height 6
radio input "true"
click at [278, 228] on span "Employees can be legally held responsible for what is written or posted online." at bounding box center [284, 222] width 218 height 23
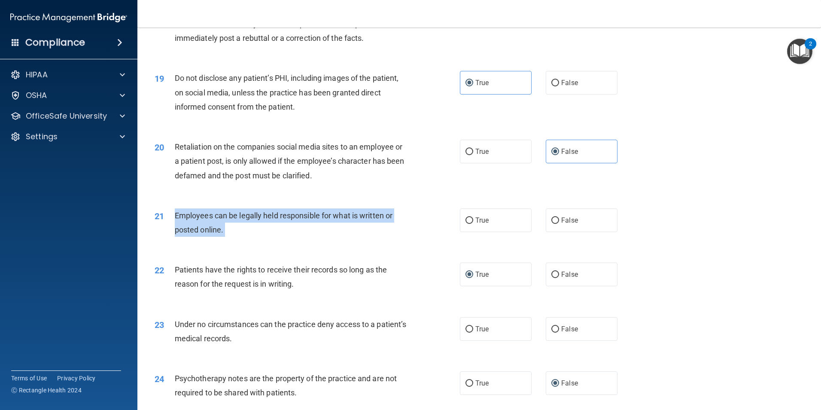
click at [278, 228] on span "Employees can be legally held responsible for what is written or posted online." at bounding box center [284, 222] width 218 height 23
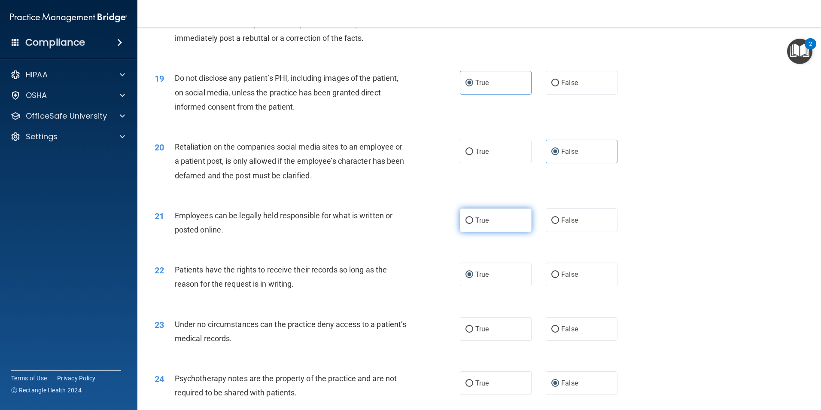
click at [515, 232] on label "True" at bounding box center [496, 220] width 72 height 24
click at [473, 224] on input "True" at bounding box center [470, 220] width 8 height 6
radio input "true"
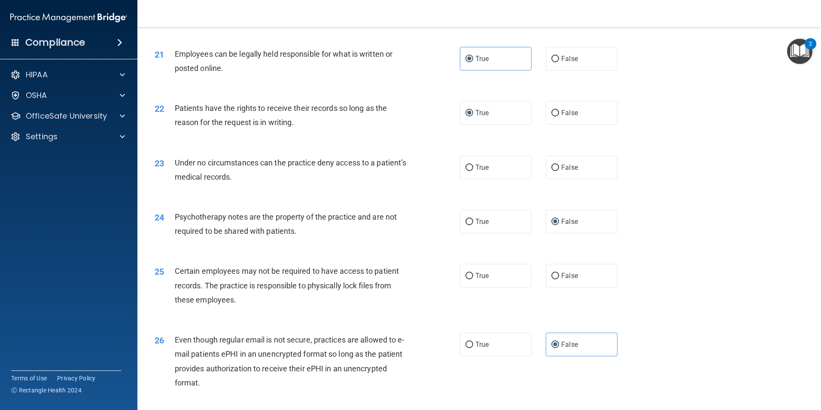
scroll to position [1460, 0]
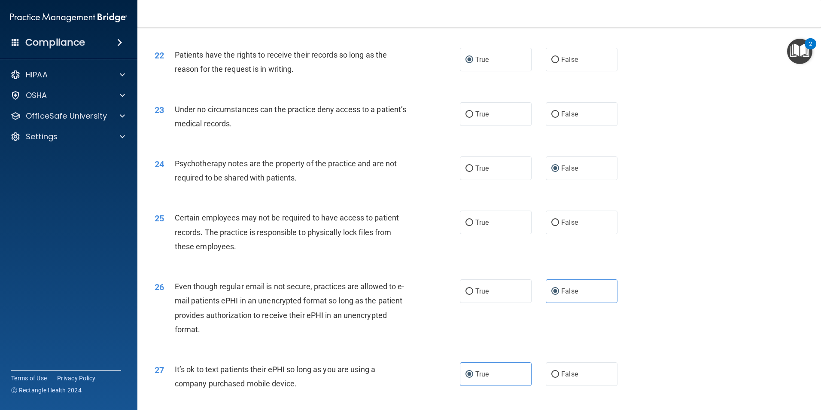
click at [265, 124] on span "Under no circumstances can the practice deny access to a patient’s medical reco…" at bounding box center [291, 116] width 232 height 23
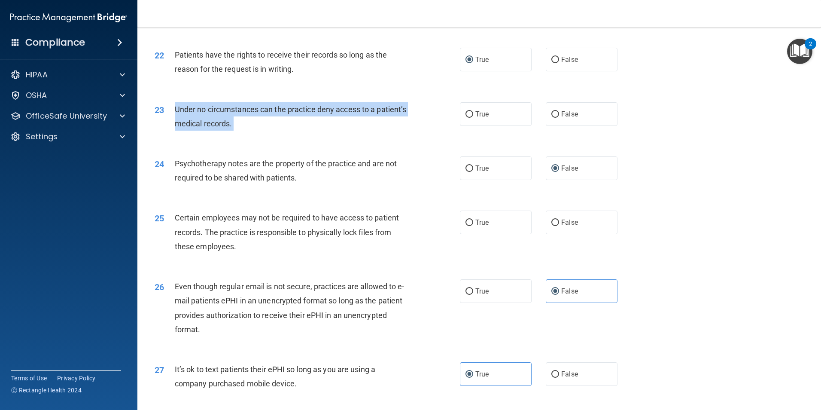
click at [265, 124] on span "Under no circumstances can the practice deny access to a patient’s medical reco…" at bounding box center [291, 116] width 232 height 23
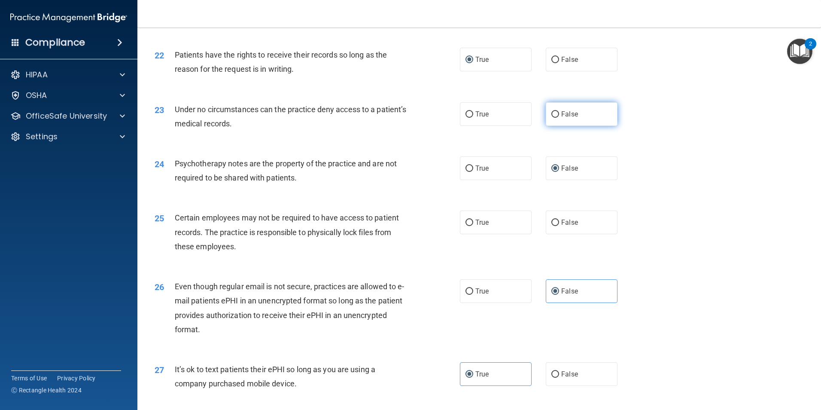
click at [564, 126] on label "False" at bounding box center [582, 114] width 72 height 24
click at [559, 118] on input "False" at bounding box center [555, 114] width 8 height 6
radio input "true"
click at [222, 237] on div "Certain employees may not be required to have access to patient records. The pr…" at bounding box center [294, 231] width 239 height 43
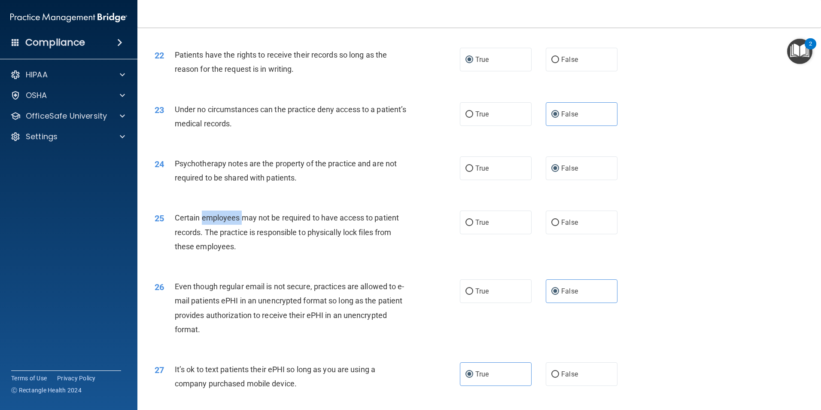
click at [223, 235] on span "Certain employees may not be required to have access to patient records. The pr…" at bounding box center [287, 231] width 224 height 37
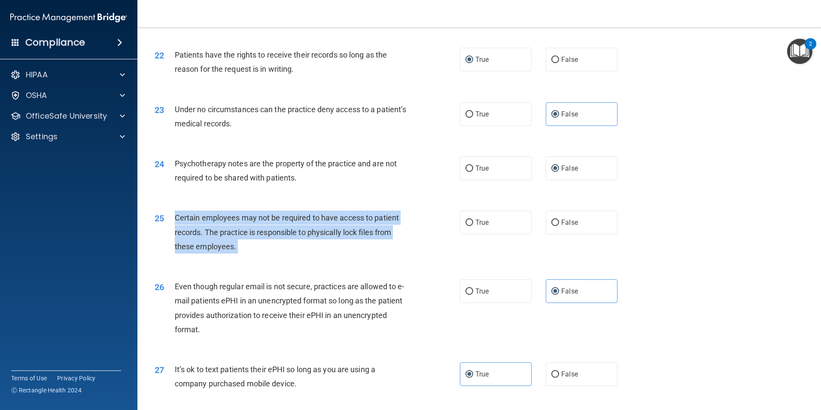
click at [223, 235] on span "Certain employees may not be required to have access to patient records. The pr…" at bounding box center [287, 231] width 224 height 37
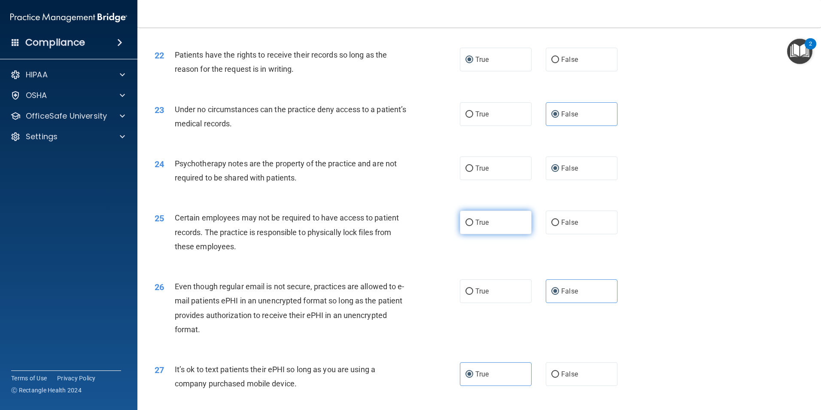
click at [487, 234] on label "True" at bounding box center [496, 222] width 72 height 24
click at [473, 226] on input "True" at bounding box center [470, 222] width 8 height 6
radio input "true"
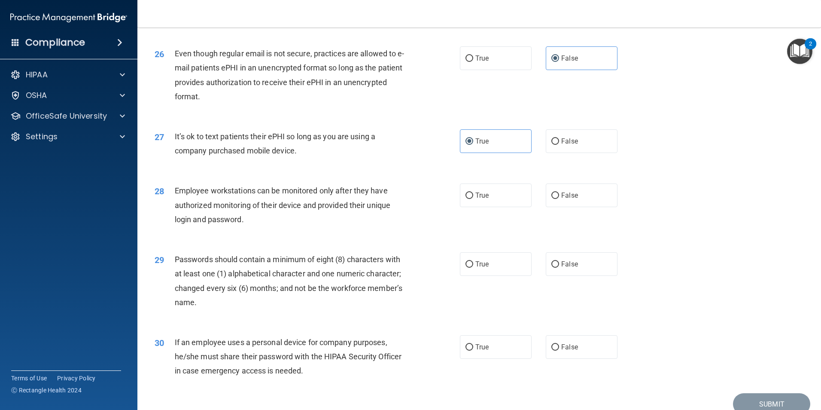
scroll to position [1718, 0]
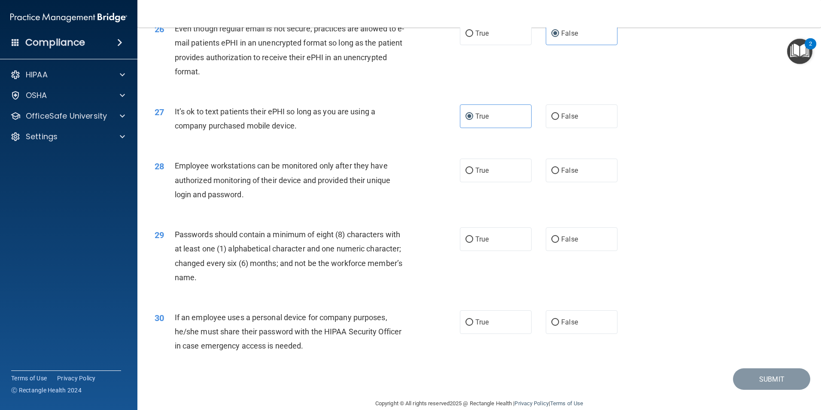
click at [297, 187] on div "Employee workstations can be monitored only after they have authorized monitori…" at bounding box center [294, 179] width 239 height 43
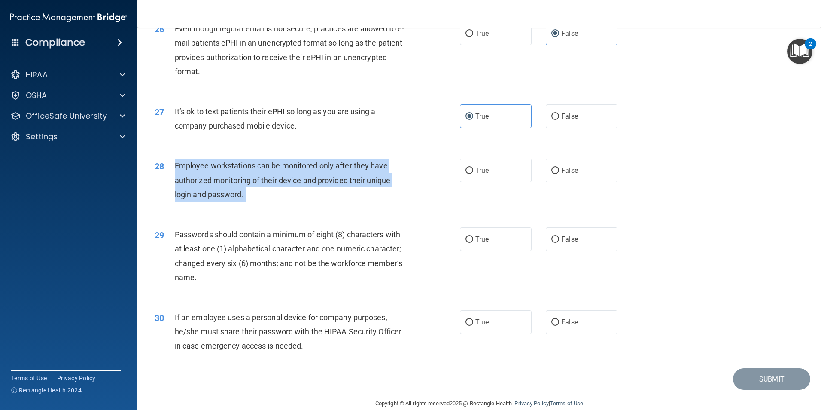
click at [297, 187] on div "Employee workstations can be monitored only after they have authorized monitori…" at bounding box center [294, 179] width 239 height 43
click at [551, 174] on input "False" at bounding box center [555, 170] width 8 height 6
radio input "true"
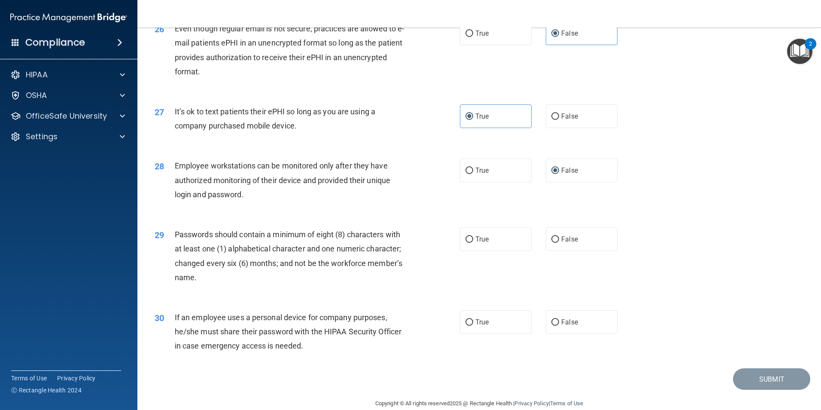
click at [207, 252] on span "Passwords should contain a minimum of eight (8) characters with at least one (1…" at bounding box center [289, 256] width 228 height 52
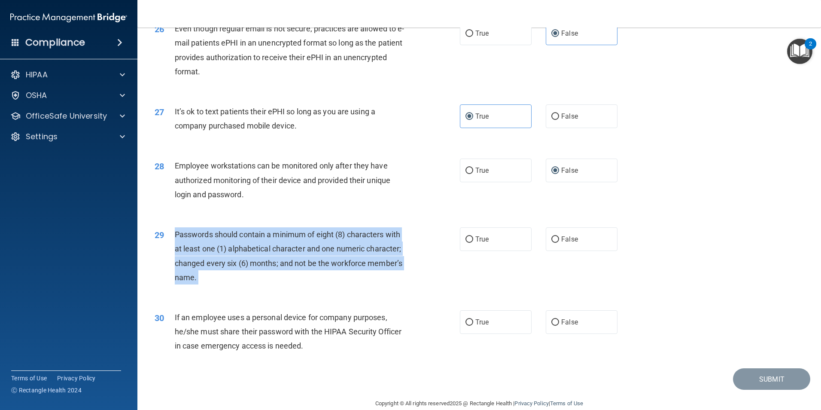
click at [207, 252] on span "Passwords should contain a minimum of eight (8) characters with at least one (1…" at bounding box center [289, 256] width 228 height 52
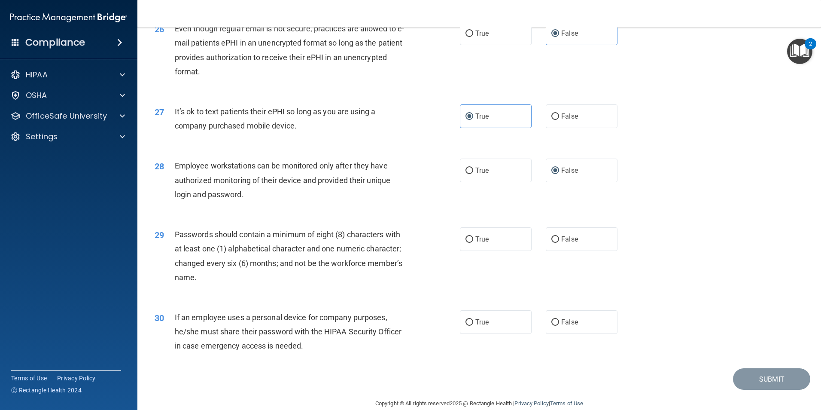
drag, startPoint x: 419, startPoint y: 215, endPoint x: 473, endPoint y: 225, distance: 55.2
click at [420, 206] on div "28 Employee workstations can be monitored only after they have authorized monit…" at bounding box center [307, 181] width 331 height 47
drag, startPoint x: 480, startPoint y: 255, endPoint x: 441, endPoint y: 271, distance: 41.4
click at [479, 243] on span "True" at bounding box center [481, 239] width 13 height 8
click at [473, 243] on input "True" at bounding box center [470, 239] width 8 height 6
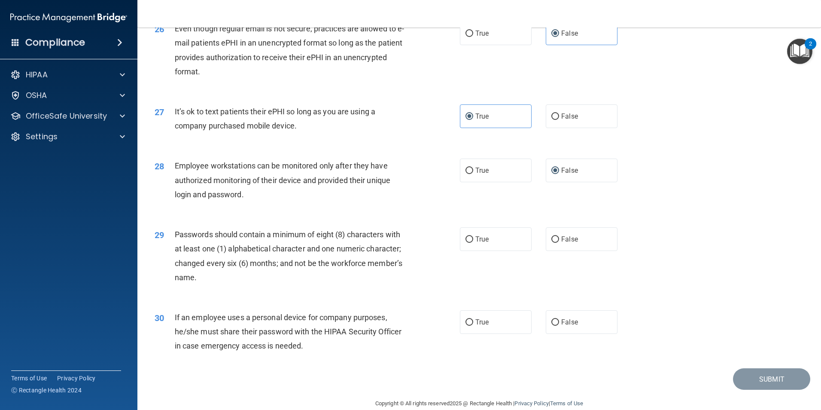
radio input "true"
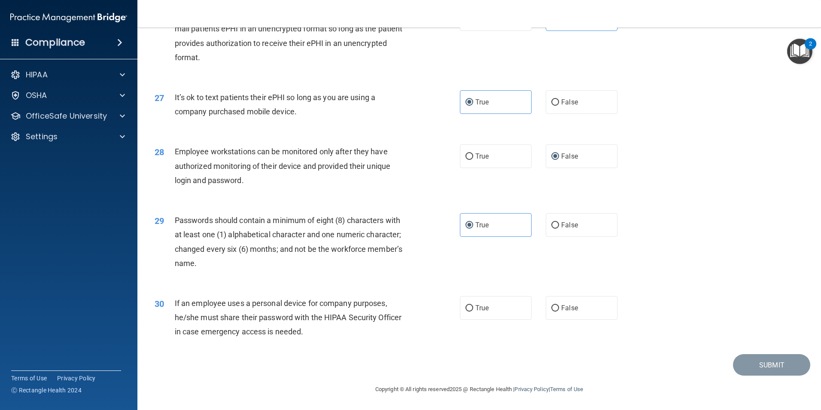
scroll to position [1746, 0]
click at [546, 314] on label "False" at bounding box center [582, 308] width 72 height 24
click at [551, 311] on input "False" at bounding box center [555, 308] width 8 height 6
radio input "true"
click at [753, 364] on button "Submit" at bounding box center [771, 365] width 77 height 22
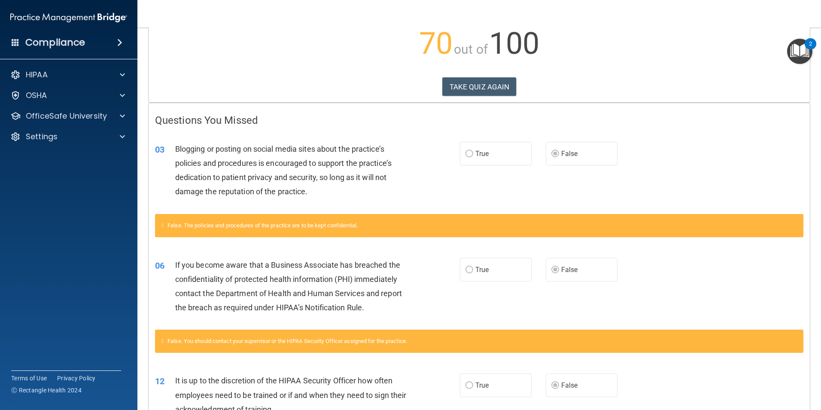
scroll to position [43, 0]
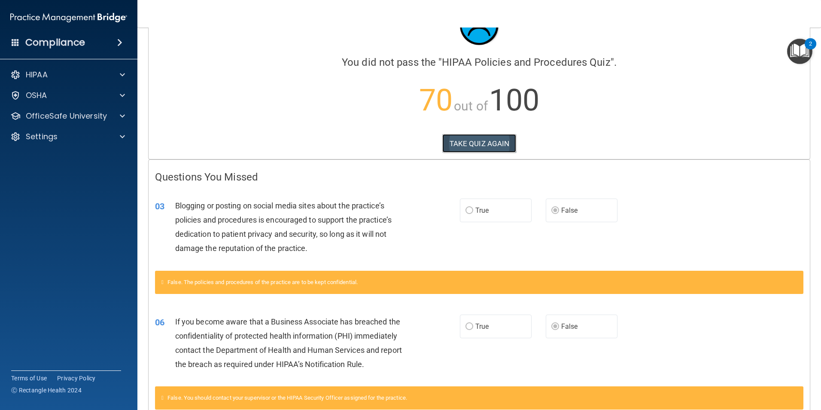
click at [482, 145] on button "TAKE QUIZ AGAIN" at bounding box center [479, 143] width 74 height 19
